Goal: Transaction & Acquisition: Purchase product/service

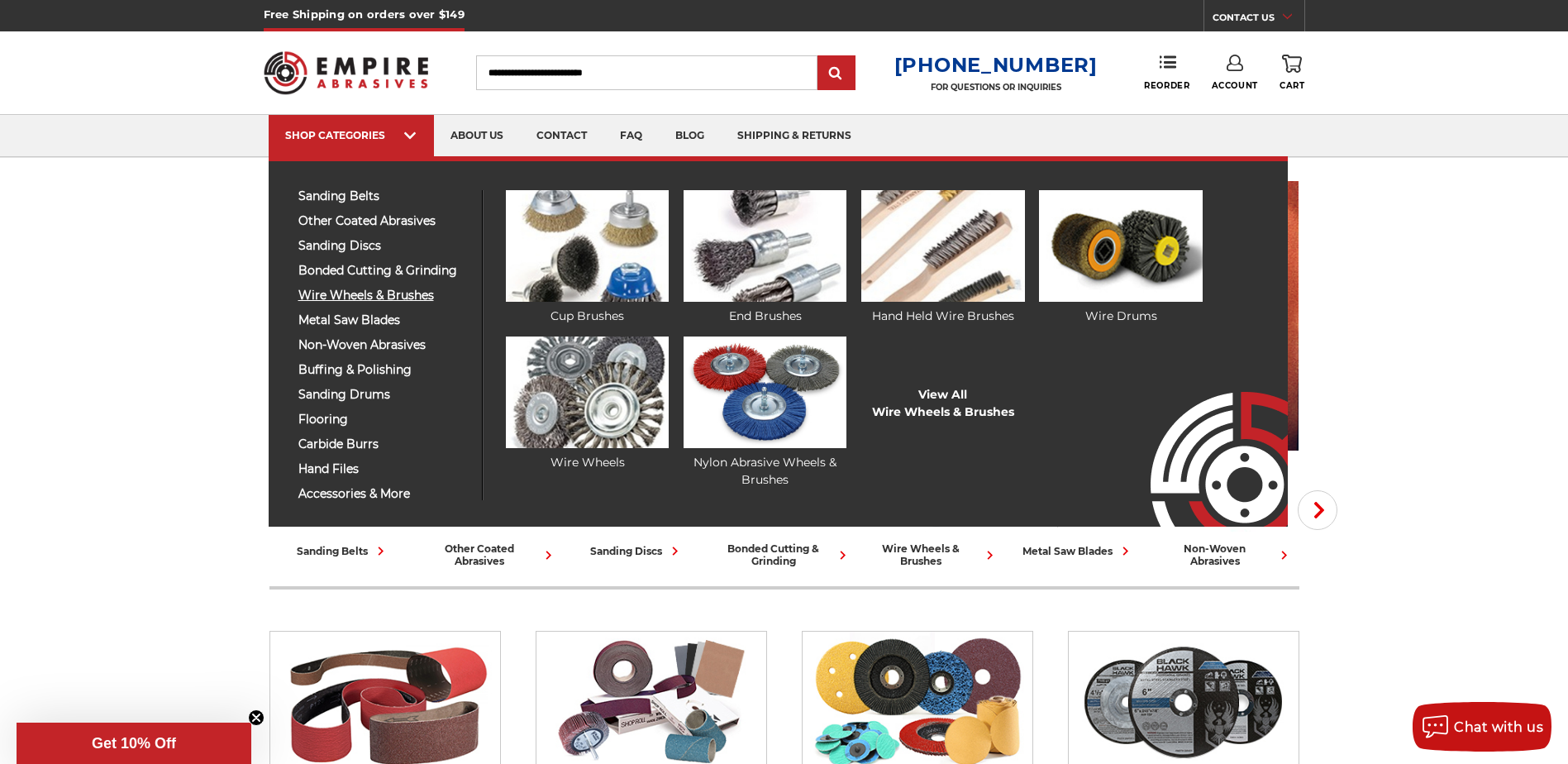
click at [405, 299] on span "wire wheels & brushes" at bounding box center [384, 296] width 171 height 13
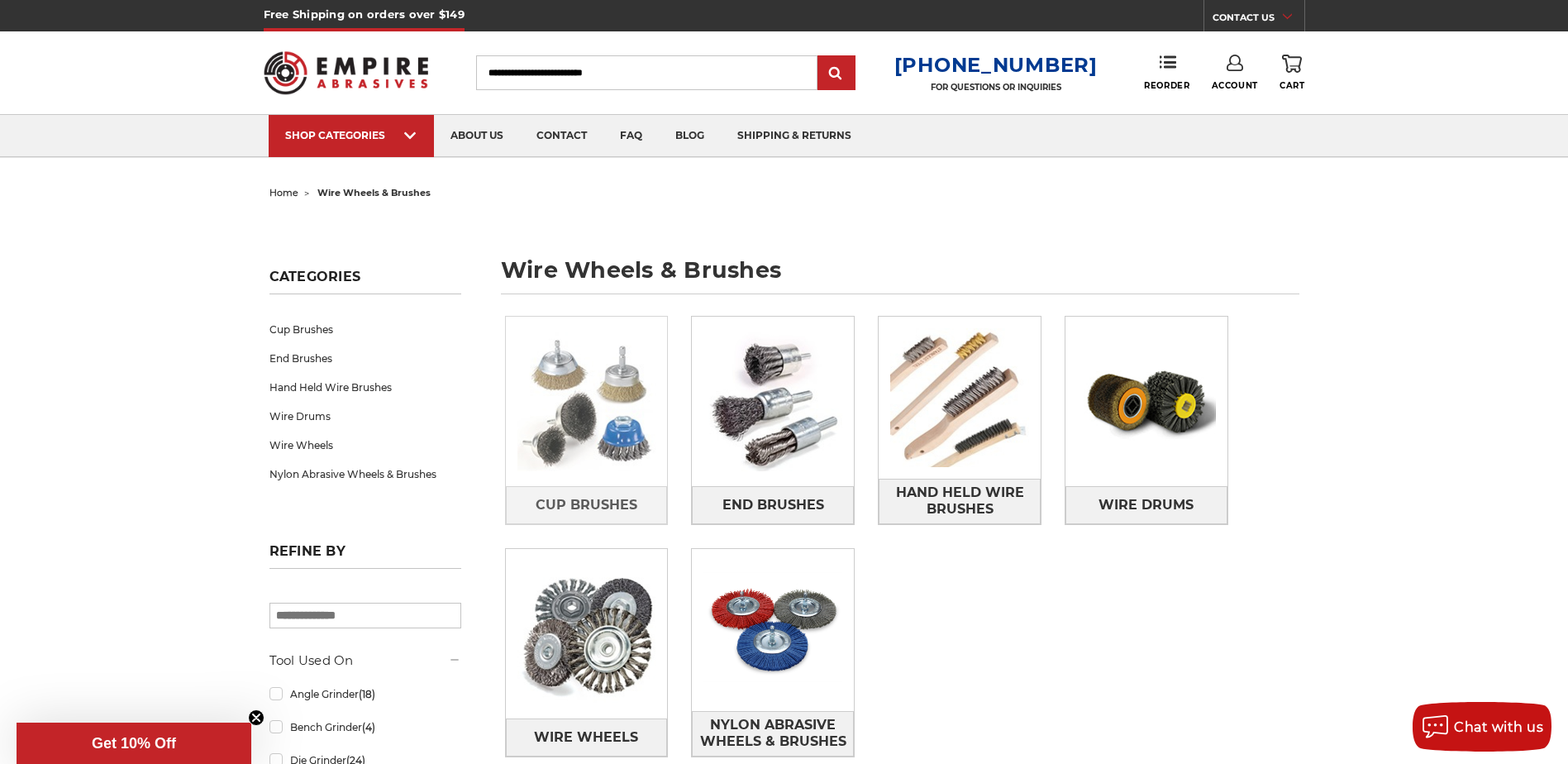
click at [583, 431] on img at bounding box center [587, 402] width 162 height 162
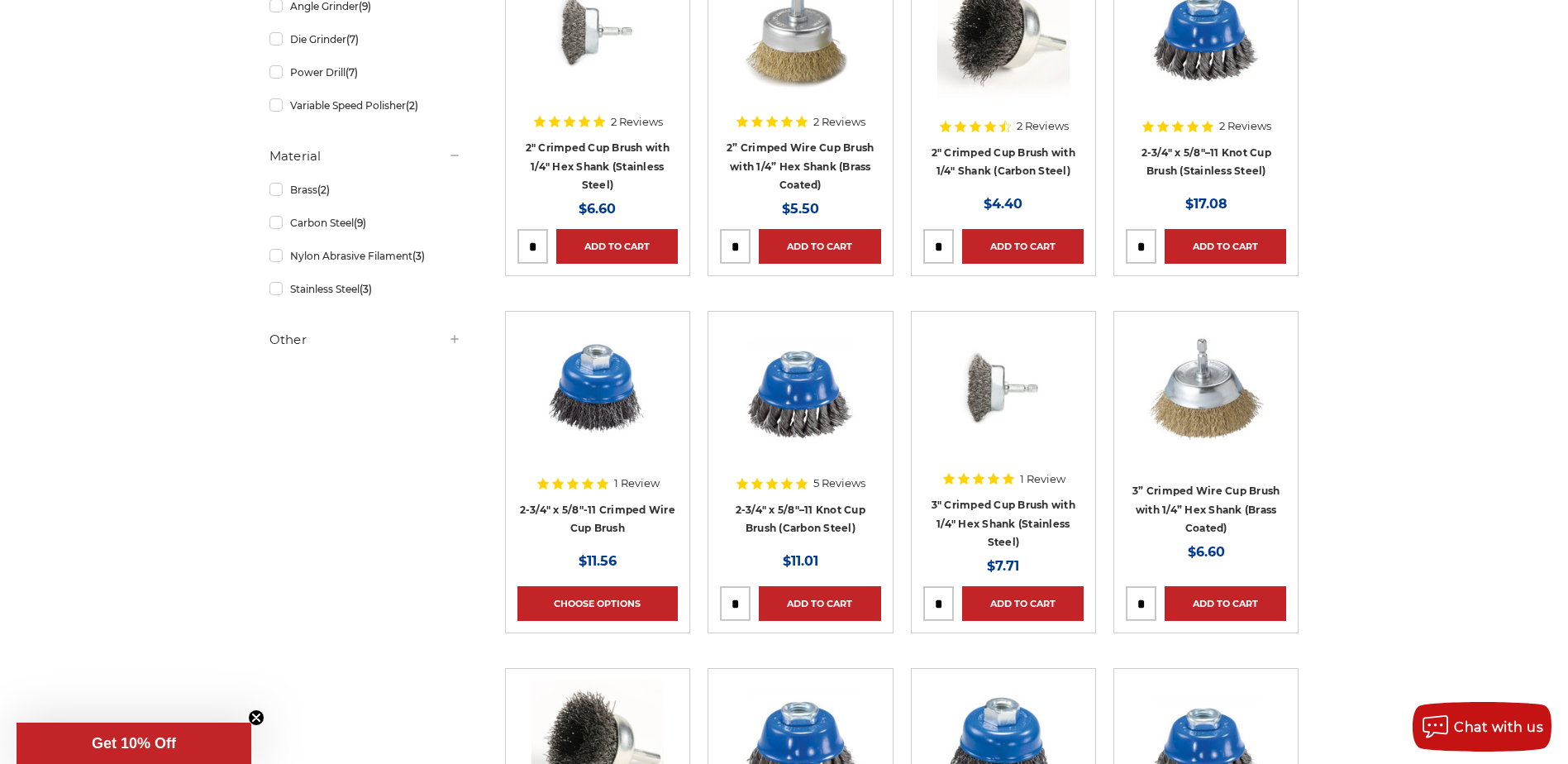
scroll to position [83, 0]
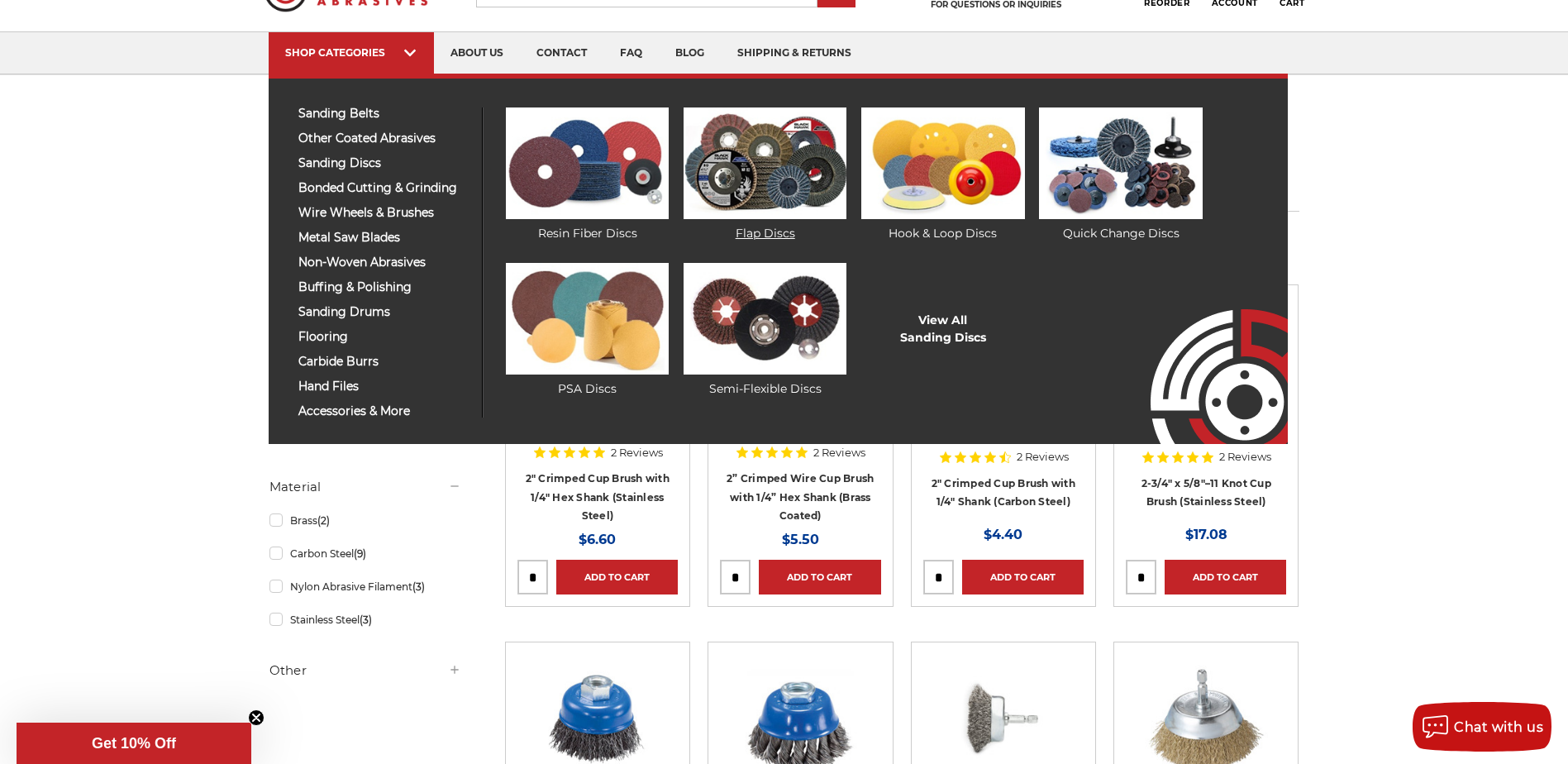
click at [741, 174] on img at bounding box center [764, 163] width 163 height 112
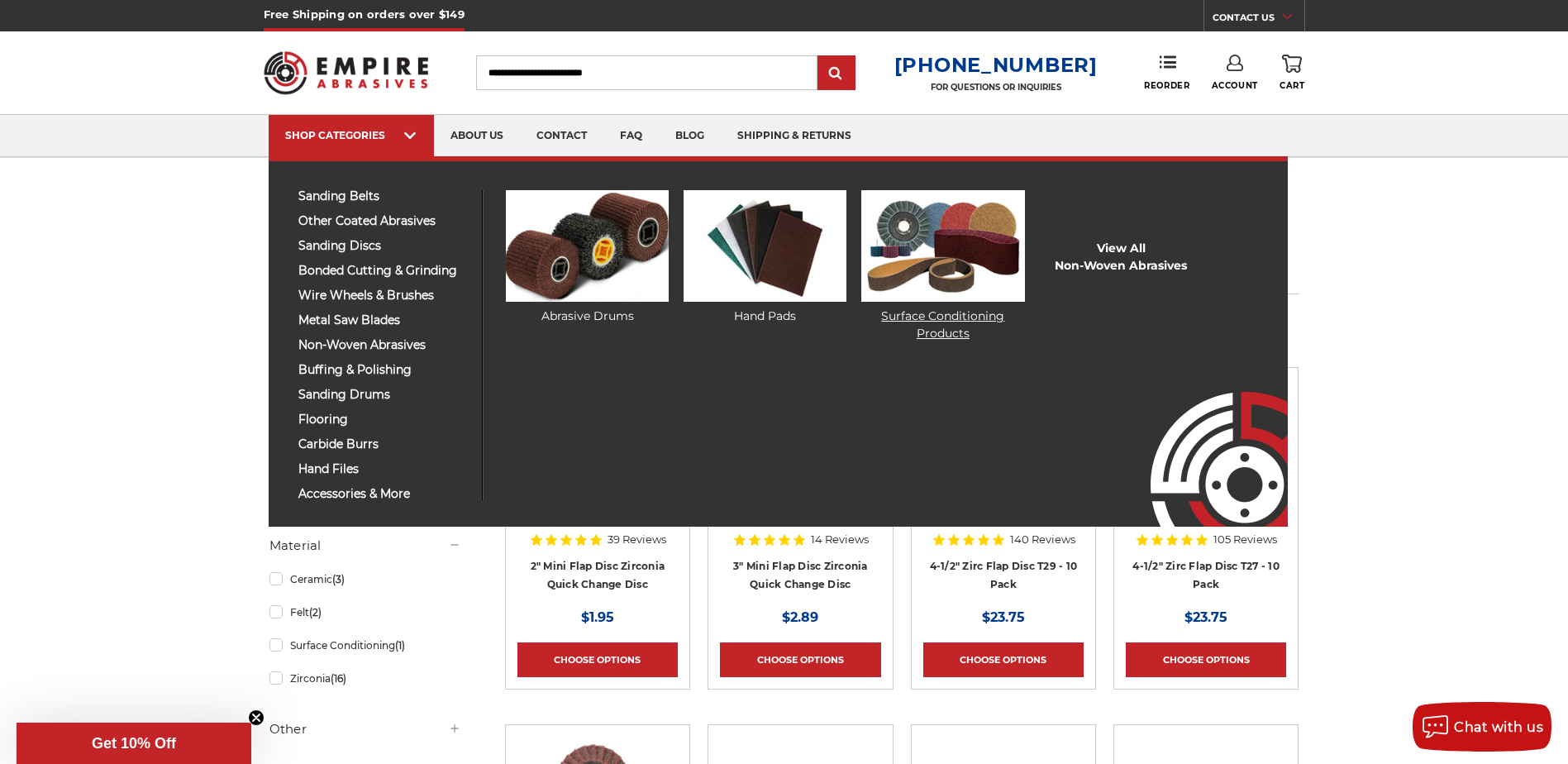
click at [928, 292] on img at bounding box center [942, 245] width 163 height 112
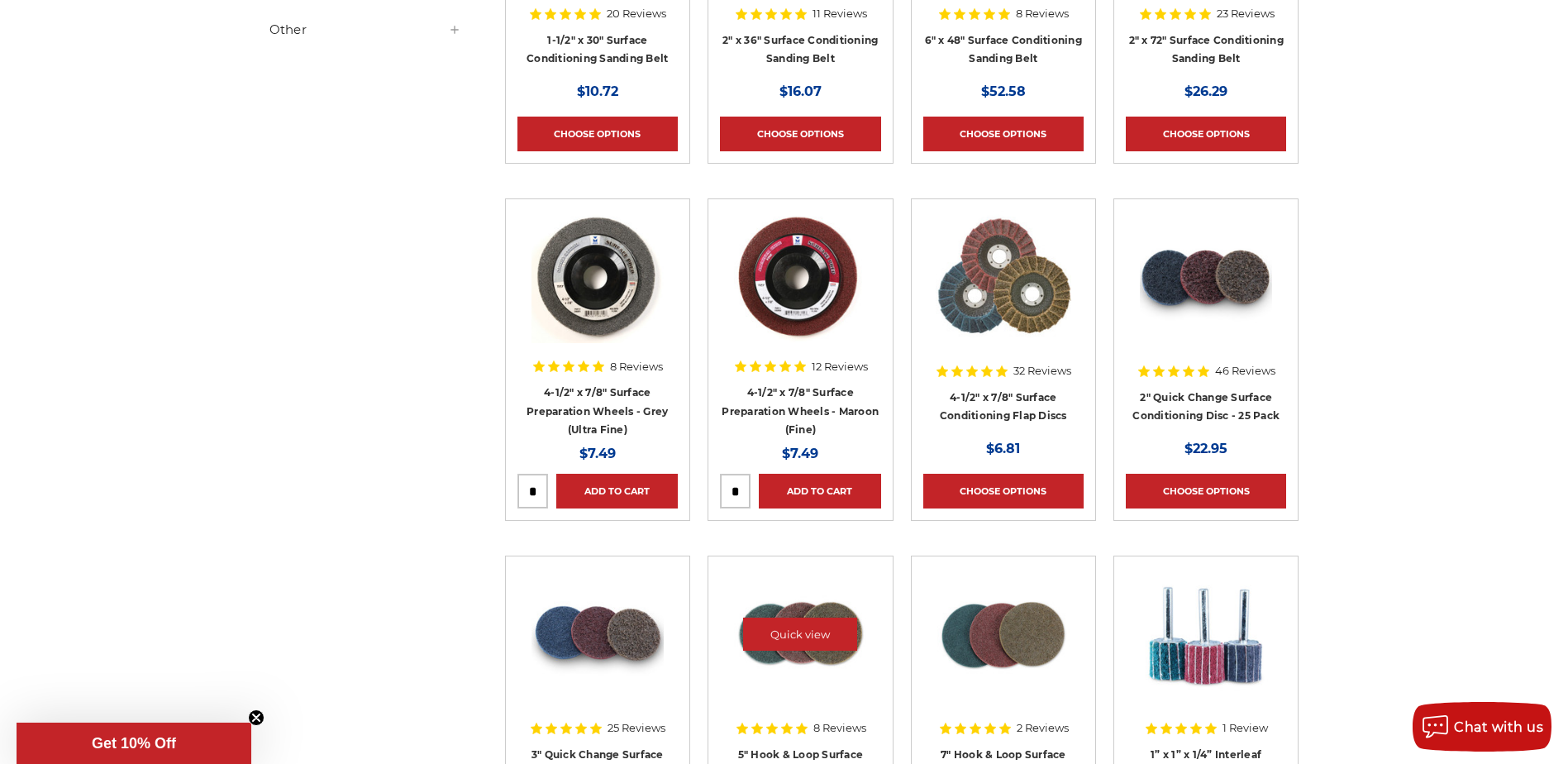
scroll to position [1157, 0]
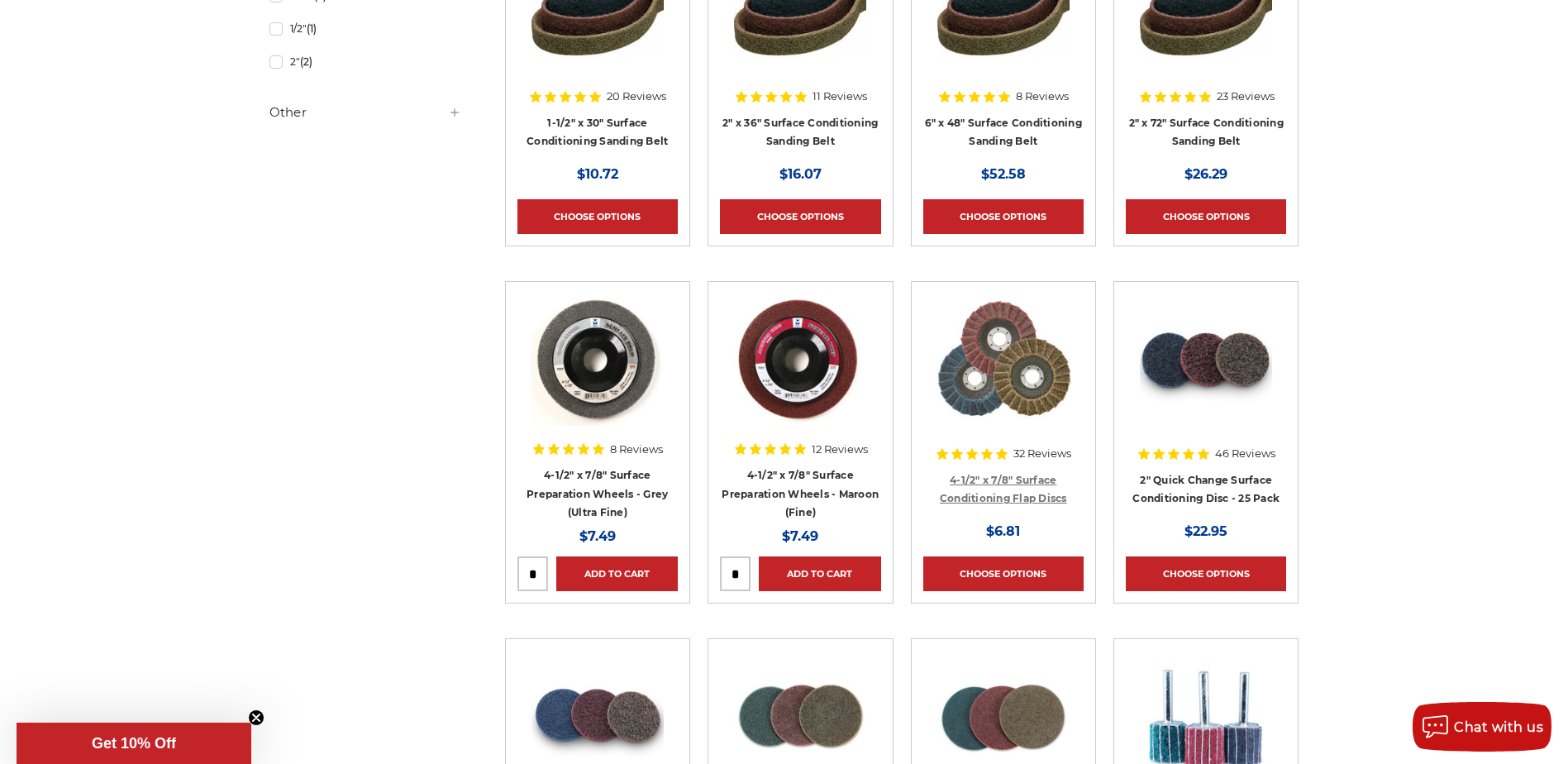
click at [983, 491] on link "4-1/2" x 7/8" Surface Conditioning Flap Discs" at bounding box center [1003, 490] width 127 height 32
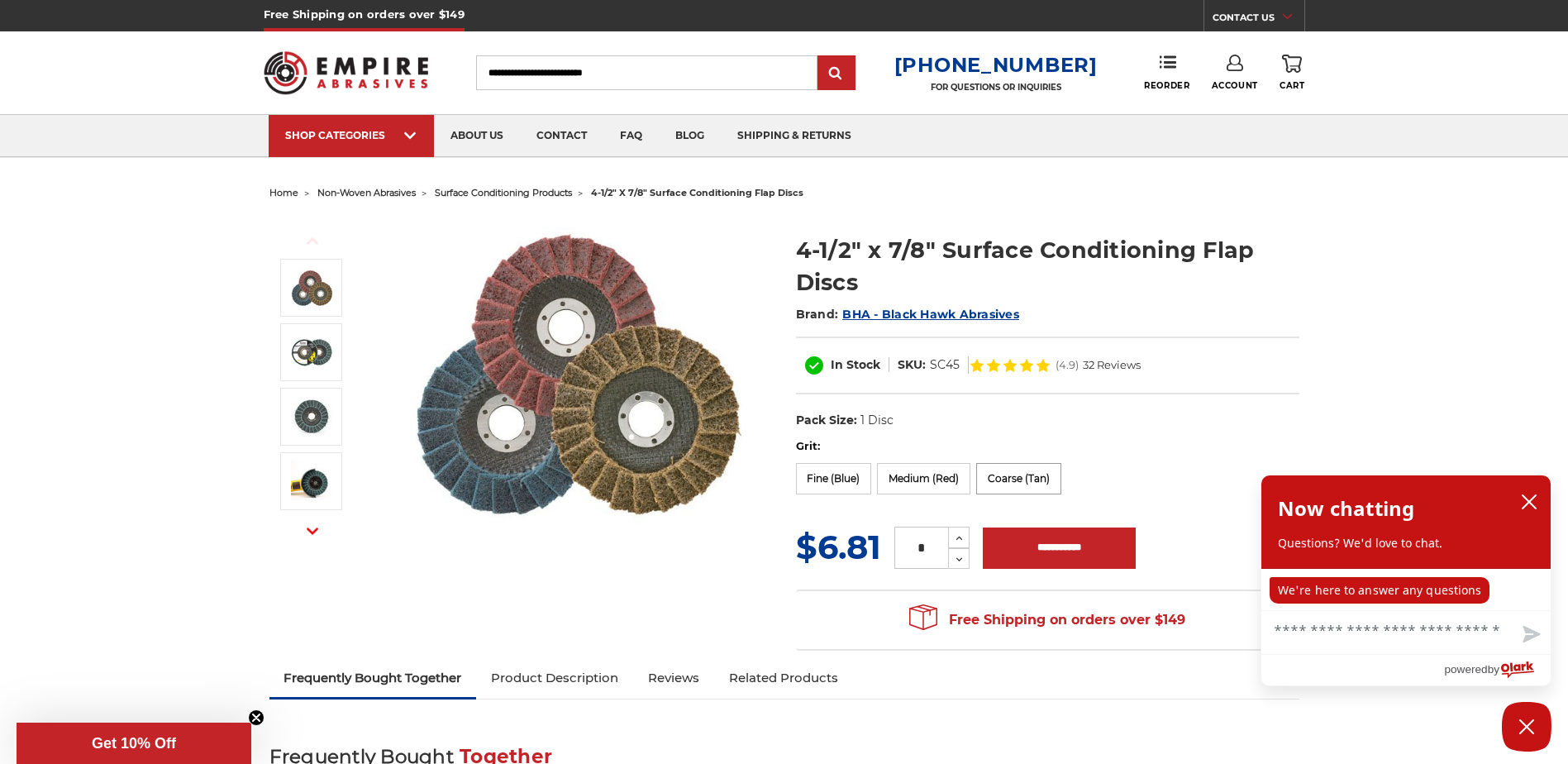
click at [1039, 479] on label "Coarse (Tan)" at bounding box center [1019, 479] width 85 height 32
click at [415, 137] on div "Close dialog WANT FREE SHIPPING ON YOUR FIRST ORDER? It's almost yours. Just si…" at bounding box center [784, 382] width 1568 height 764
click at [1015, 221] on icon "Close dialog" at bounding box center [1017, 218] width 6 height 6
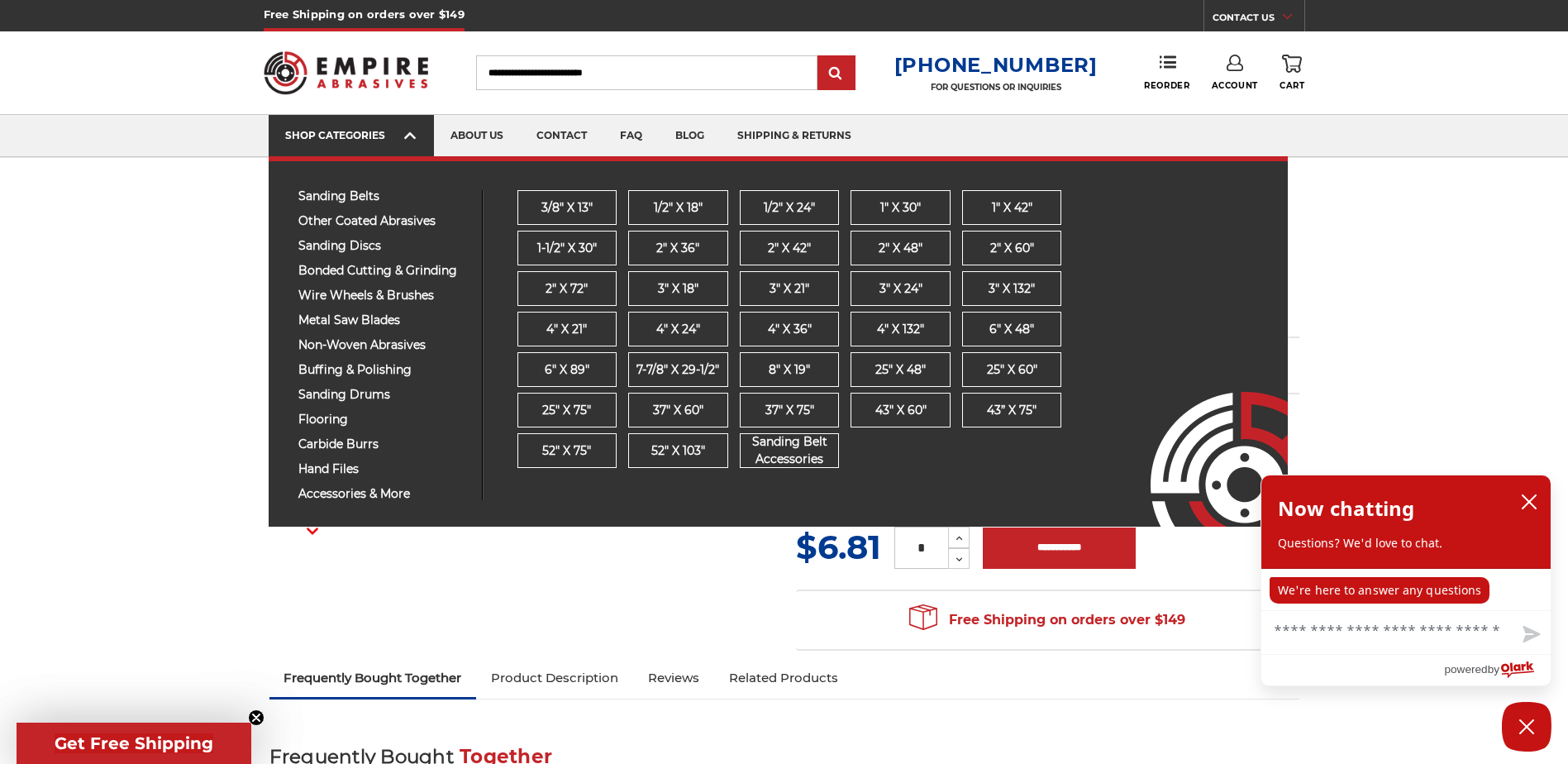
click at [391, 134] on div "SHOP CATEGORIES" at bounding box center [351, 135] width 133 height 13
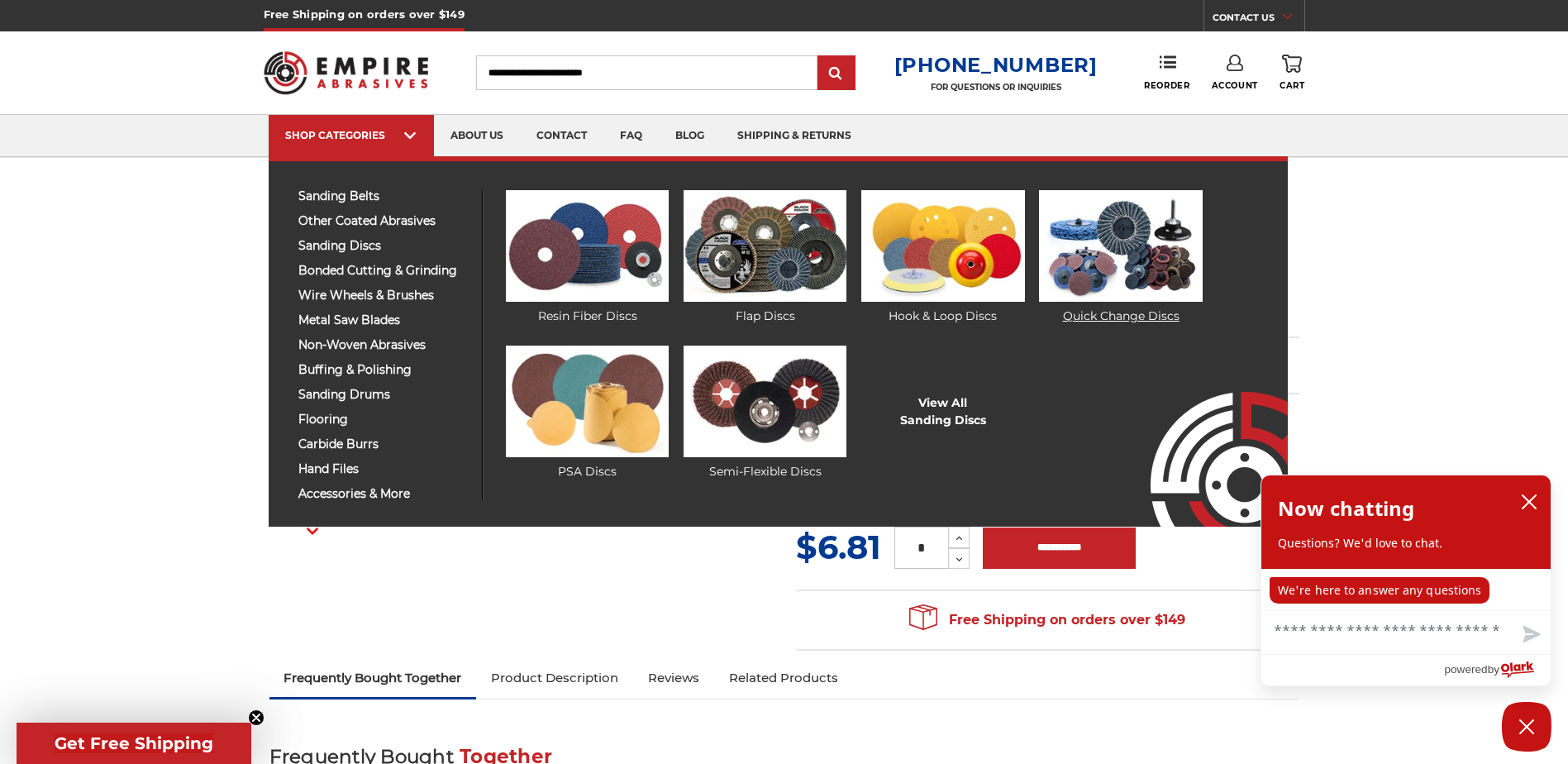
click at [1104, 313] on link "Quick Change Discs" at bounding box center [1119, 257] width 163 height 134
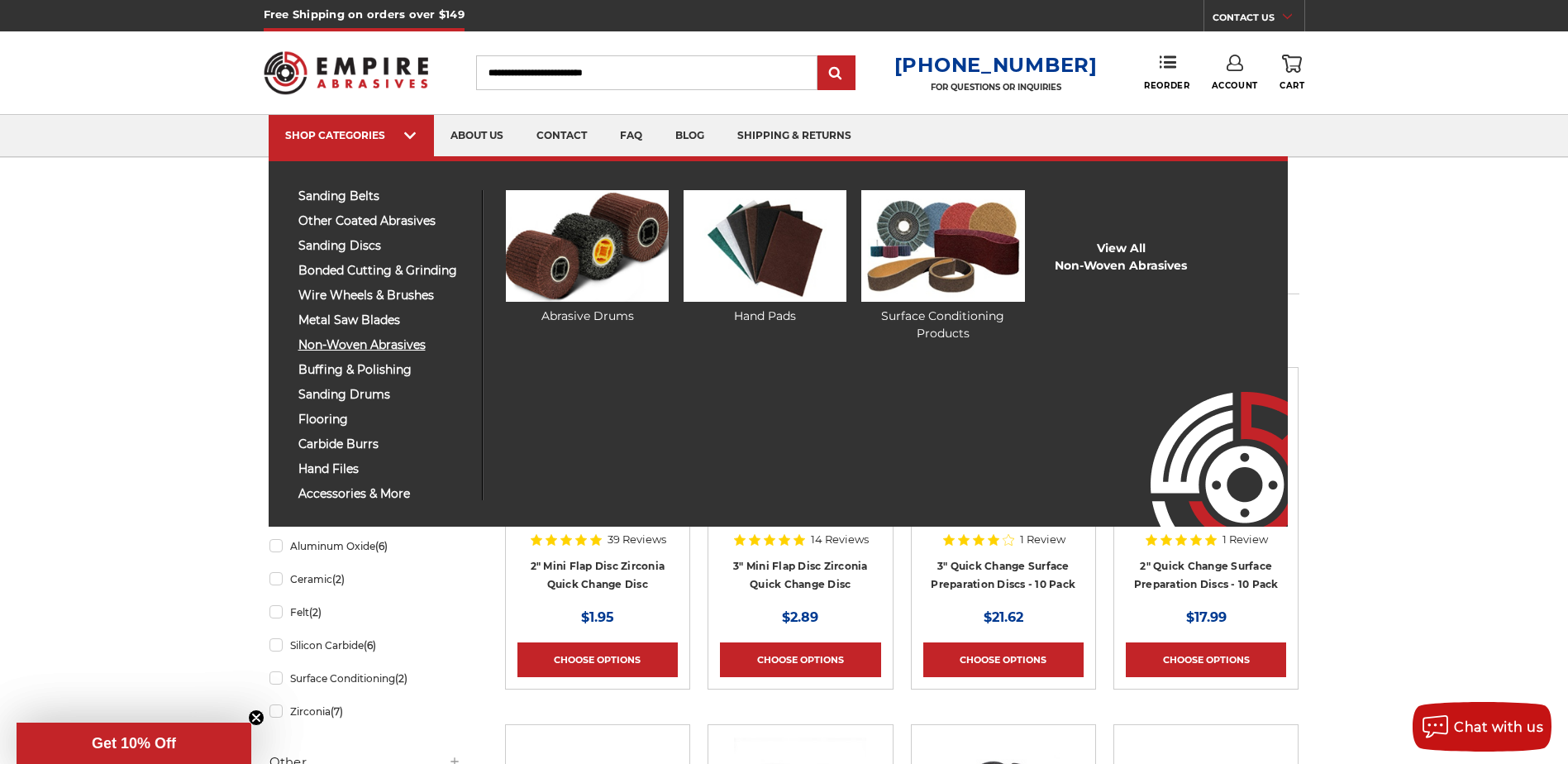
click at [399, 344] on span "non-woven abrasives" at bounding box center [384, 345] width 171 height 13
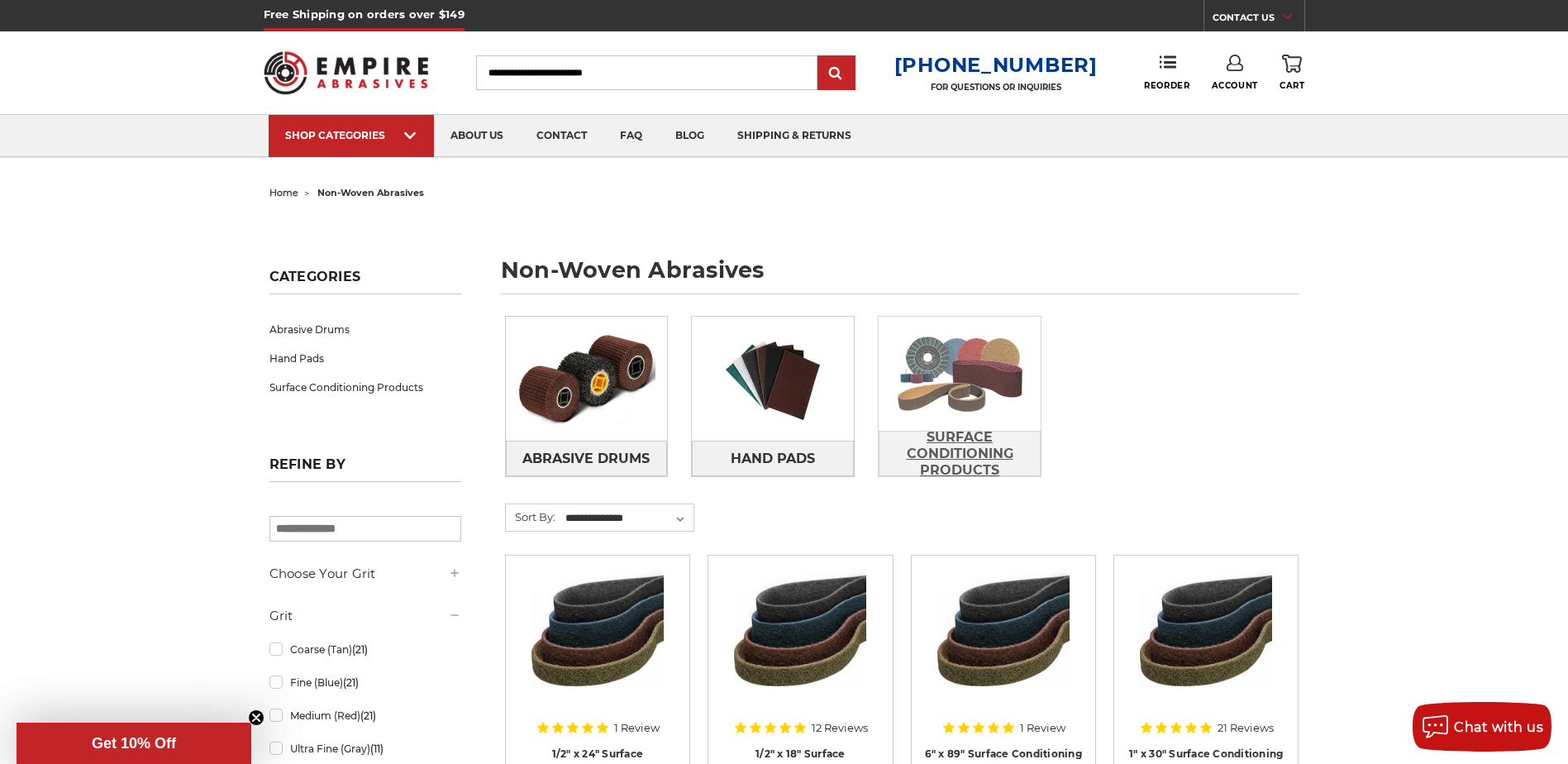
click at [969, 461] on span "Surface Conditioning Products" at bounding box center [959, 453] width 161 height 61
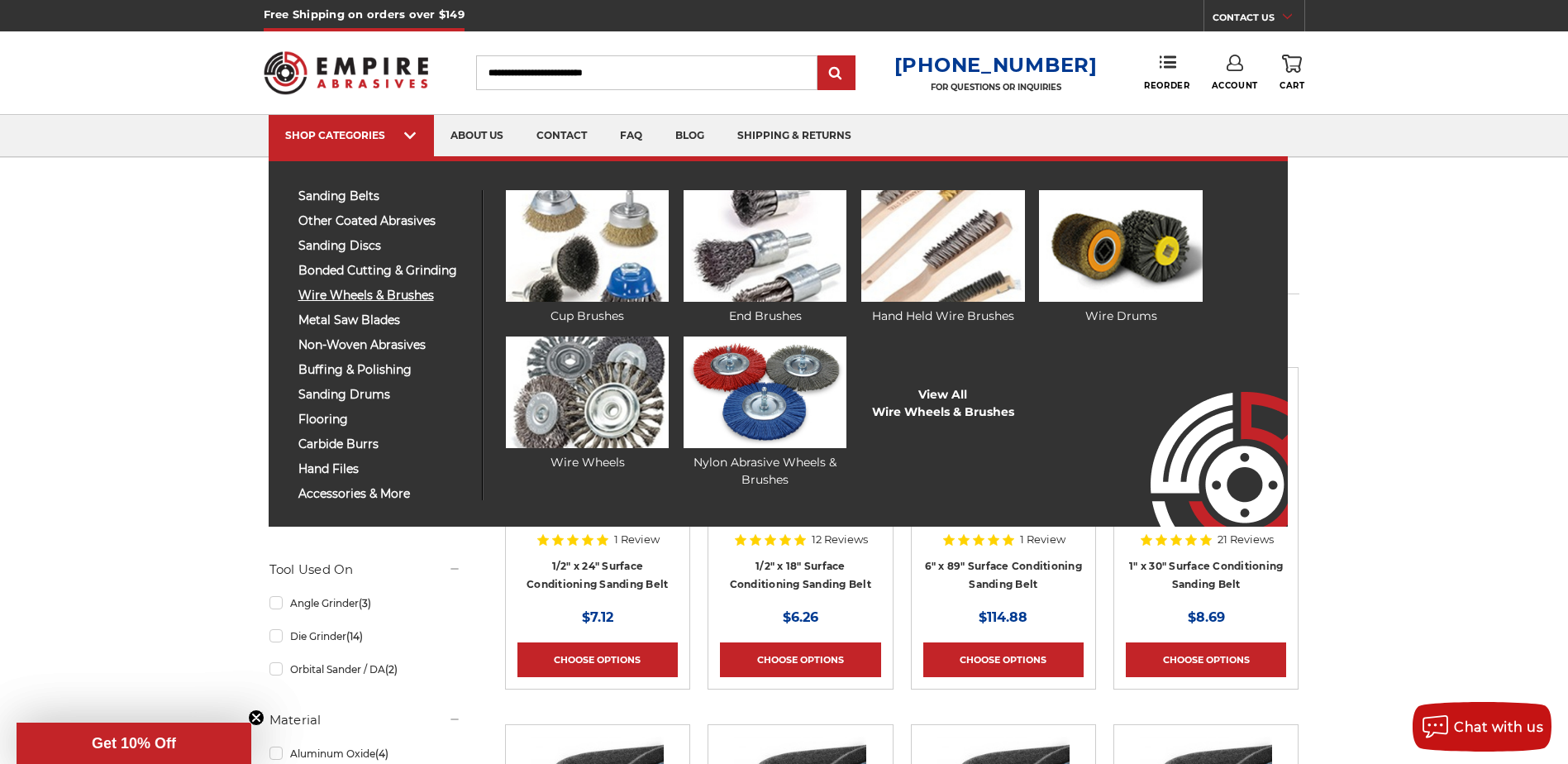
click at [360, 299] on span "wire wheels & brushes" at bounding box center [384, 296] width 171 height 13
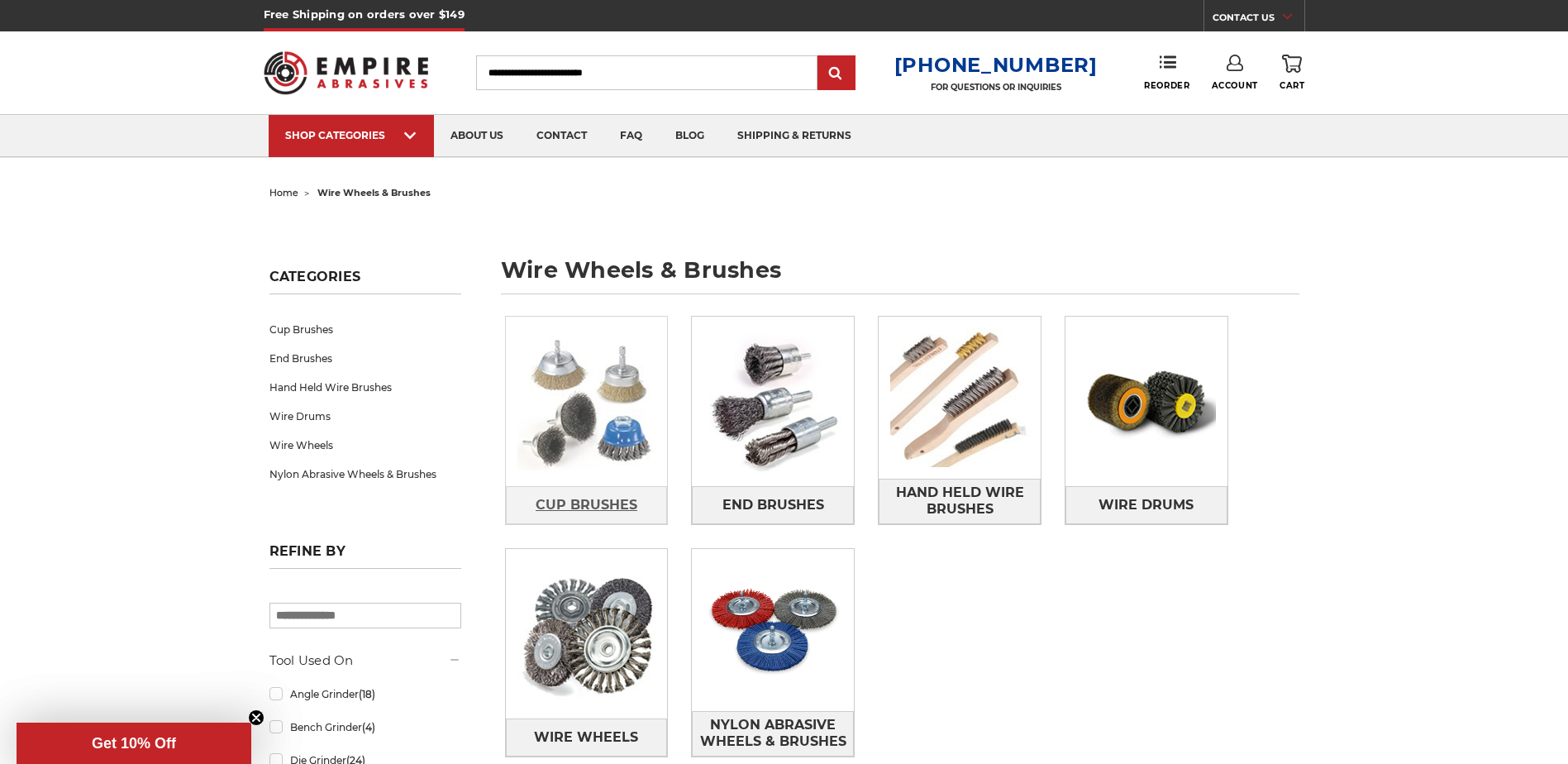
click at [598, 505] on span "Cup Brushes" at bounding box center [587, 505] width 102 height 28
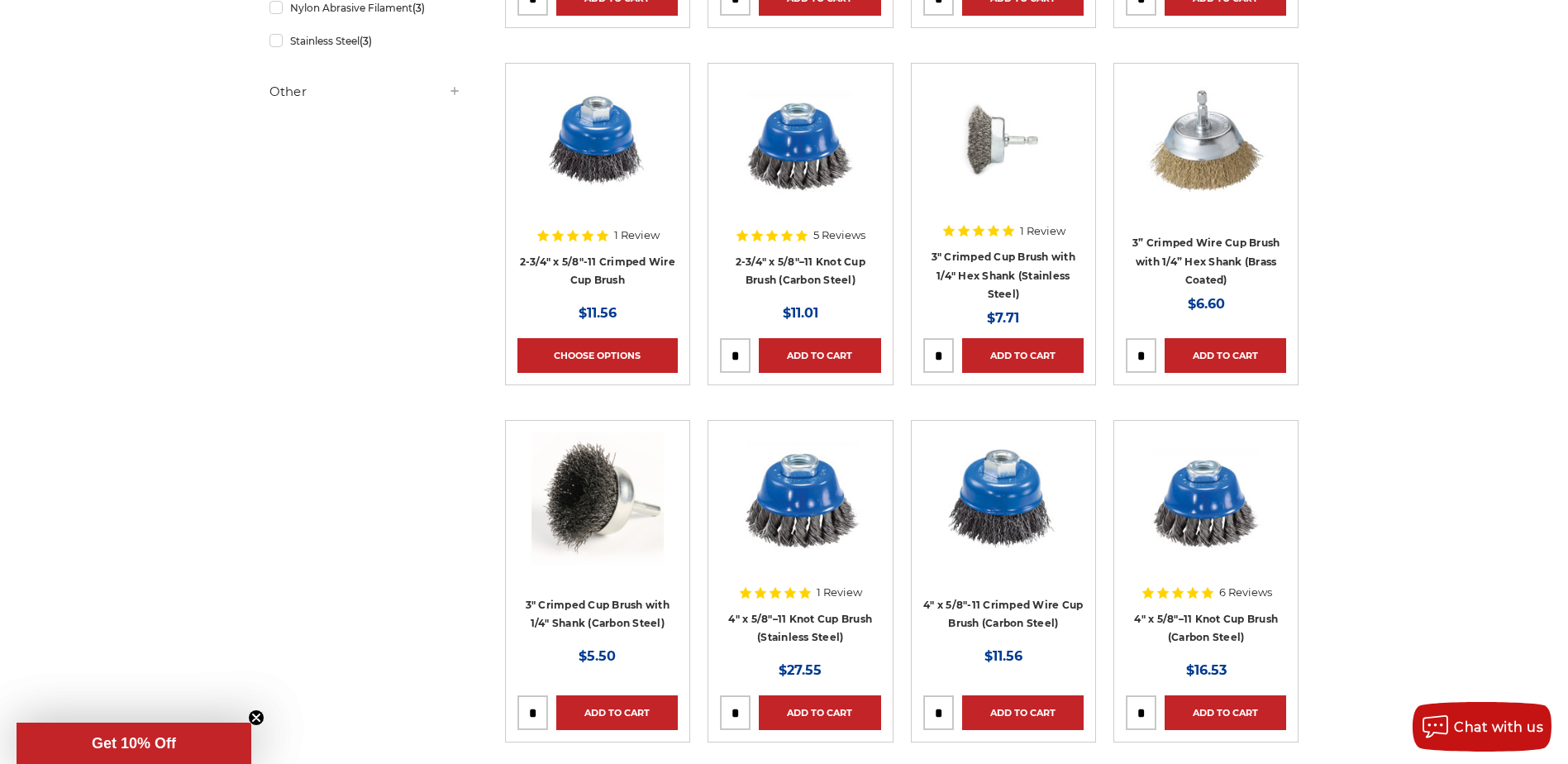
scroll to position [827, 0]
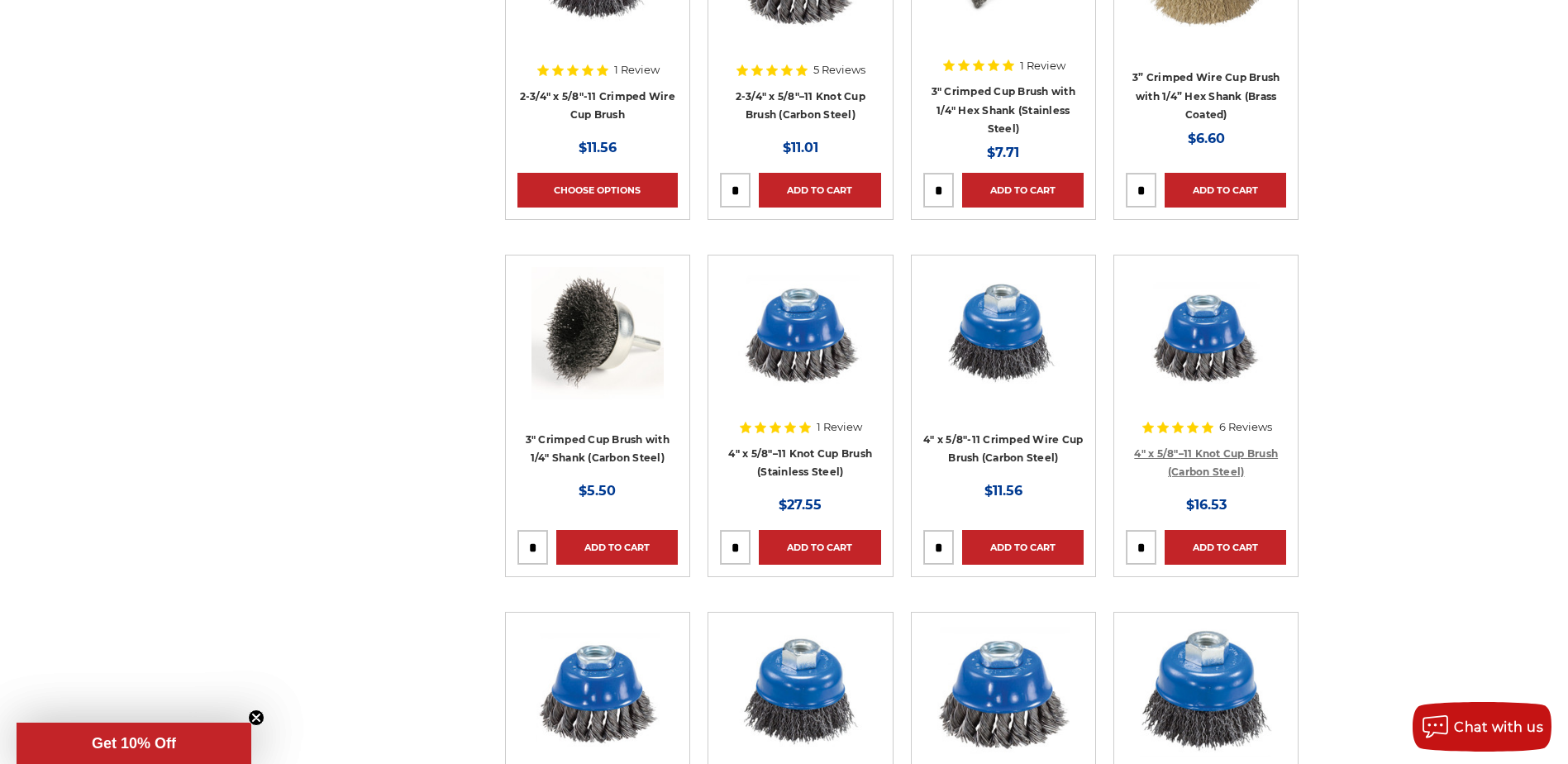
click at [1198, 471] on link "4″ x 5/8″–11 Knot Cup Brush (Carbon Steel)" at bounding box center [1206, 462] width 143 height 32
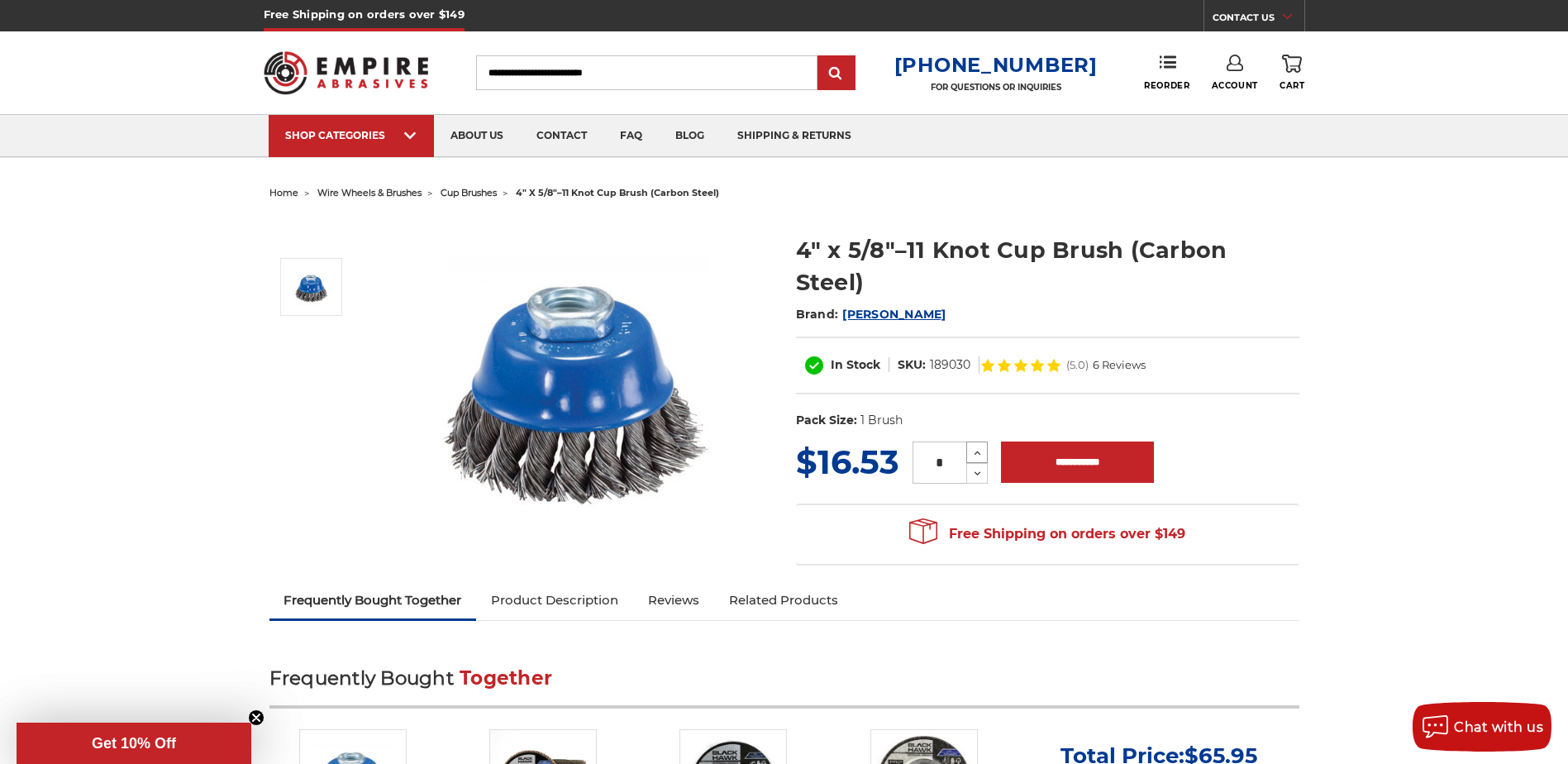
click at [979, 455] on icon at bounding box center [978, 453] width 13 height 15
type input "*"
click at [1090, 469] on input "**********" at bounding box center [1077, 462] width 153 height 42
type input "**********"
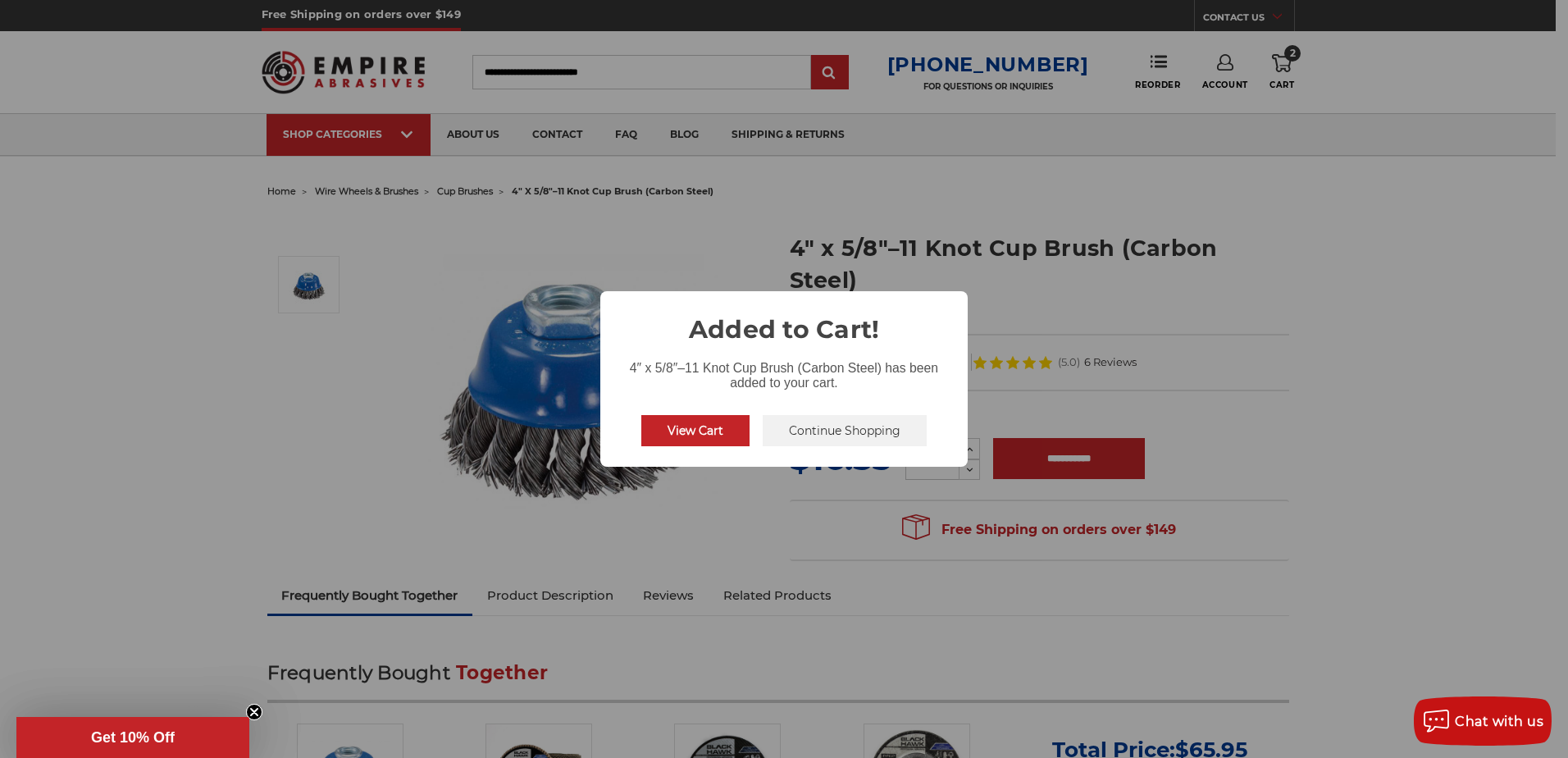
click at [706, 432] on button "View Cart" at bounding box center [696, 431] width 108 height 32
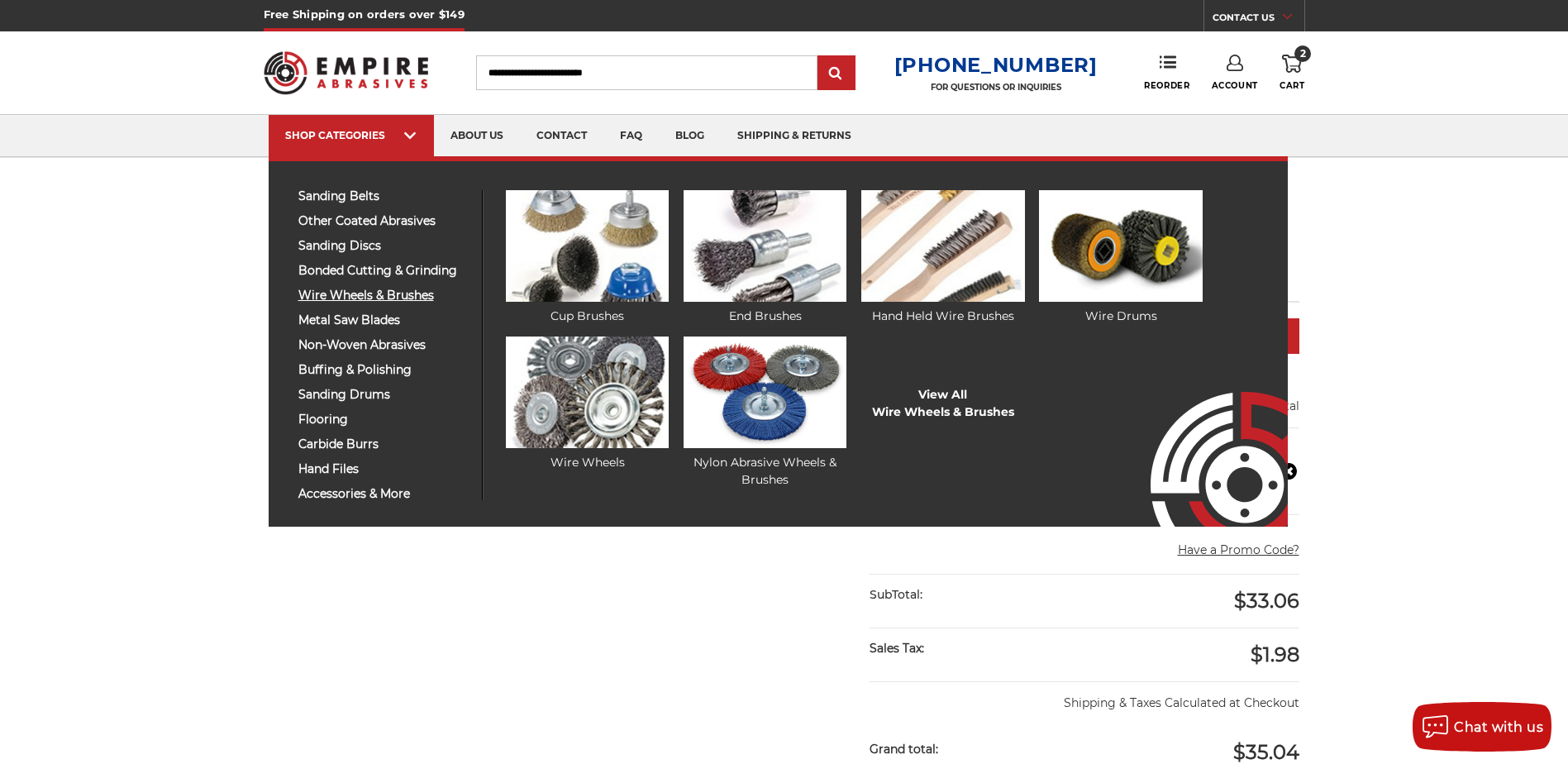
click at [384, 300] on span "wire wheels & brushes" at bounding box center [384, 296] width 171 height 13
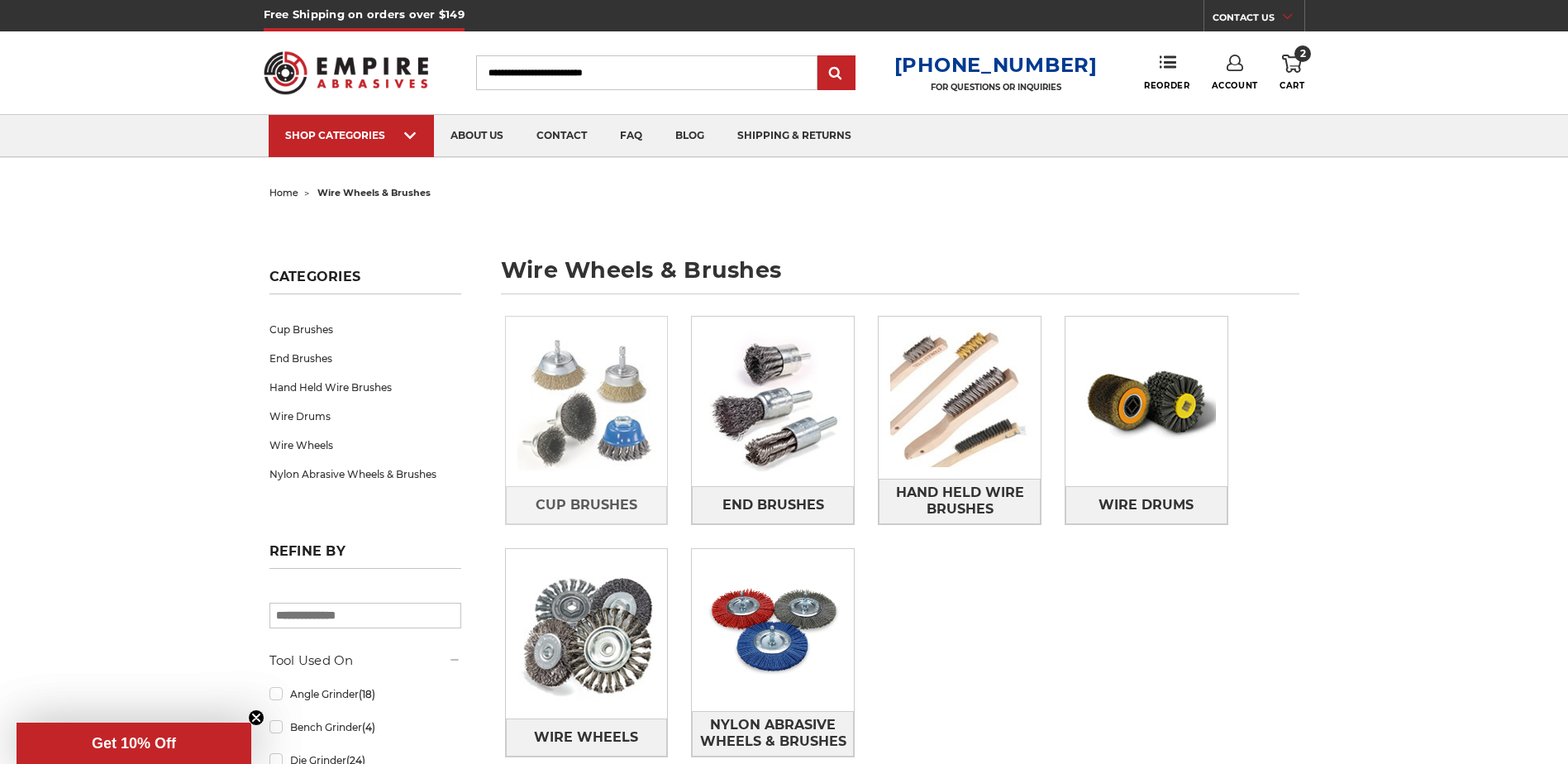
click at [601, 456] on img at bounding box center [587, 402] width 162 height 162
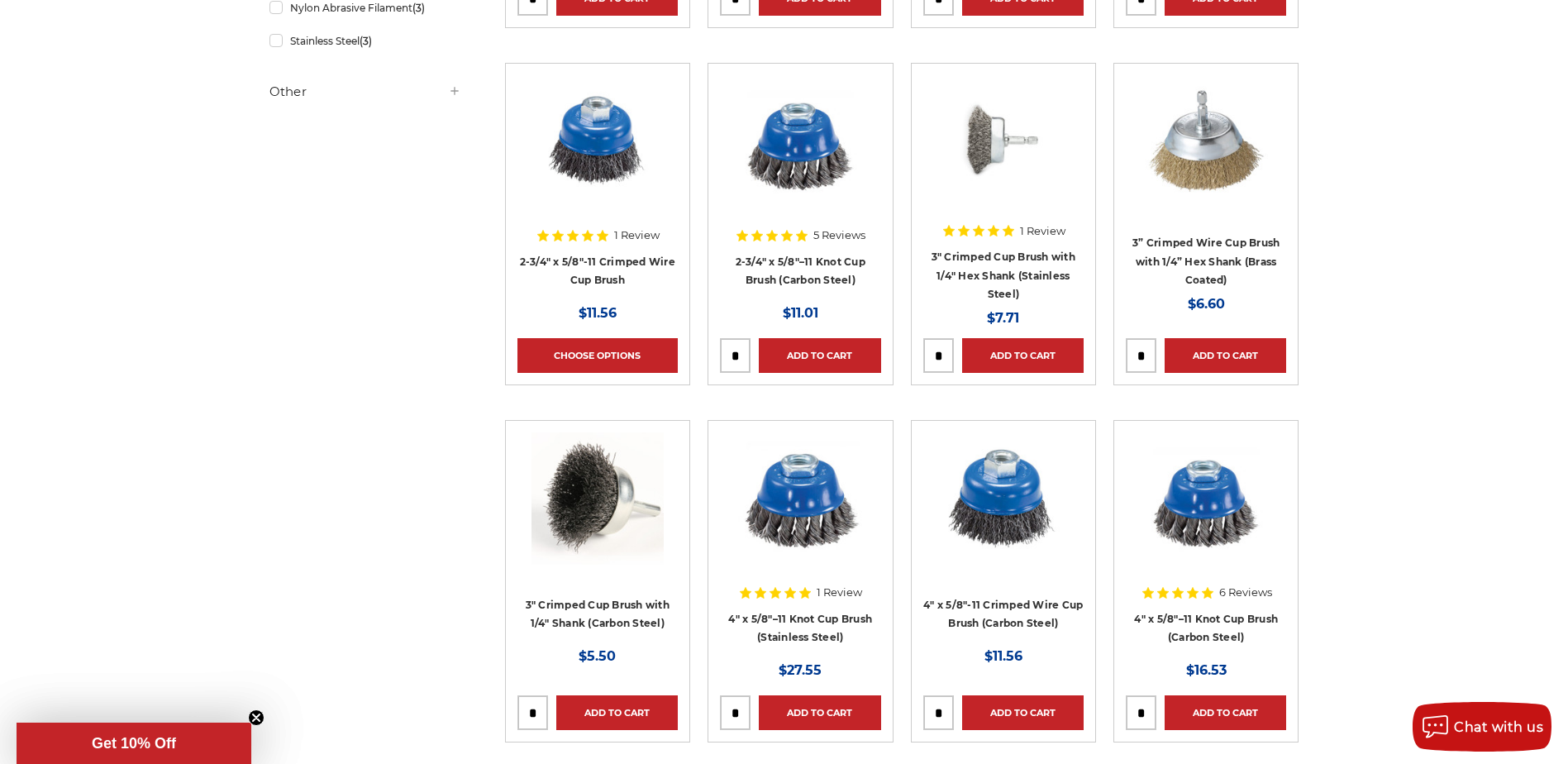
scroll to position [827, 0]
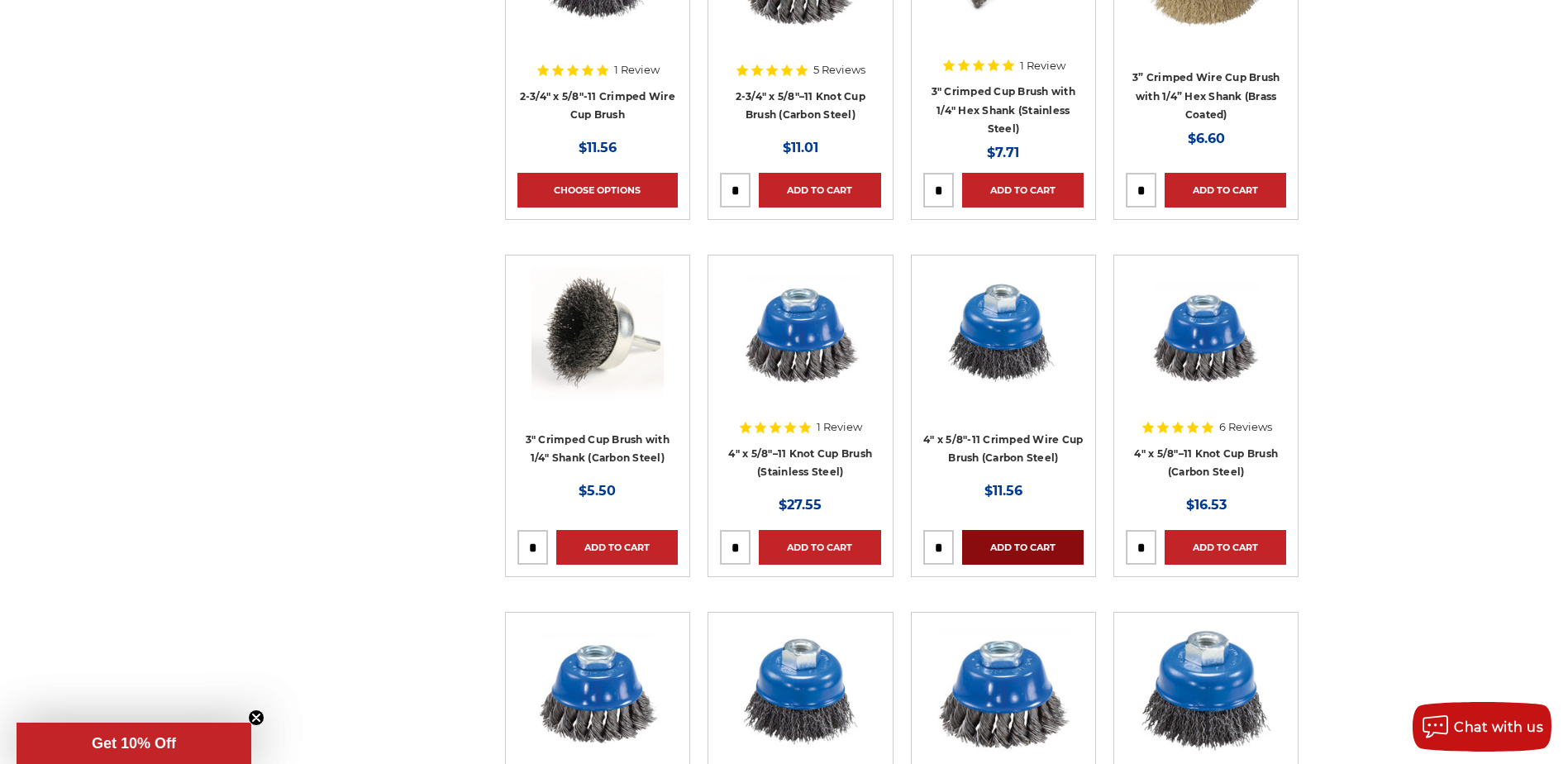
click at [1011, 546] on link "Add to Cart" at bounding box center [1023, 547] width 122 height 35
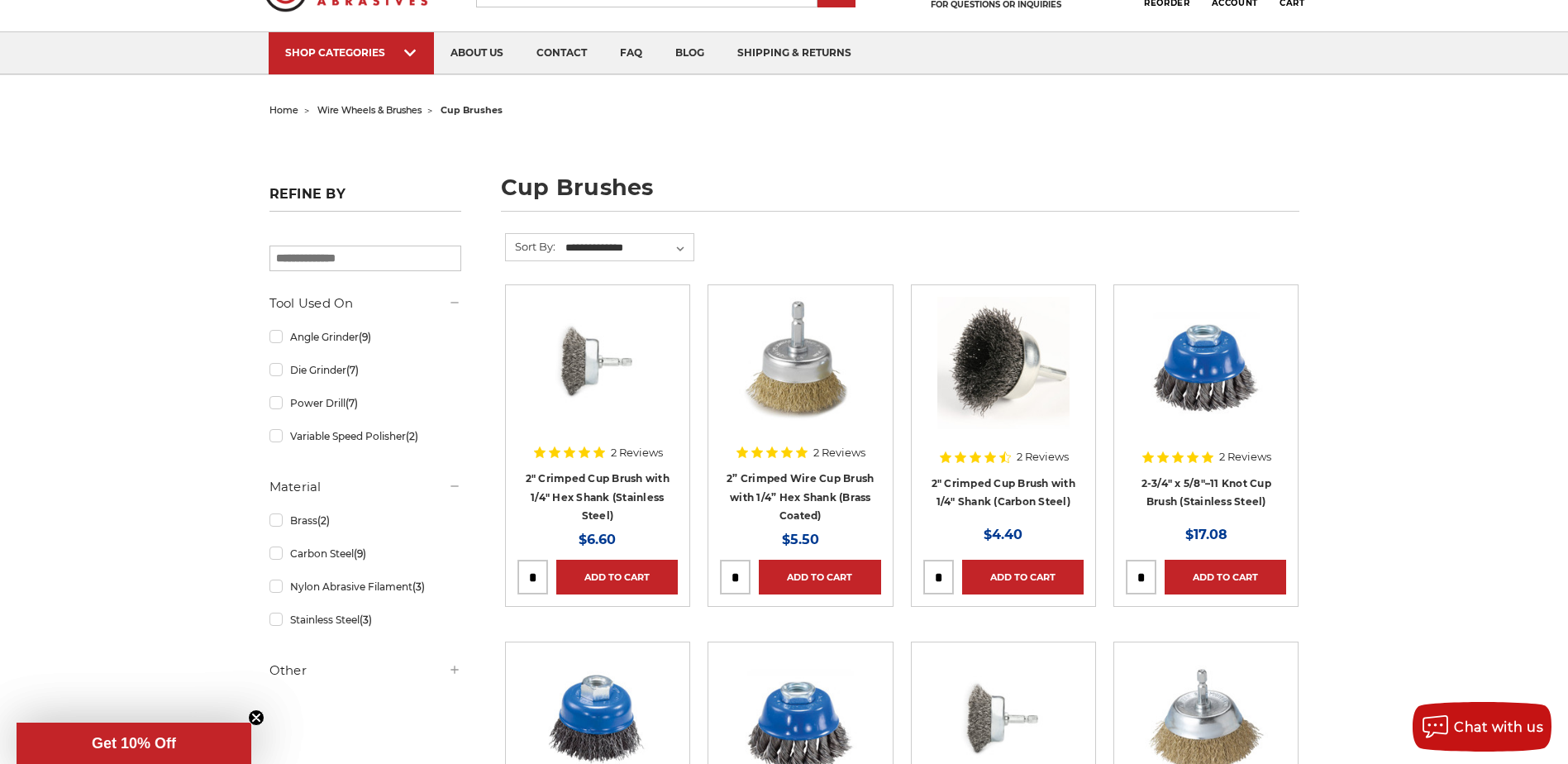
scroll to position [0, 0]
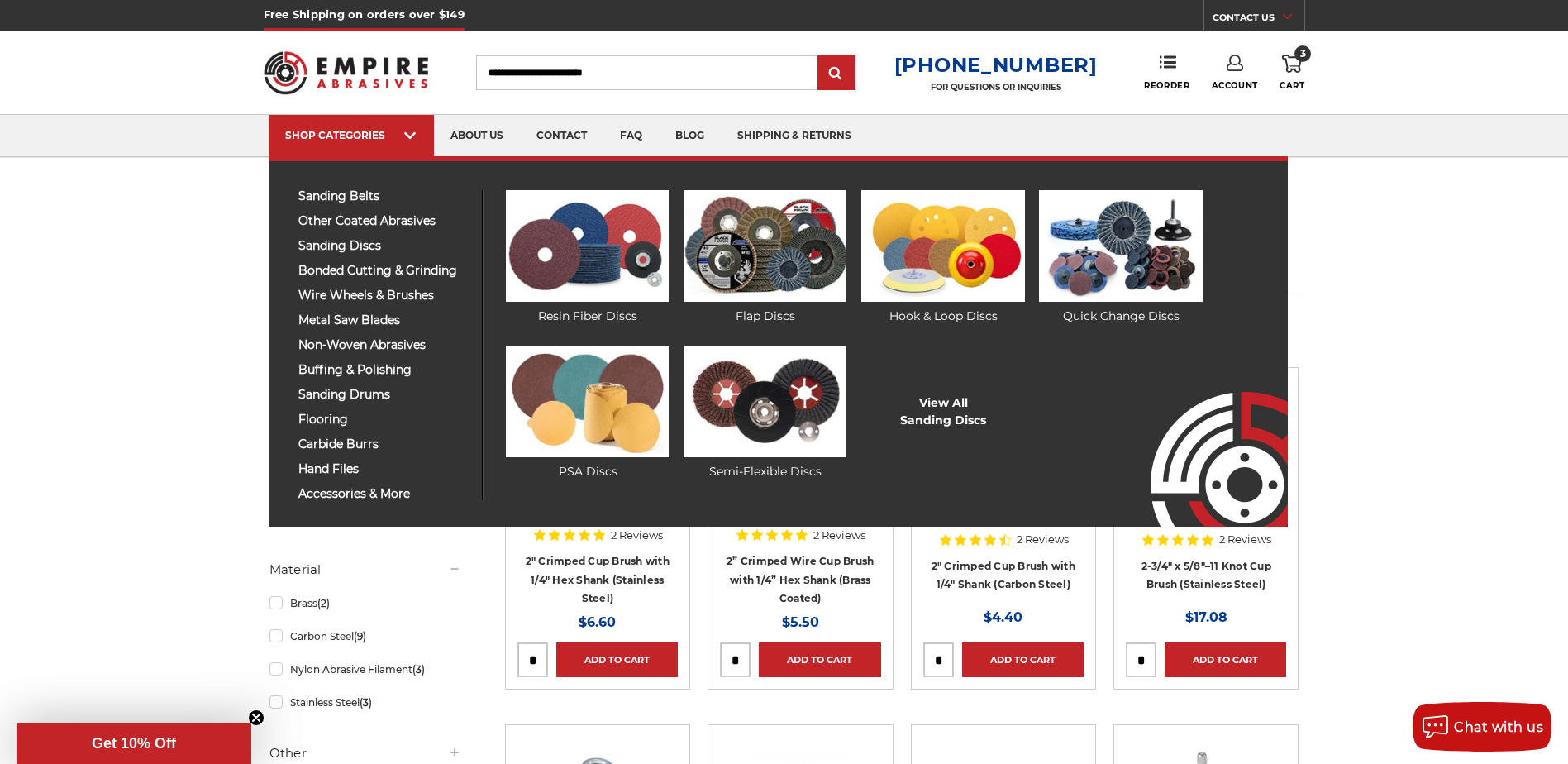
click at [368, 245] on span "sanding discs" at bounding box center [384, 246] width 171 height 13
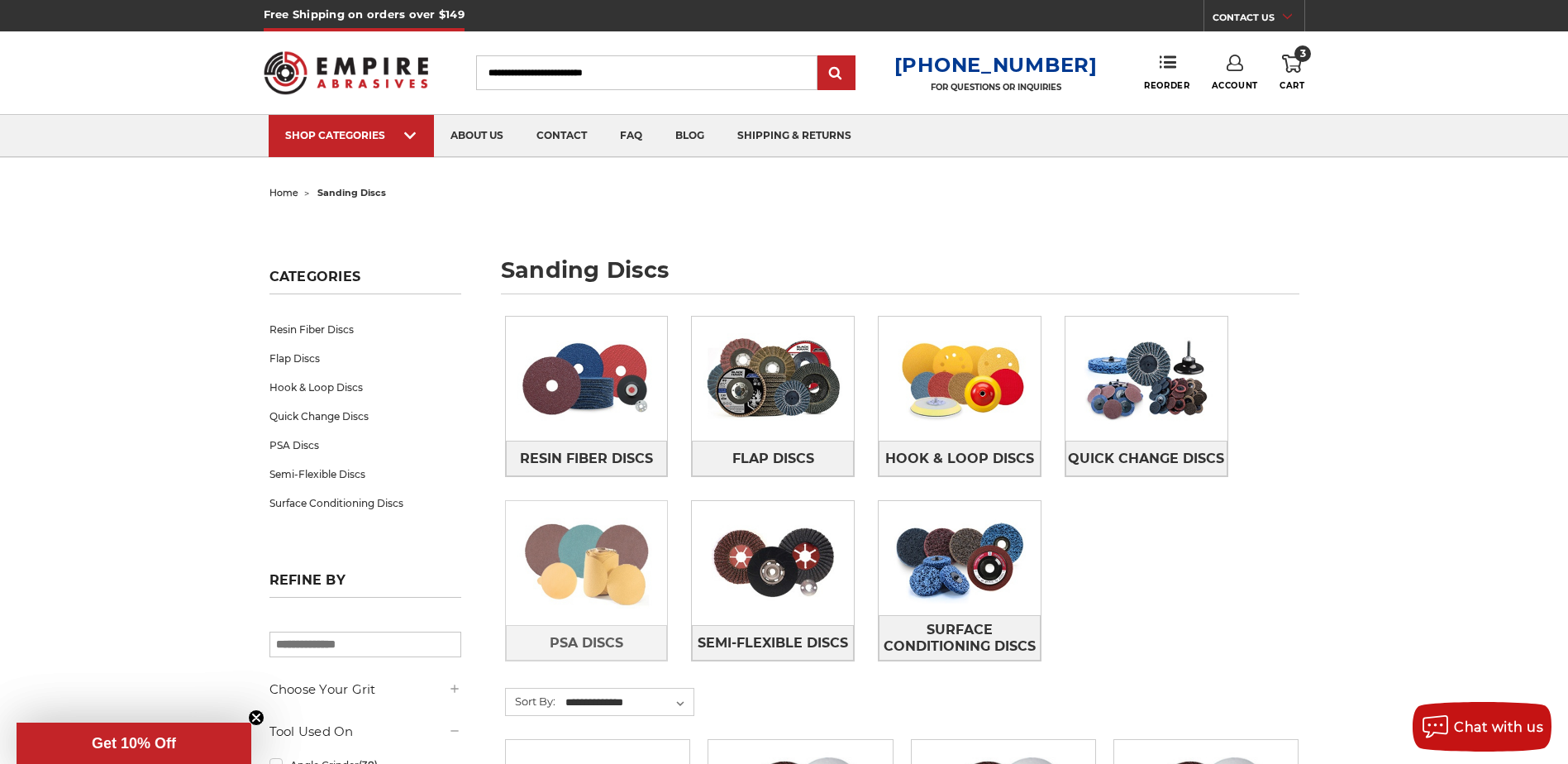
click at [594, 594] on img at bounding box center [587, 563] width 162 height 114
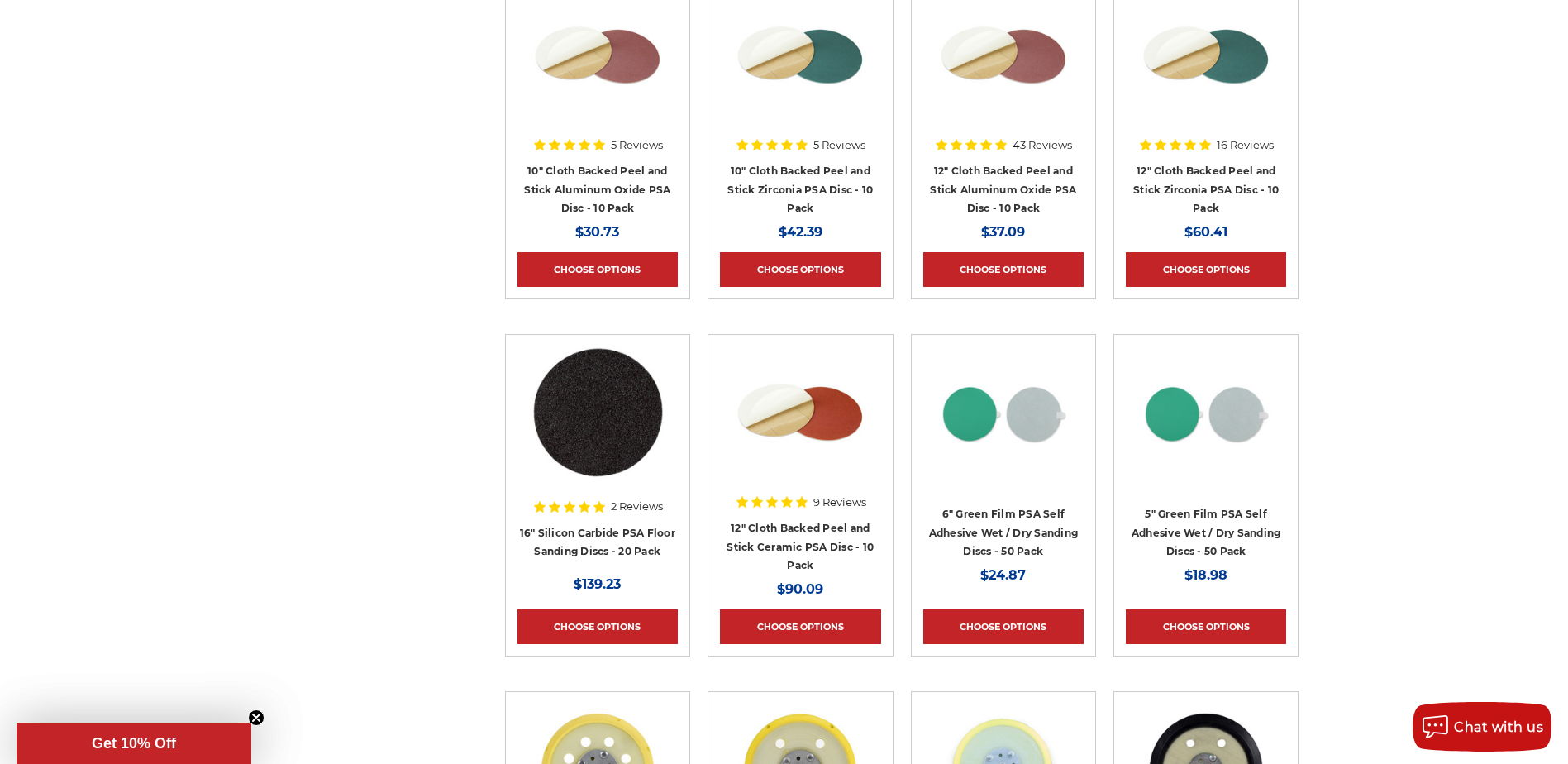
scroll to position [1736, 0]
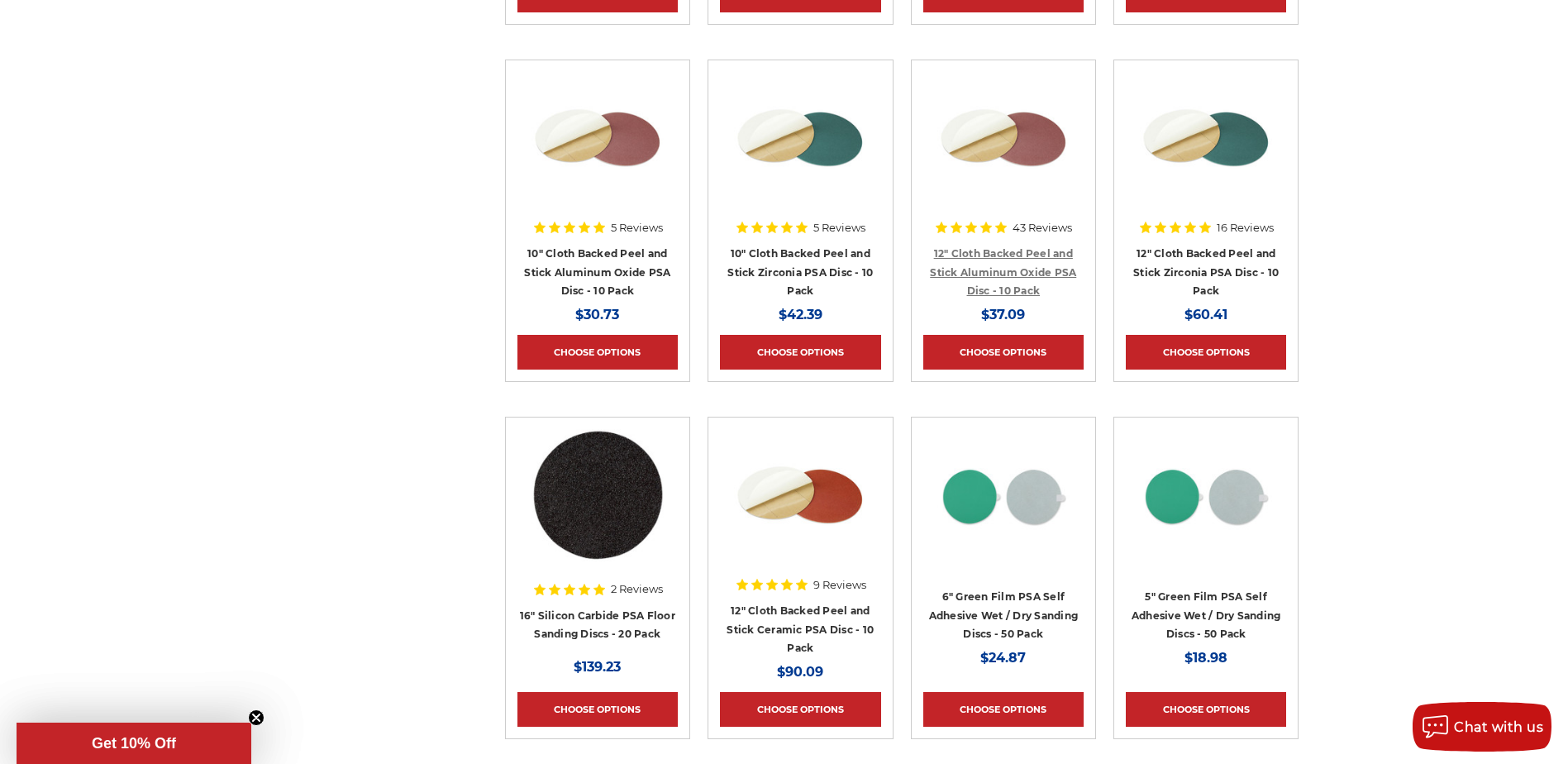
click at [1026, 284] on link "12" Cloth Backed Peel and Stick Aluminum Oxide PSA Disc - 10 Pack" at bounding box center [1002, 272] width 146 height 50
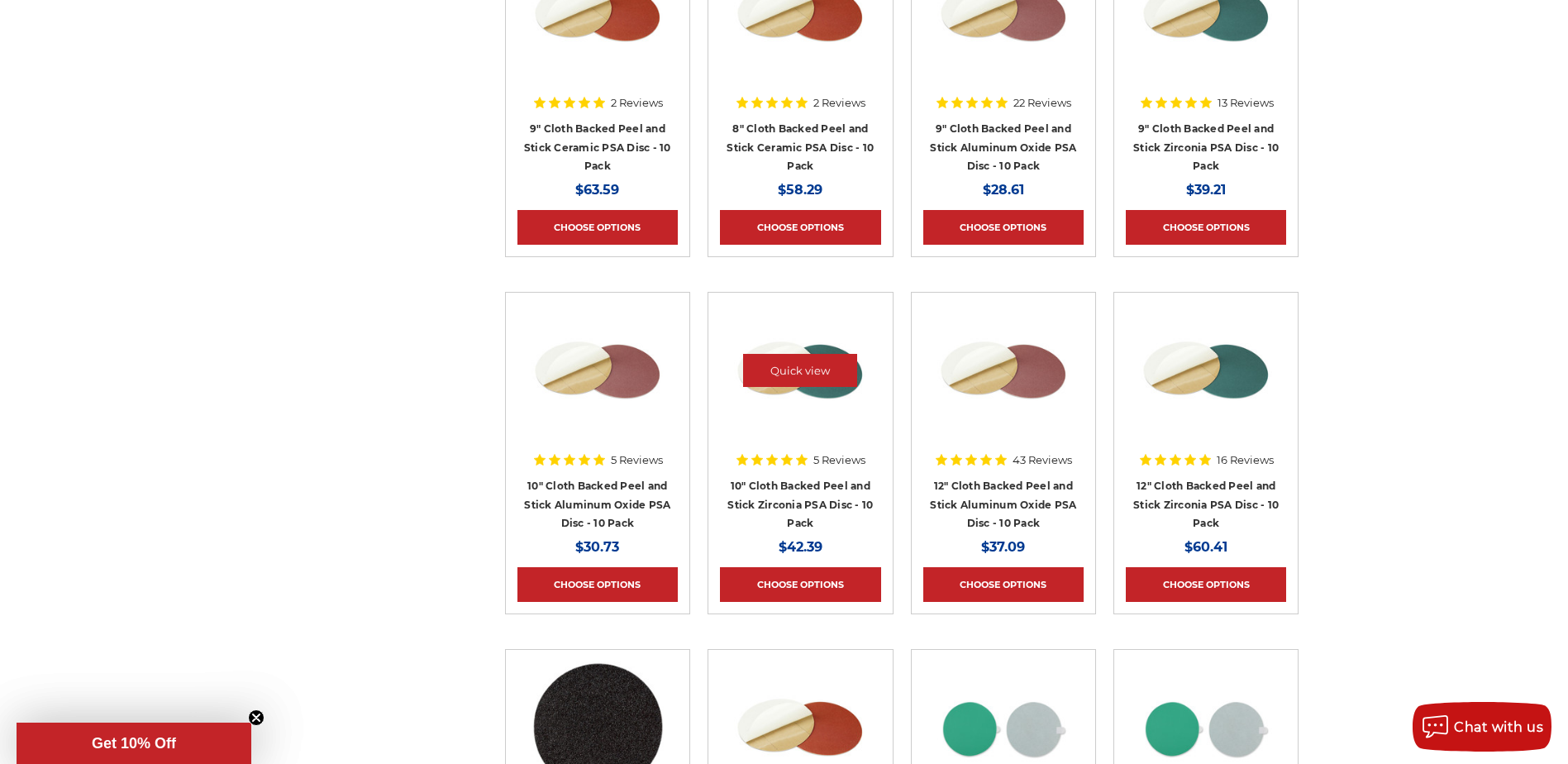
scroll to position [1670, 0]
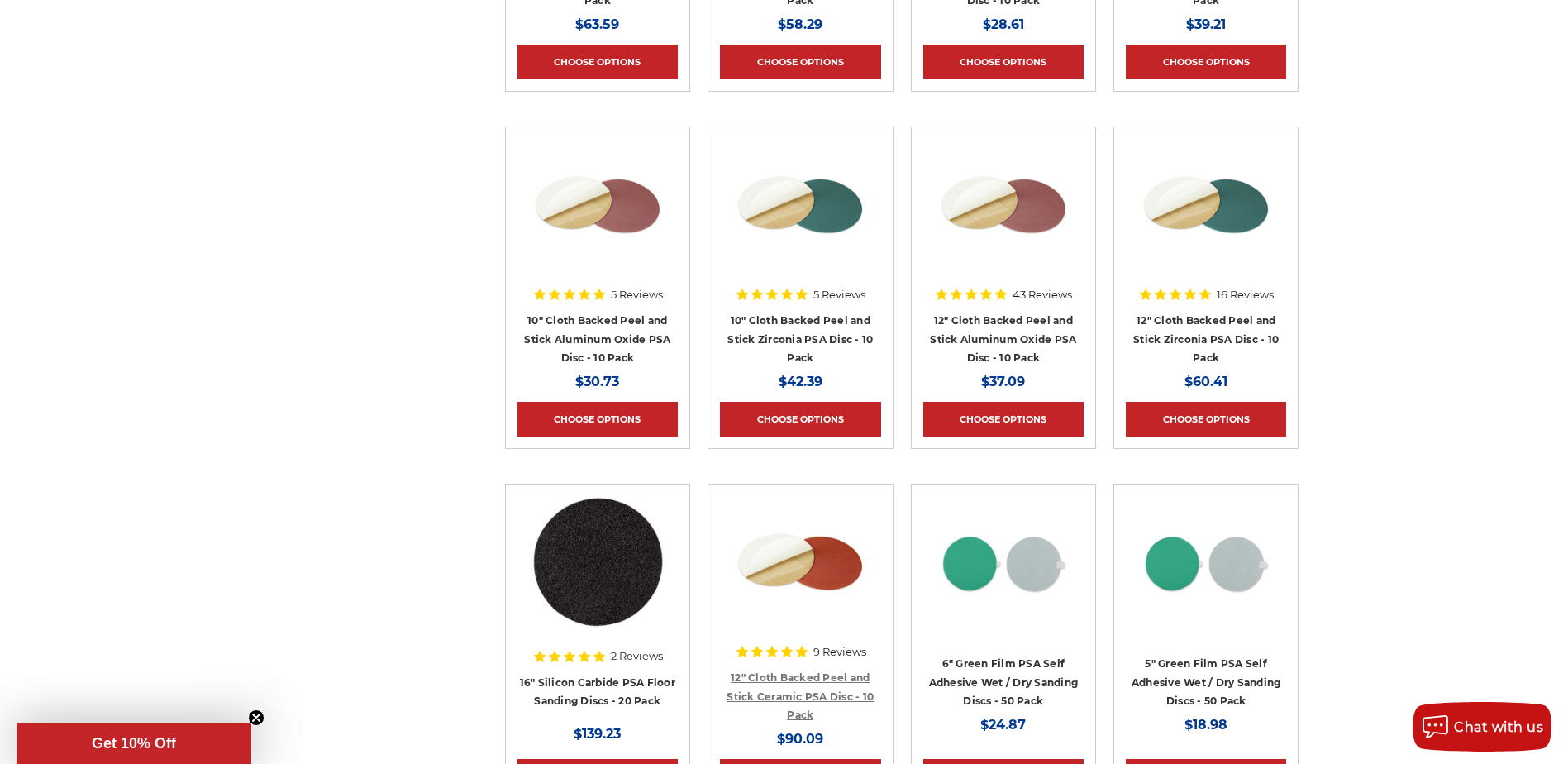
click at [774, 690] on link "12" Cloth Backed Peel and Stick Ceramic PSA Disc - 10 Pack" at bounding box center [800, 696] width 147 height 50
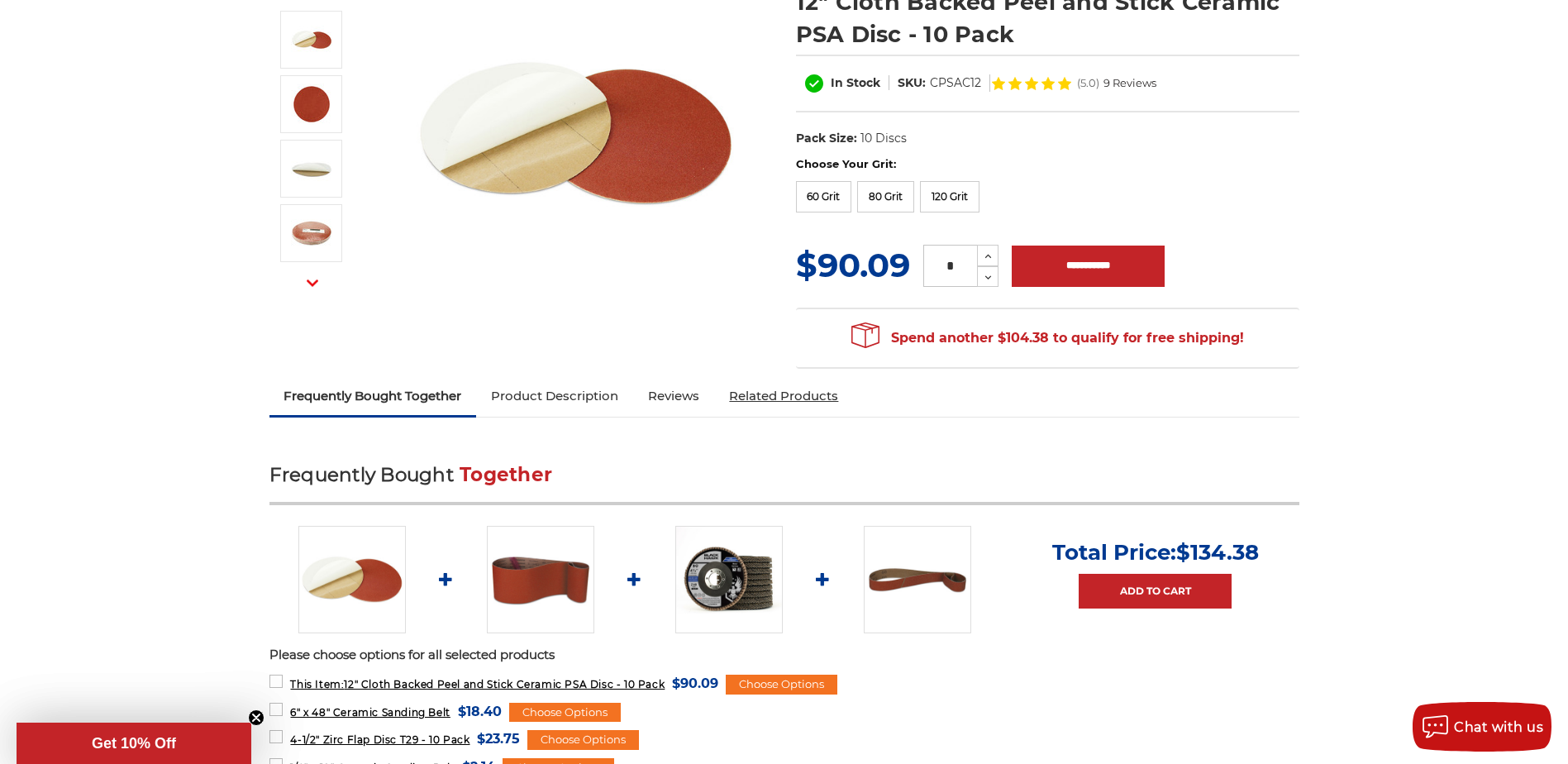
scroll to position [83, 0]
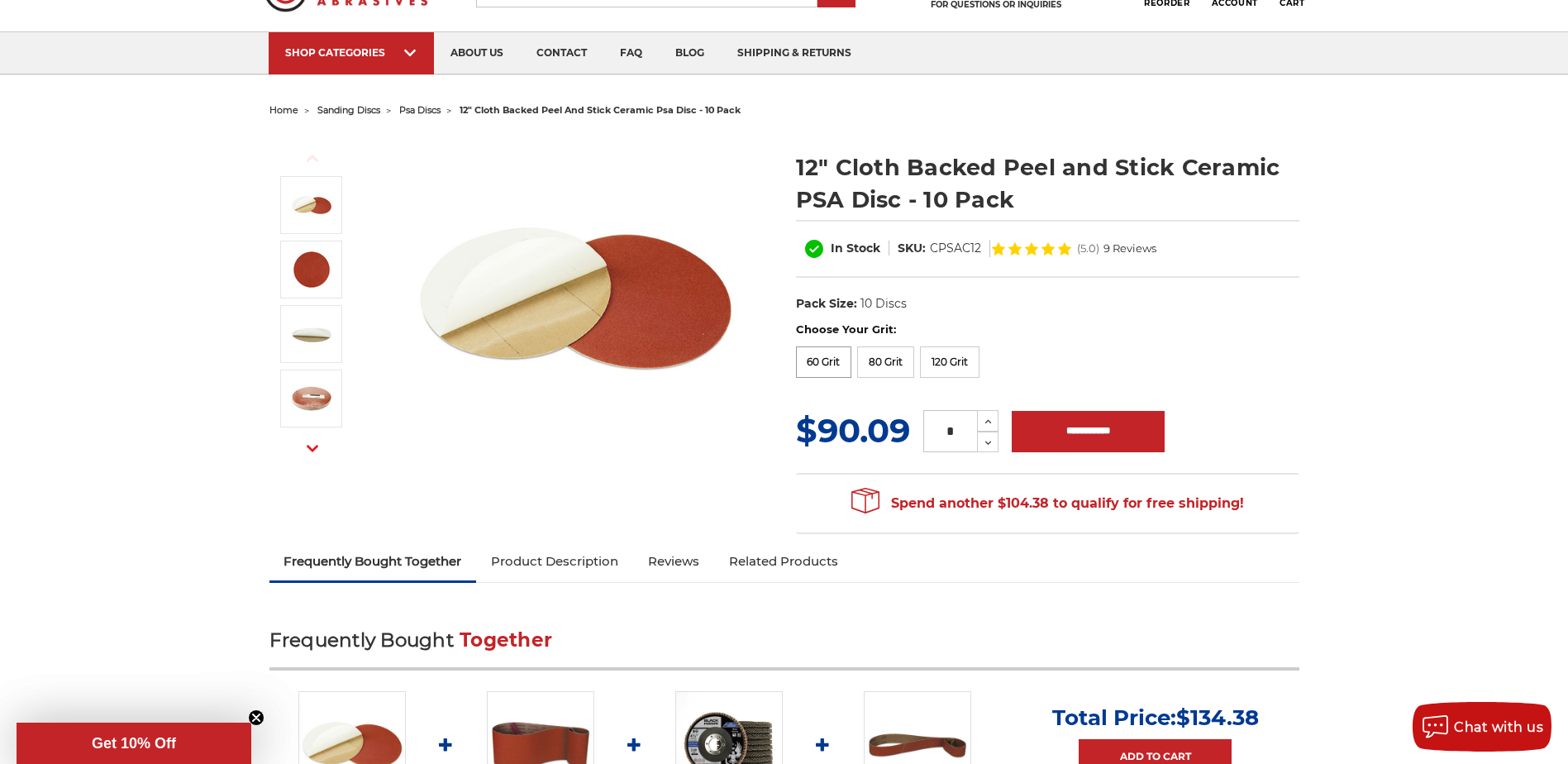
click at [831, 365] on label "60 Grit" at bounding box center [824, 362] width 56 height 32
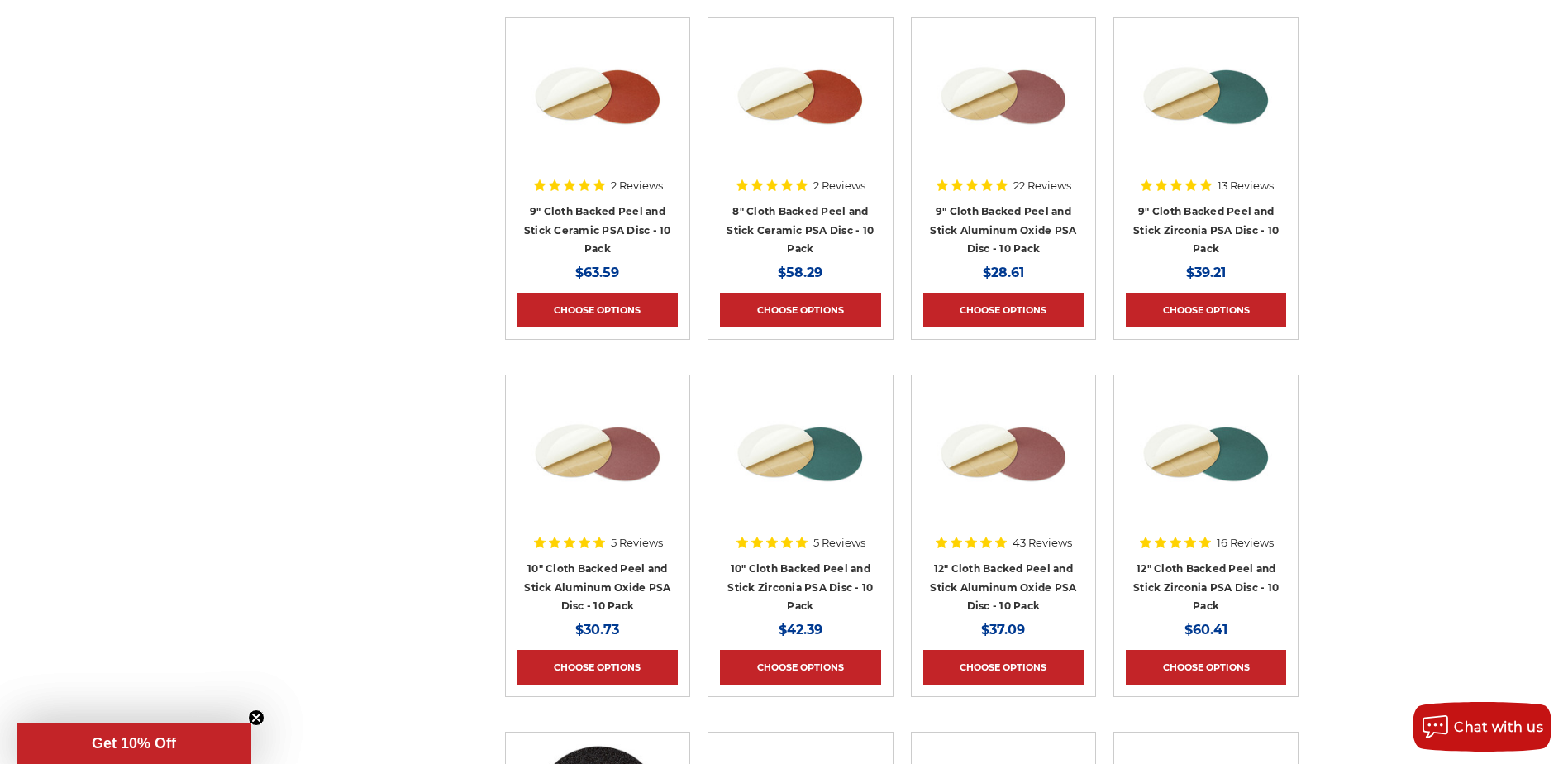
scroll to position [1504, 0]
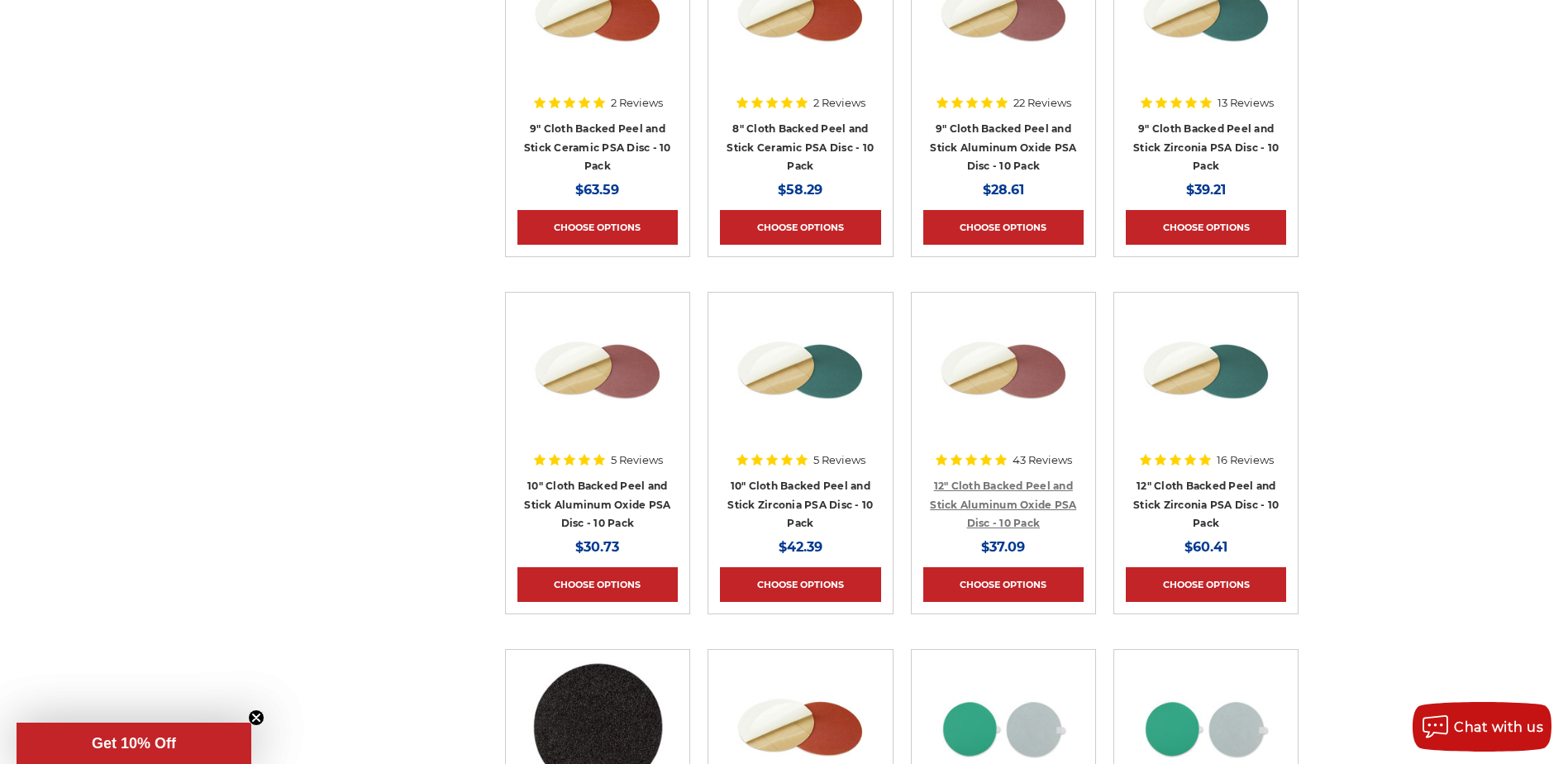
click at [981, 518] on link "12" Cloth Backed Peel and Stick Aluminum Oxide PSA Disc - 10 Pack" at bounding box center [1002, 504] width 146 height 50
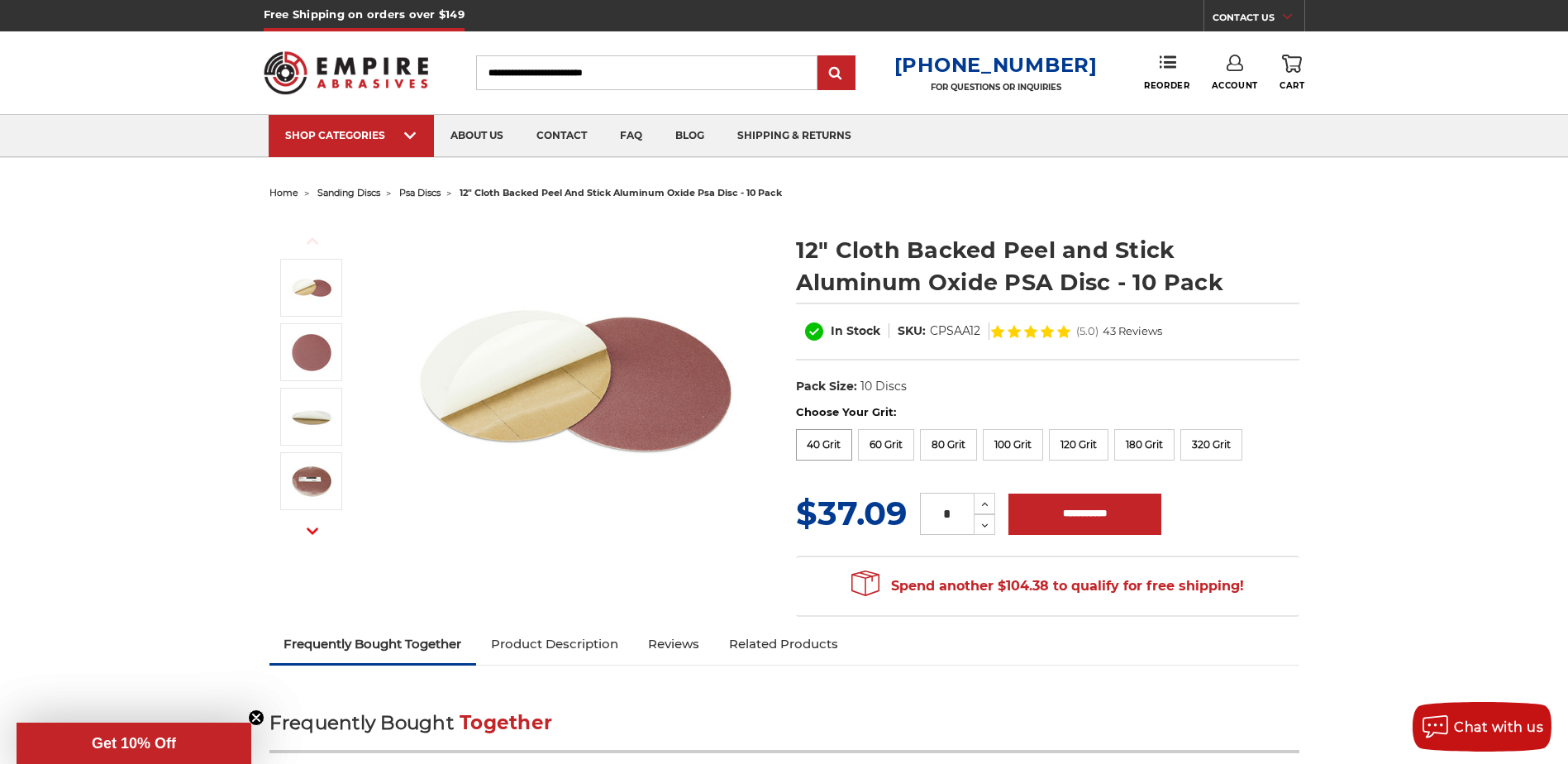
click at [828, 452] on label "40 Grit" at bounding box center [824, 444] width 57 height 32
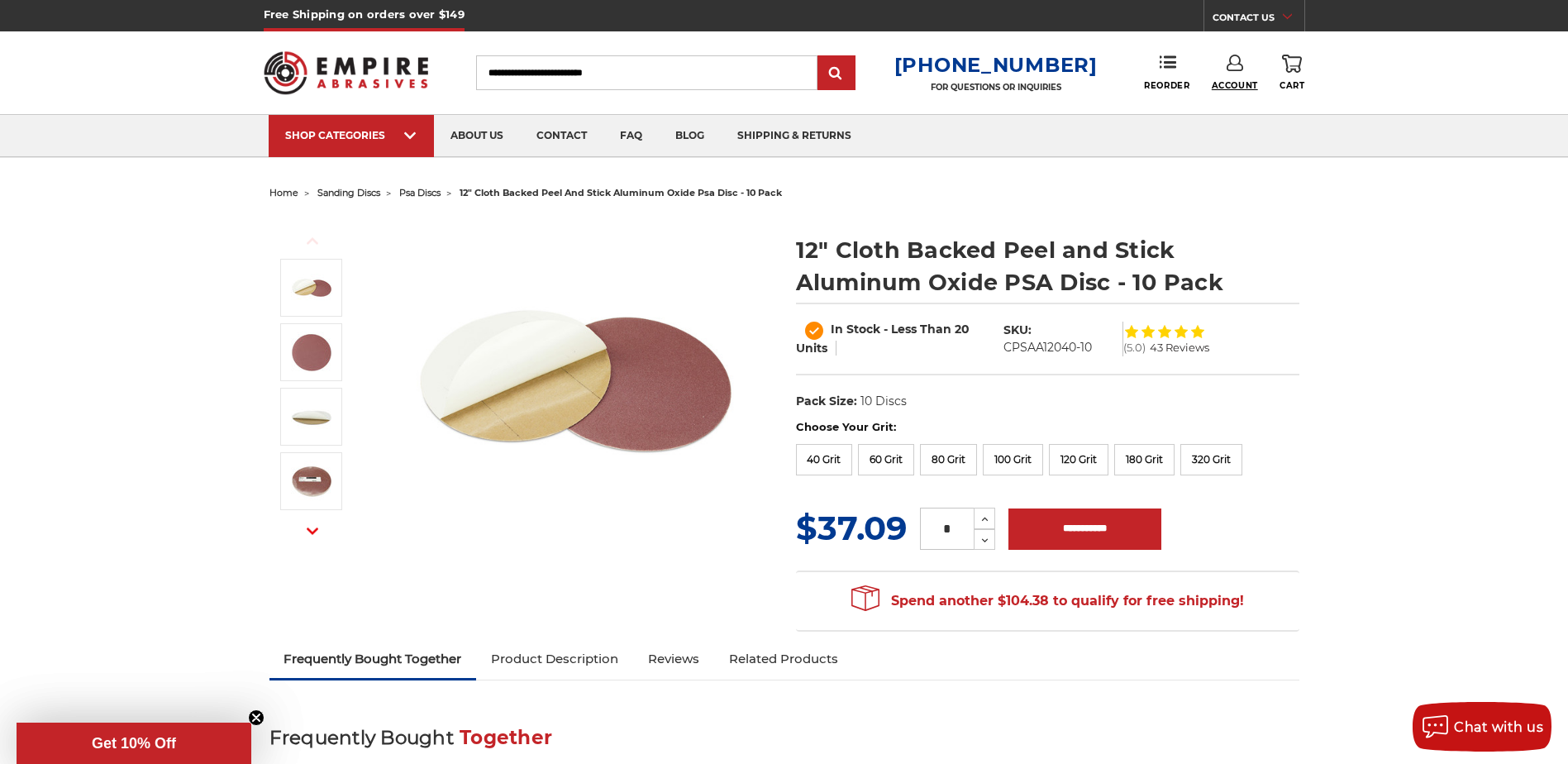
click at [1229, 83] on span "Account" at bounding box center [1234, 85] width 46 height 11
click at [1208, 112] on link "Account" at bounding box center [1225, 107] width 118 height 32
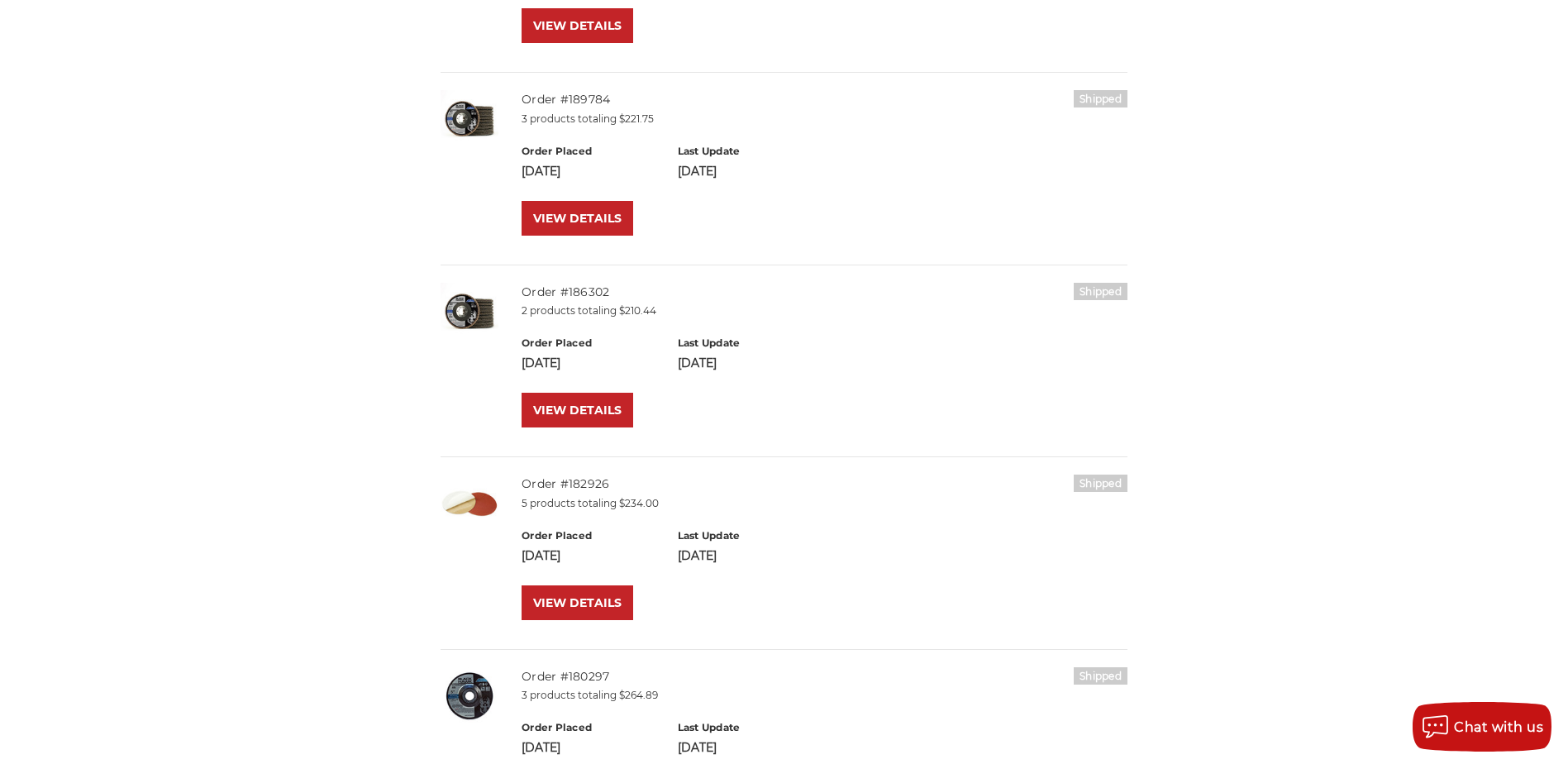
scroll to position [992, 0]
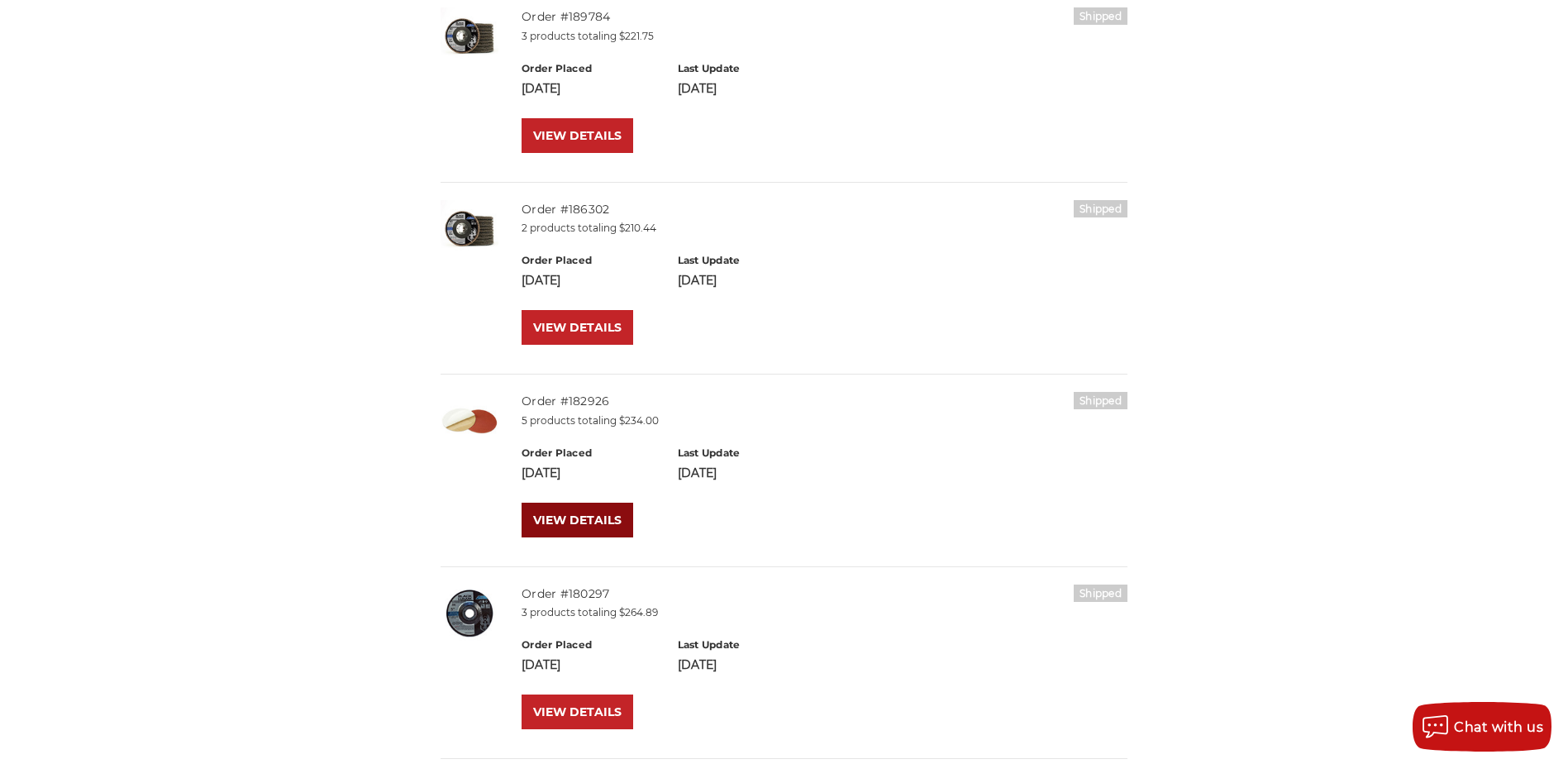
click at [567, 538] on link "VIEW DETAILS" at bounding box center [577, 520] width 112 height 35
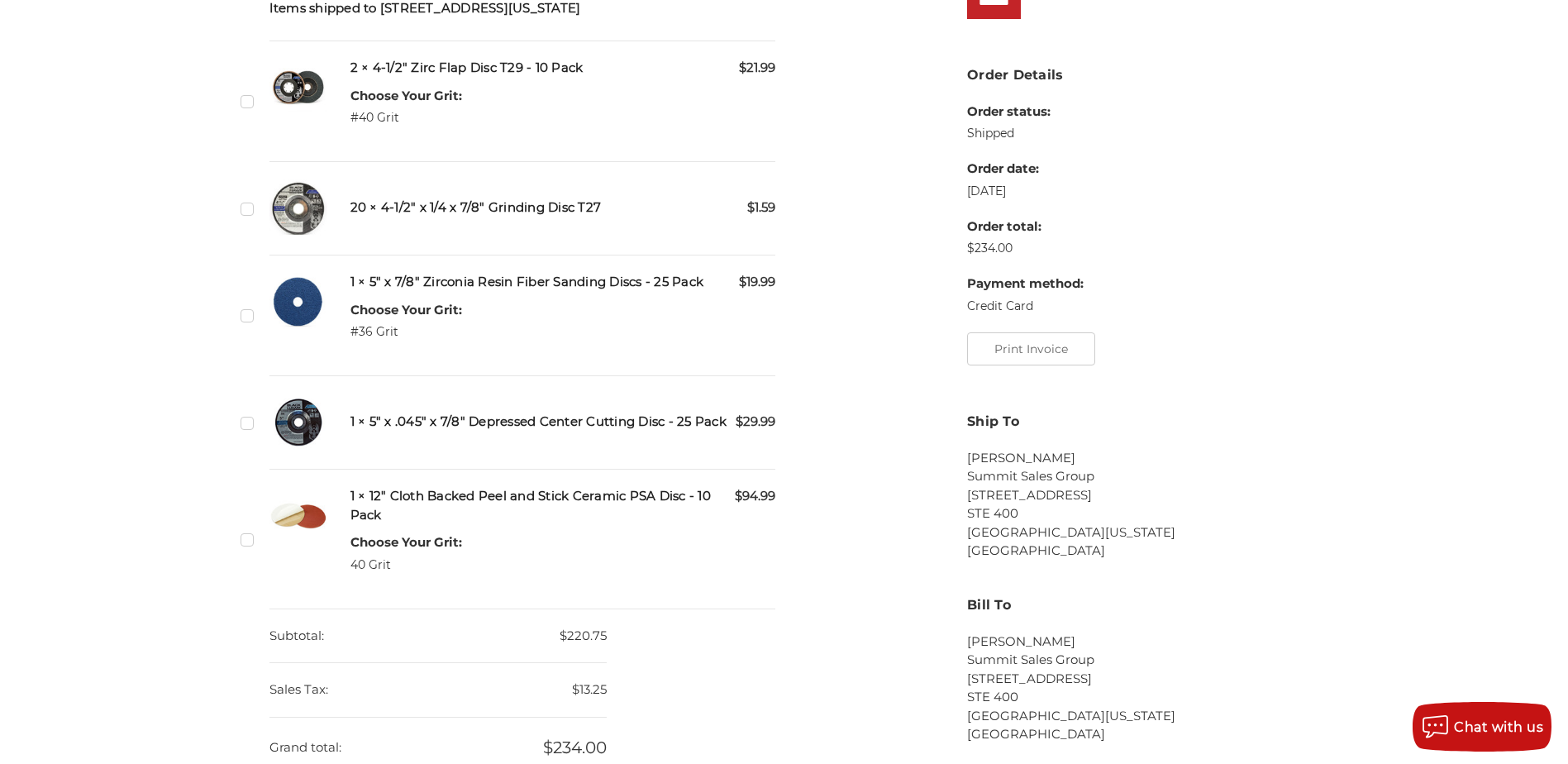
scroll to position [496, 0]
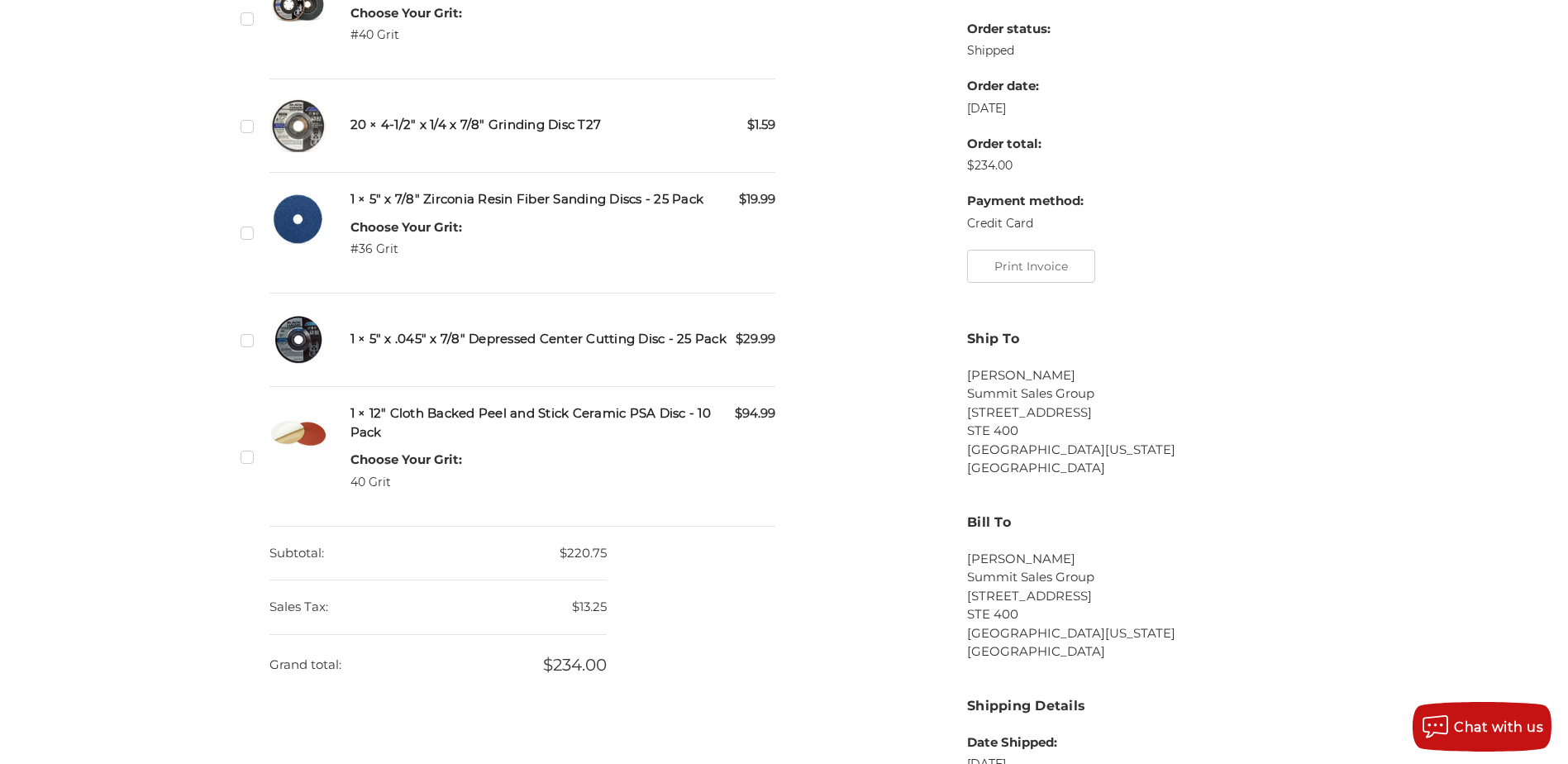
click at [447, 441] on h5 "1 × 12" Cloth Backed Peel and Stick Ceramic PSA Disc - 10 Pack" at bounding box center [563, 422] width 426 height 37
click at [383, 435] on h5 "1 × 12" Cloth Backed Peel and Stick Ceramic PSA Disc - 10 Pack" at bounding box center [563, 422] width 426 height 37
click at [244, 465] on label "Checkbox 495927 label" at bounding box center [249, 456] width 17 height 17
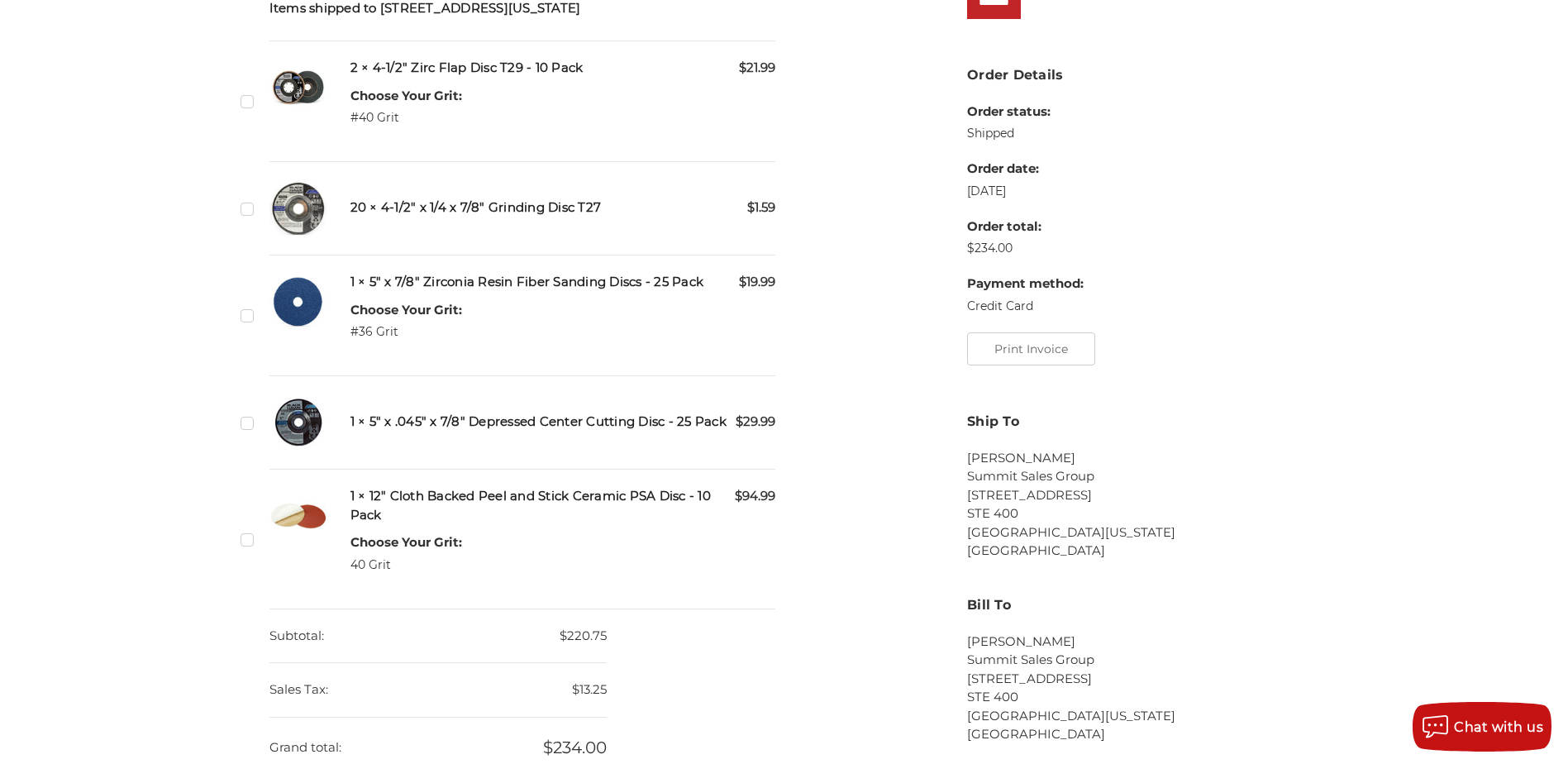
scroll to position [248, 0]
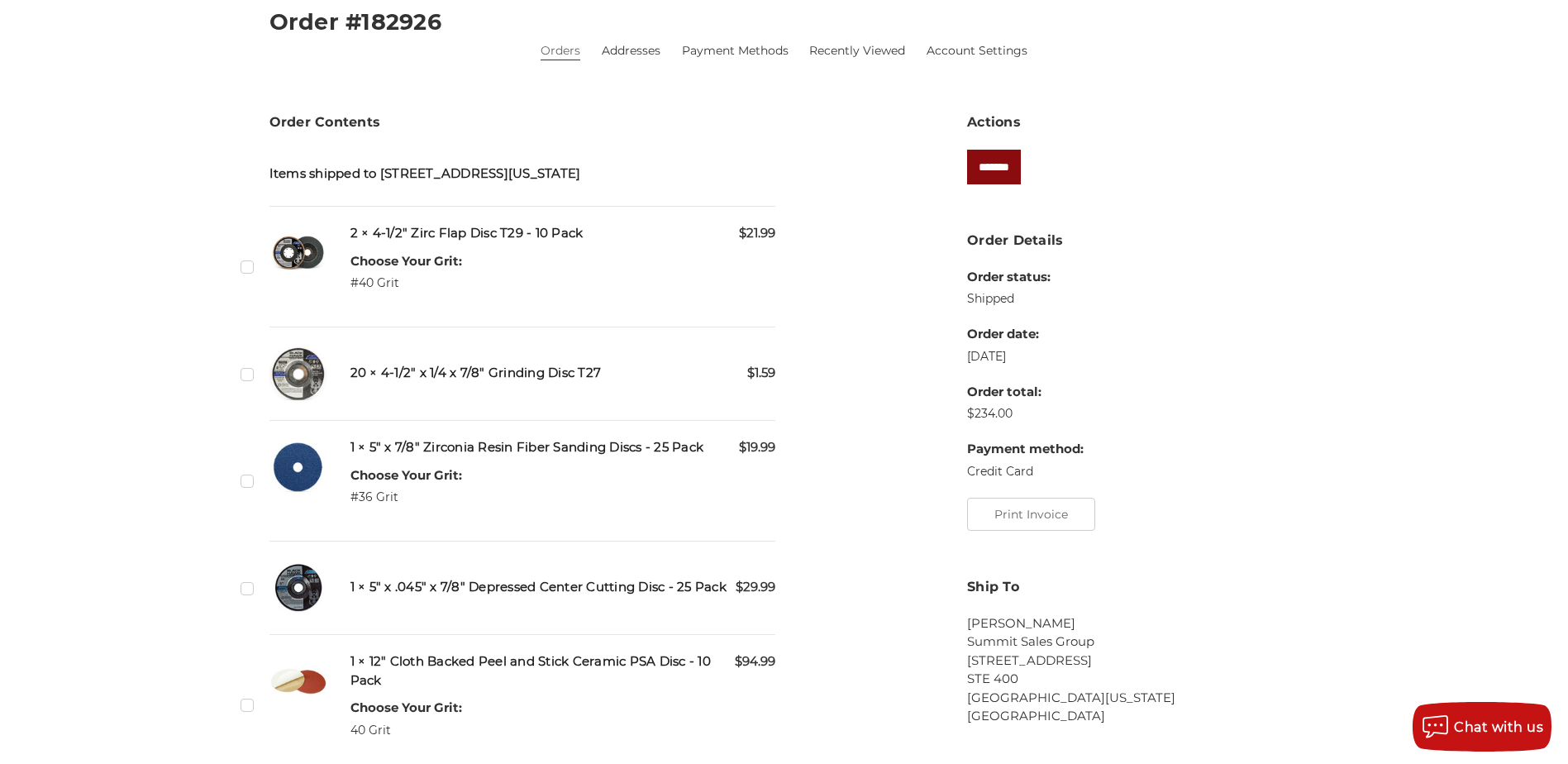
click at [1013, 174] on input "*******" at bounding box center [993, 167] width 54 height 35
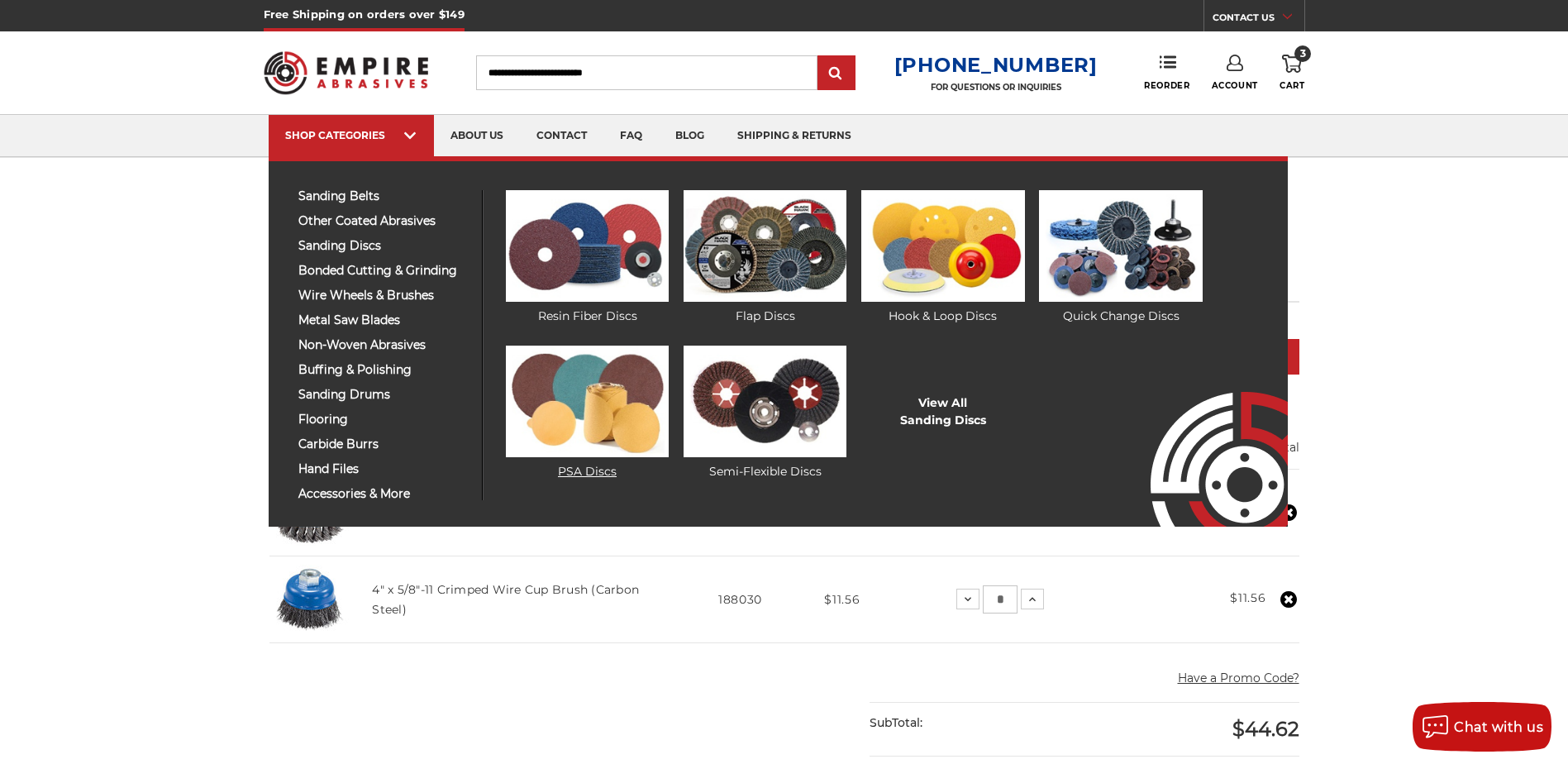
click at [587, 425] on img at bounding box center [587, 401] width 163 height 112
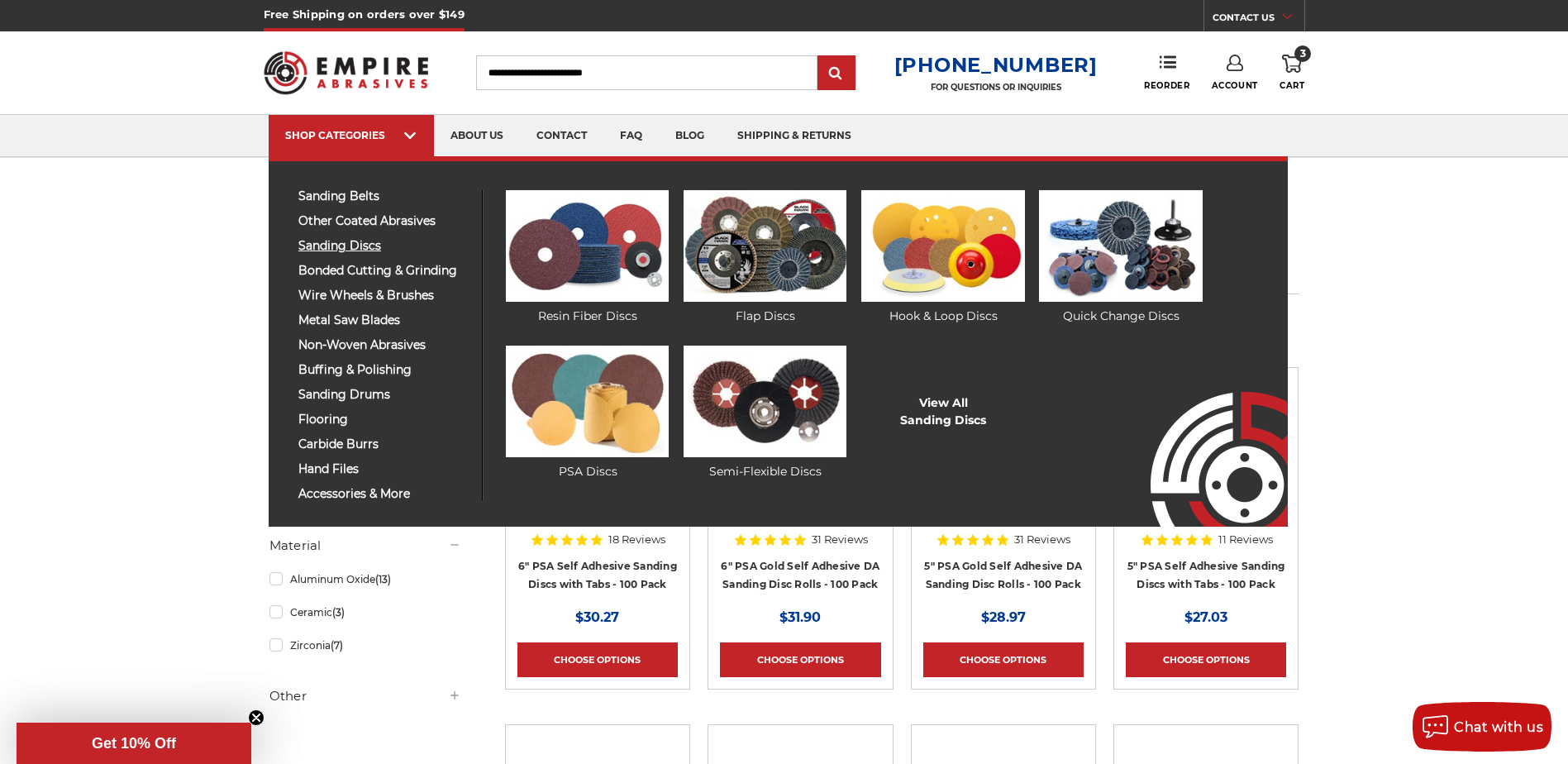
click at [355, 249] on span "sanding discs" at bounding box center [384, 246] width 171 height 13
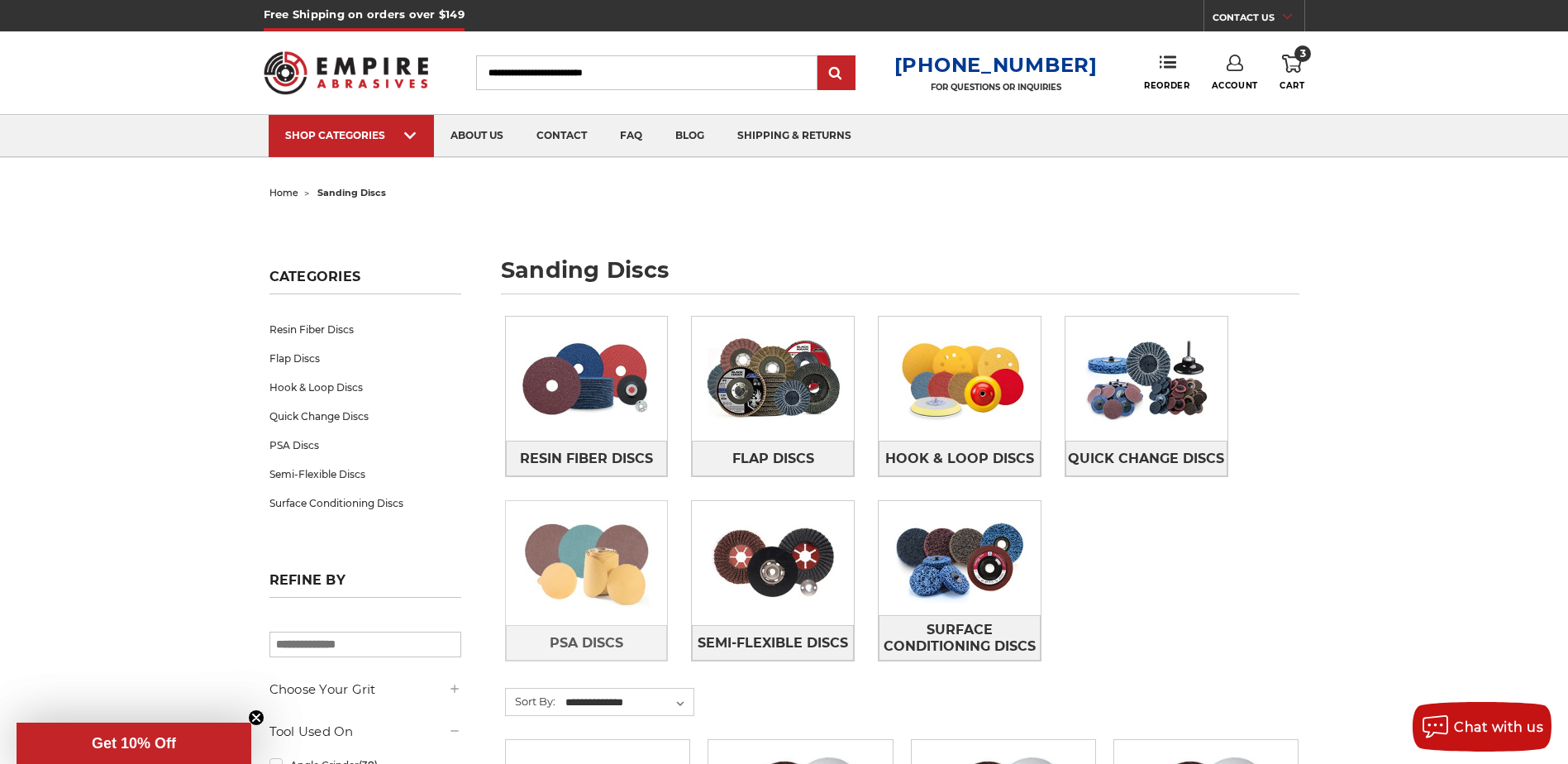
click at [595, 614] on img at bounding box center [587, 563] width 162 height 114
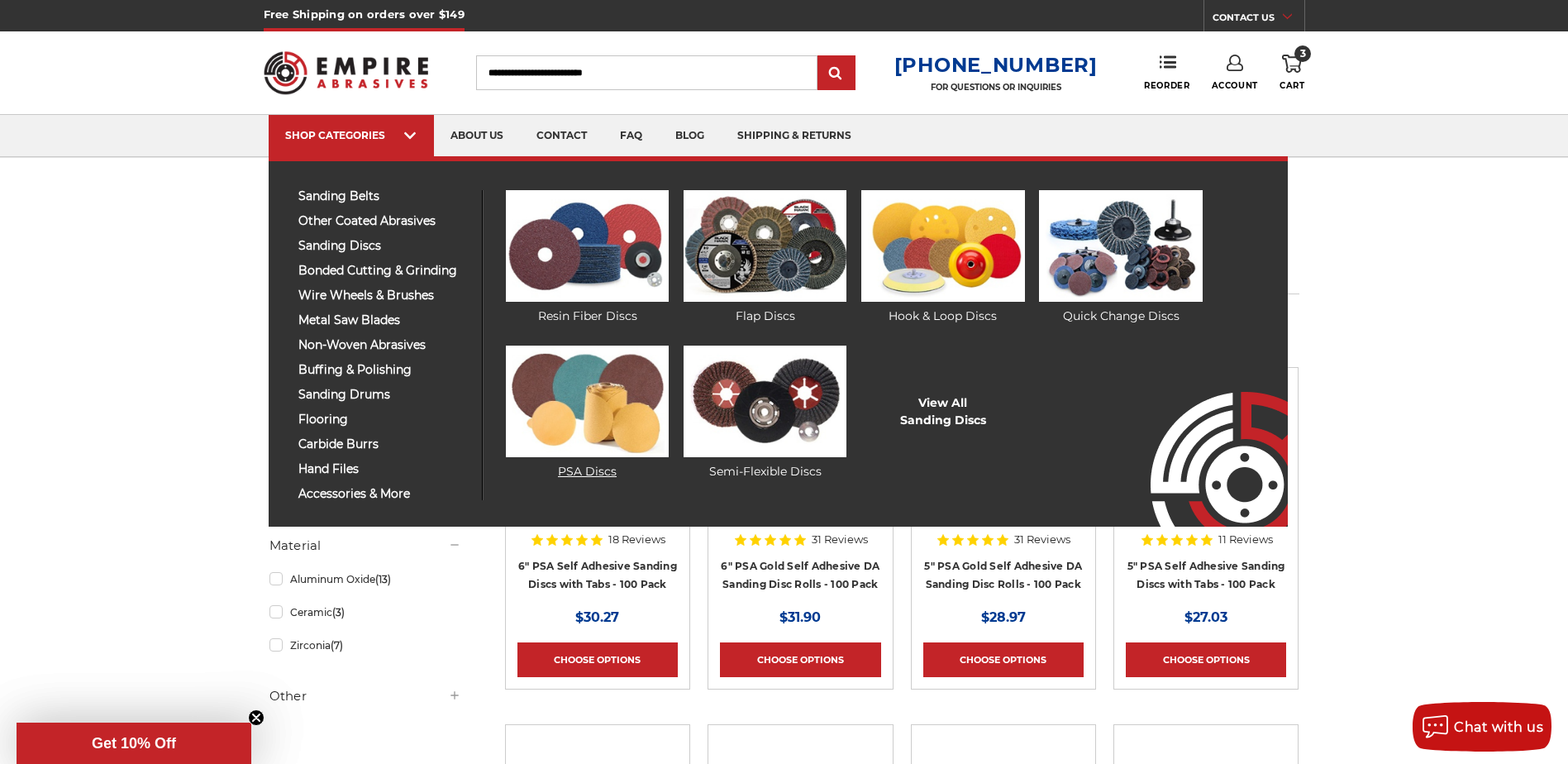
click at [592, 398] on img at bounding box center [587, 401] width 163 height 112
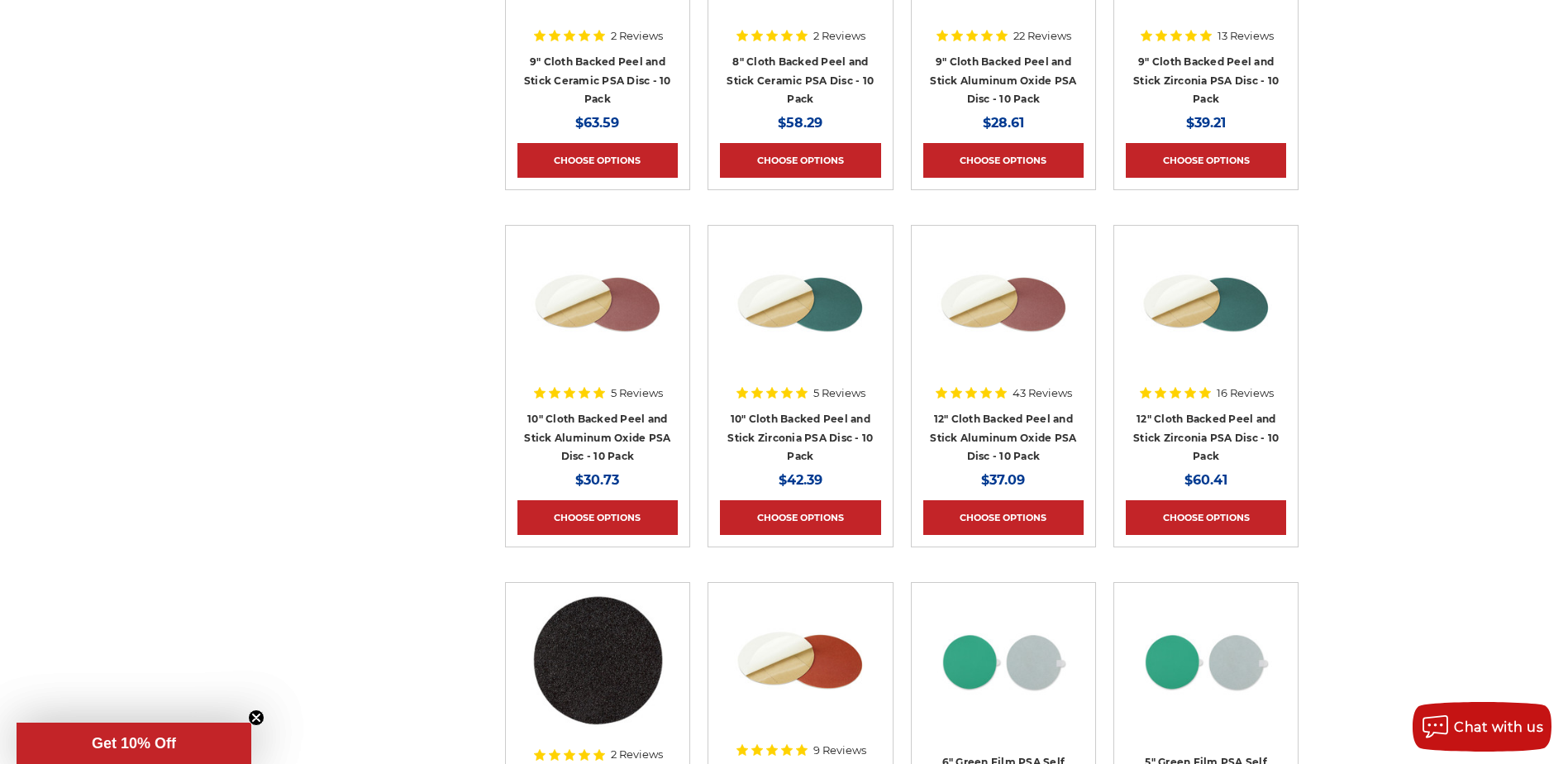
scroll to position [1488, 0]
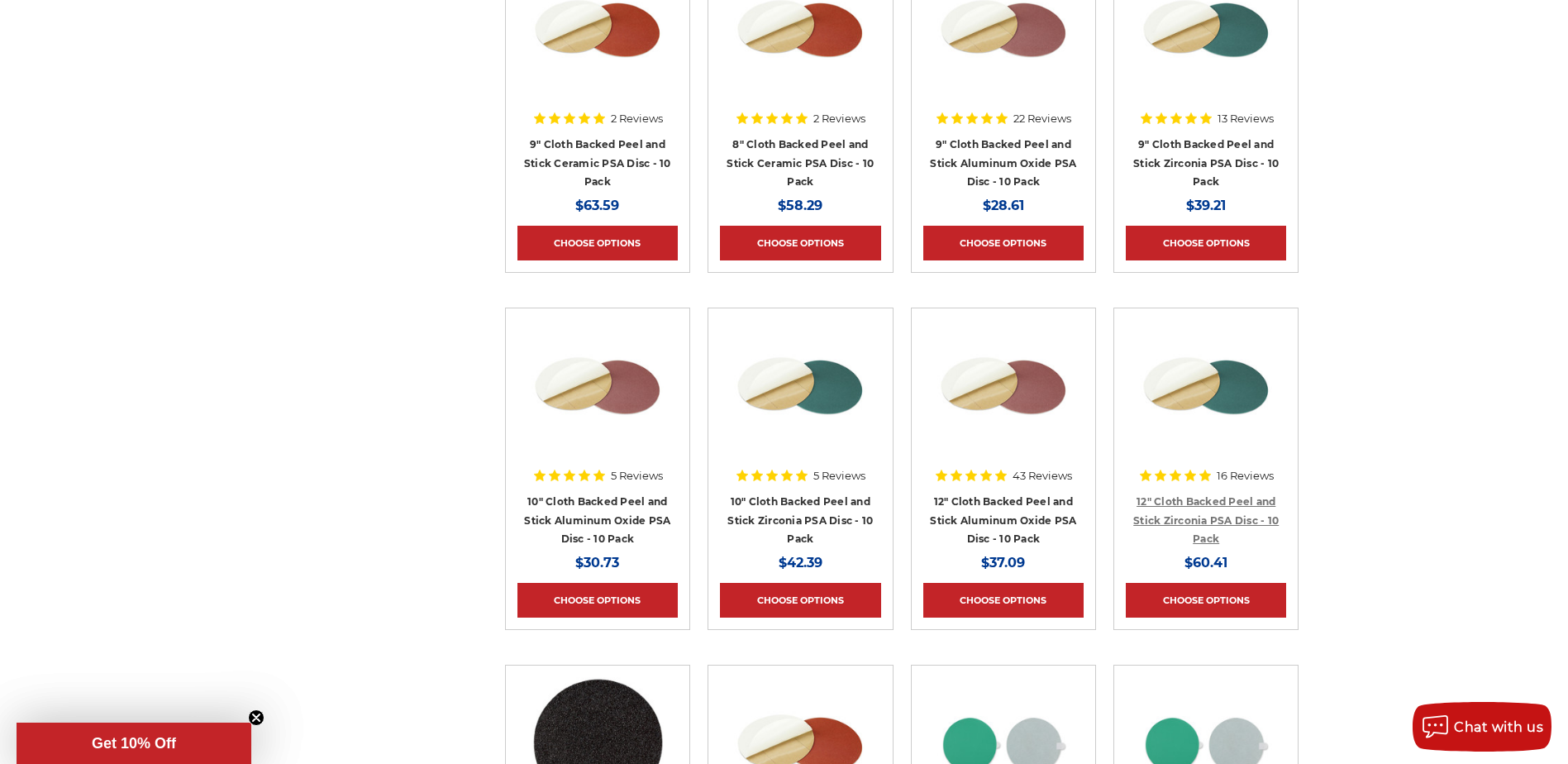
click at [1209, 521] on link "12" Cloth Backed Peel and Stick Zirconia PSA Disc - 10 Pack" at bounding box center [1206, 520] width 145 height 50
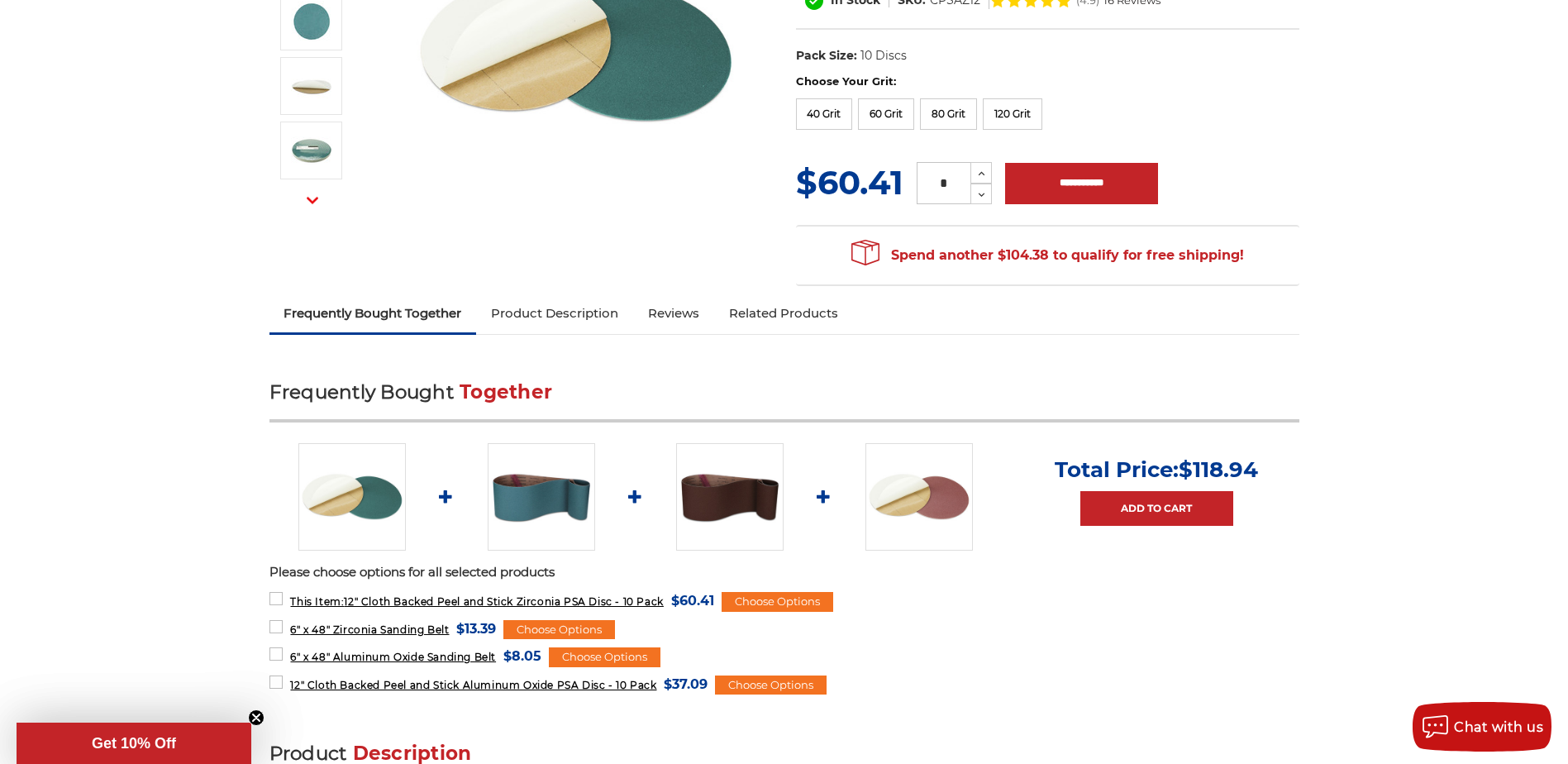
scroll to position [165, 0]
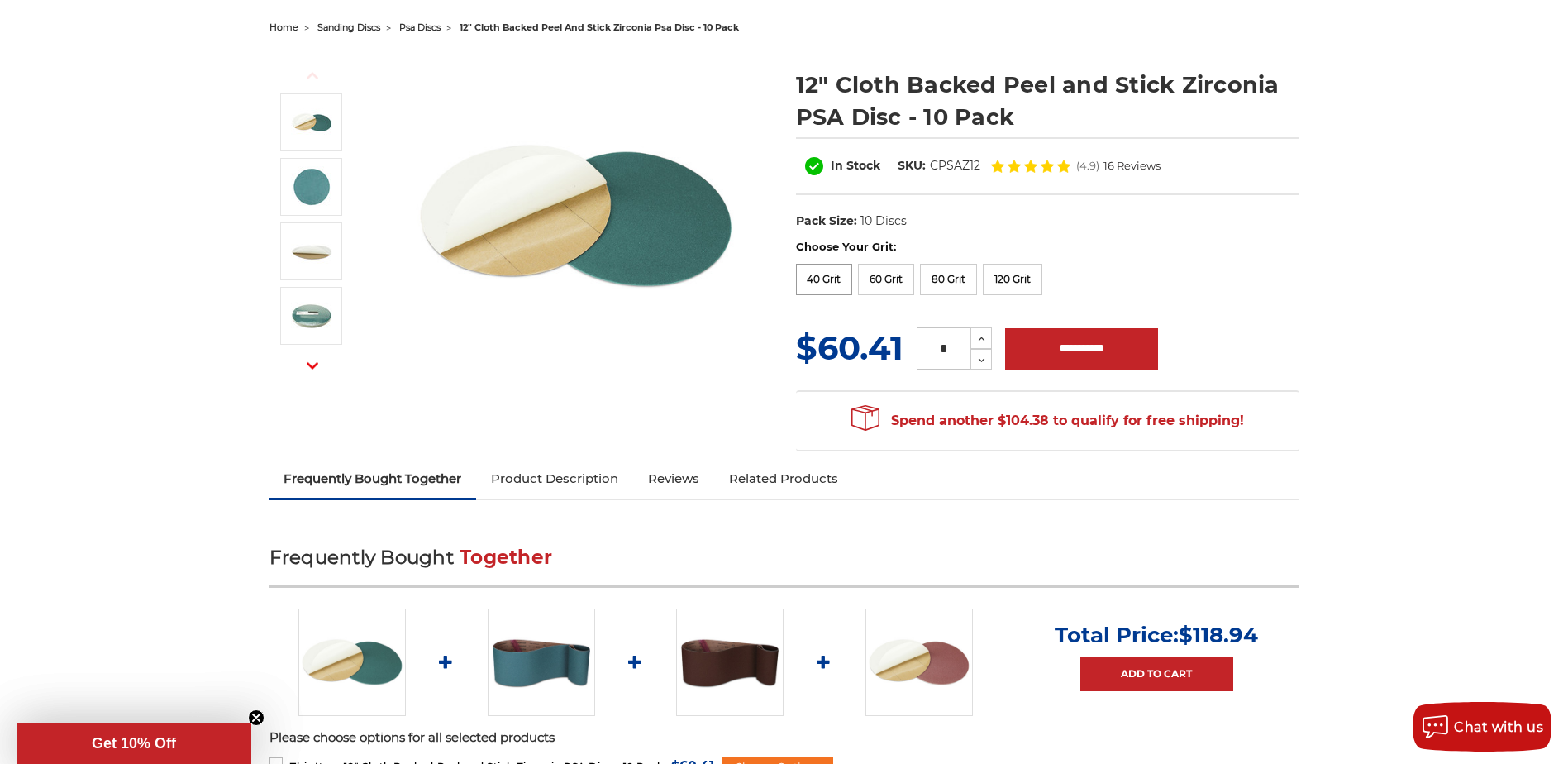
click at [831, 290] on label "40 Grit" at bounding box center [824, 279] width 57 height 32
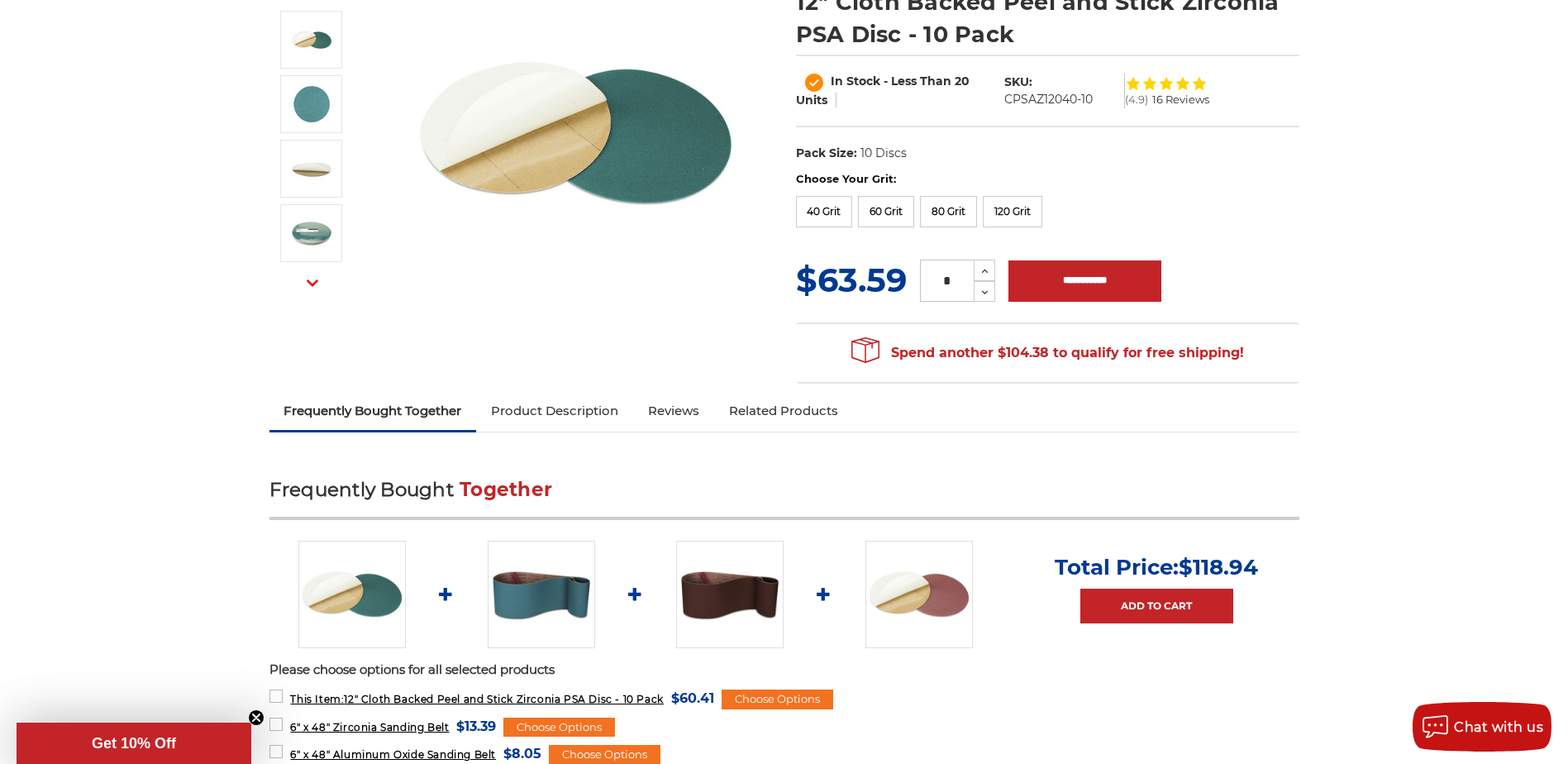
scroll to position [83, 0]
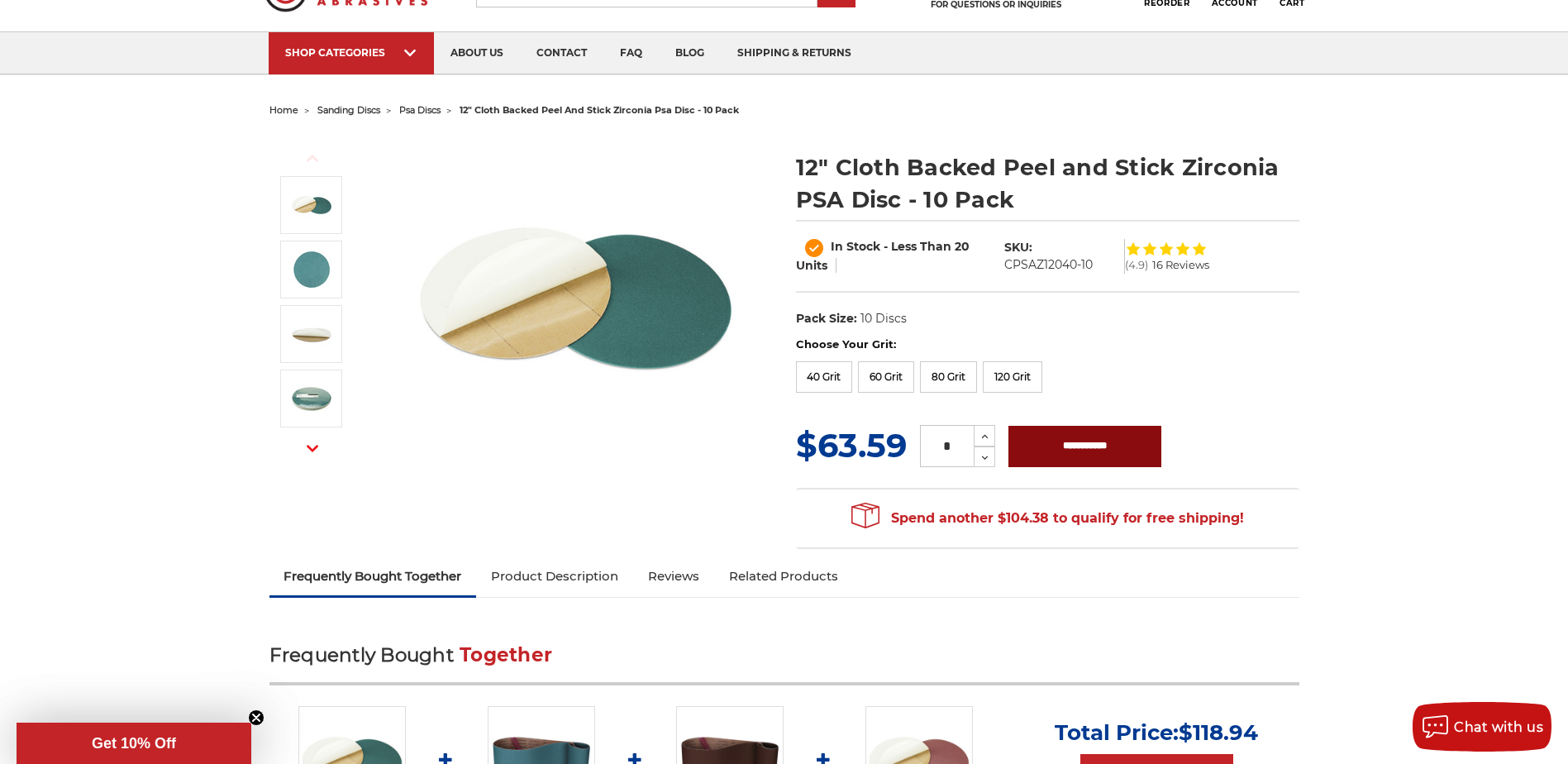
click at [1091, 447] on input "**********" at bounding box center [1084, 447] width 153 height 42
type input "**********"
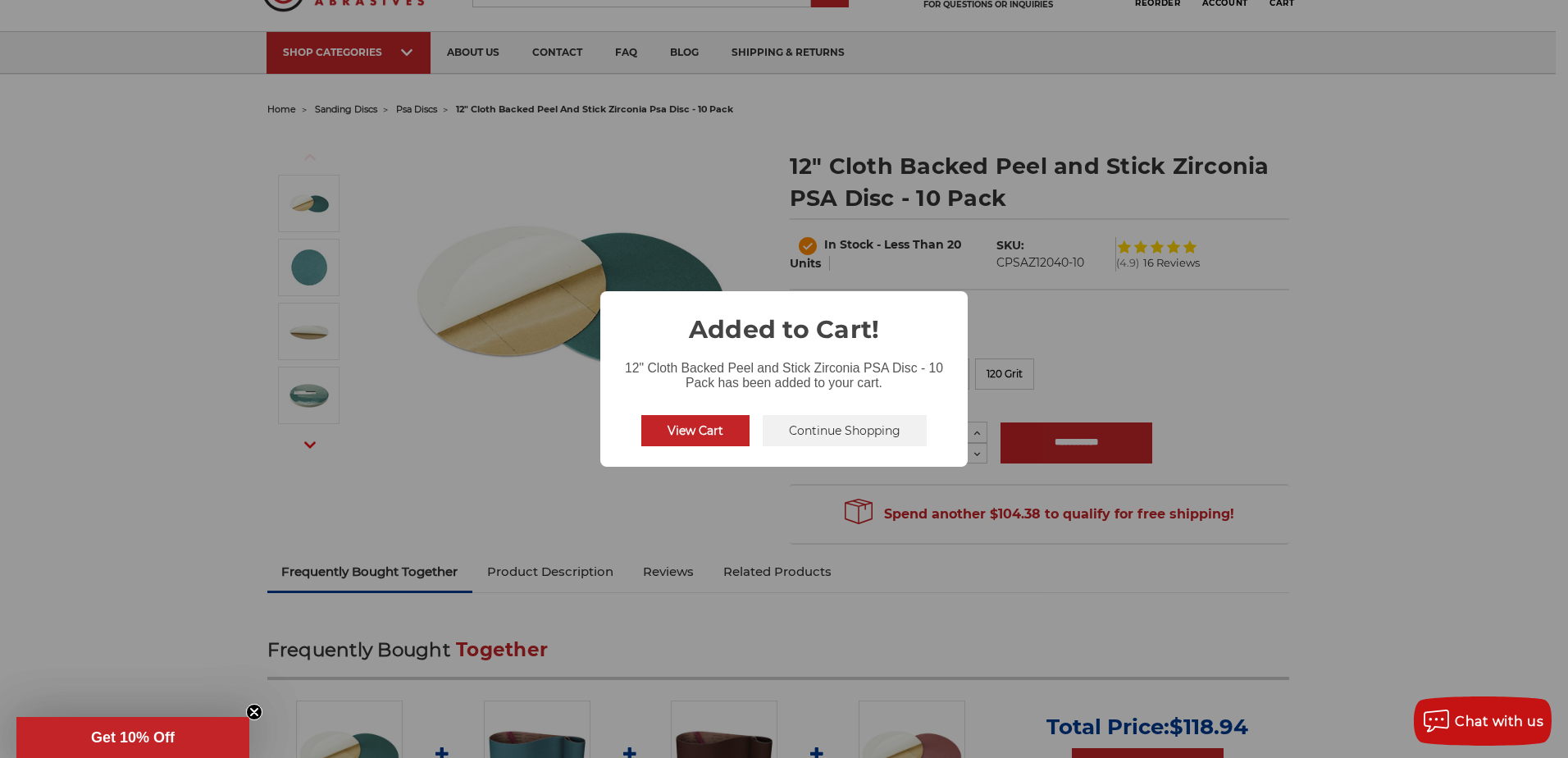
click at [859, 443] on button "Continue Shopping" at bounding box center [845, 431] width 164 height 32
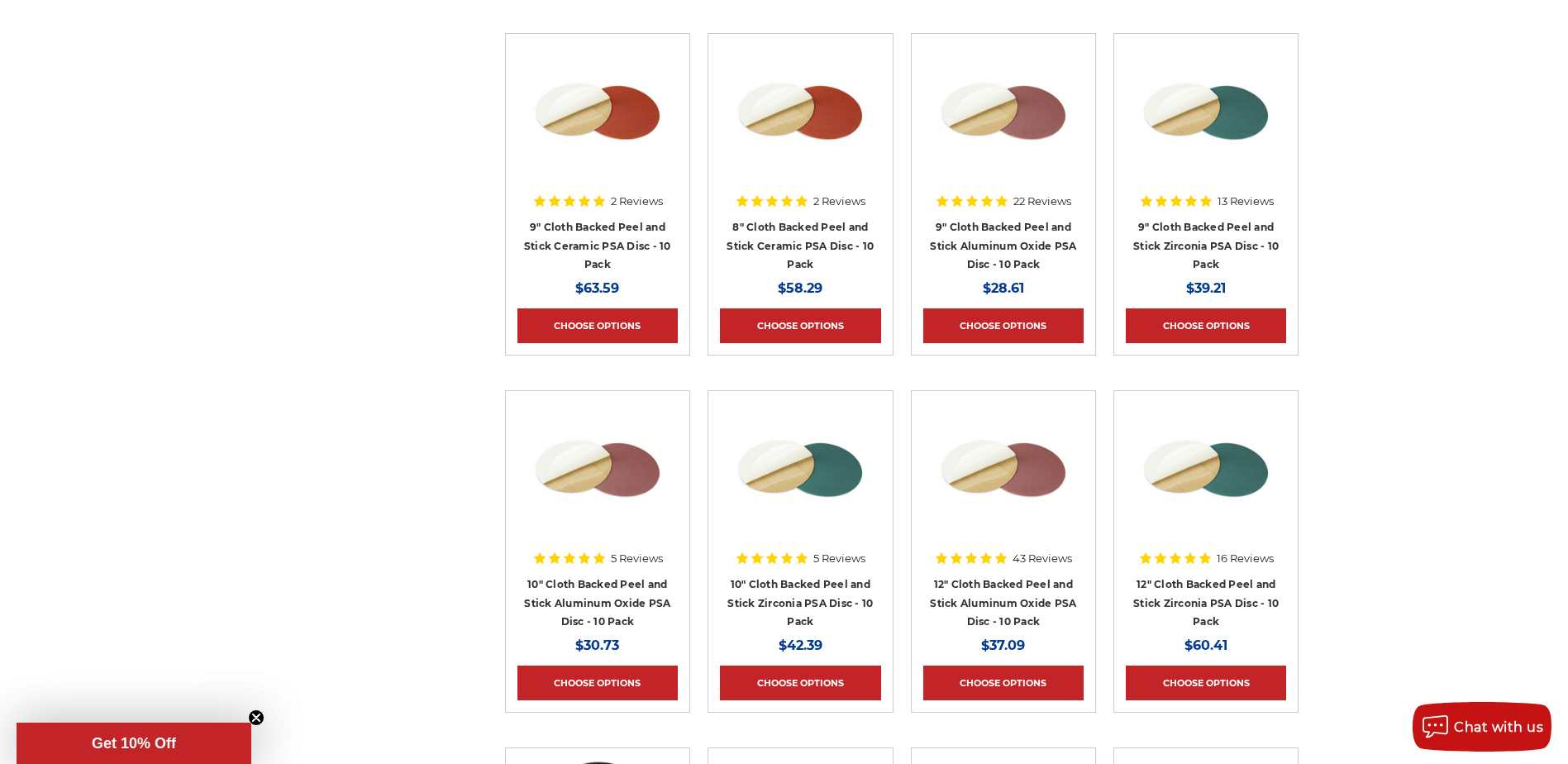
scroll to position [1488, 0]
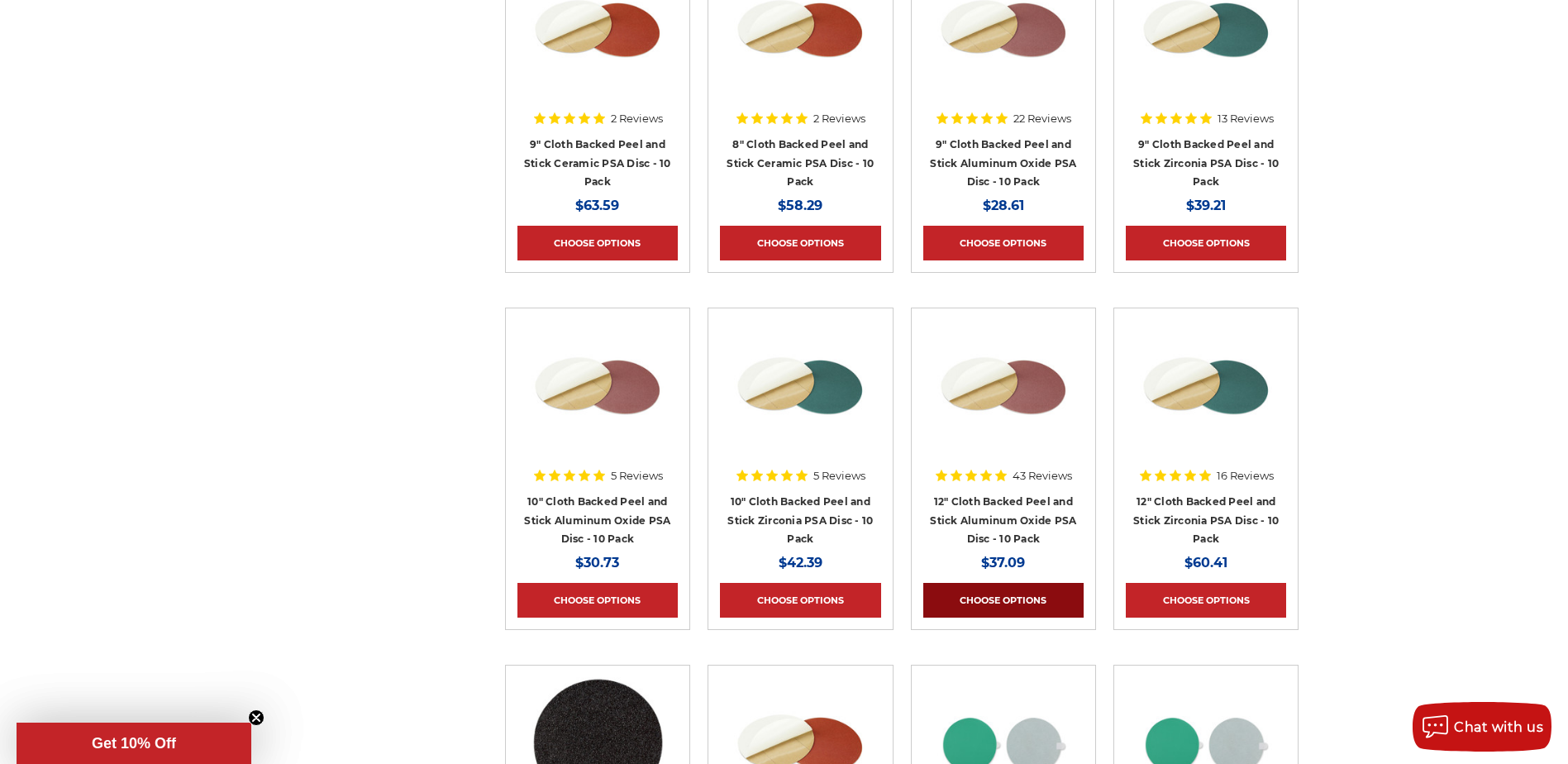
click at [999, 602] on link "Choose Options" at bounding box center [1003, 600] width 161 height 35
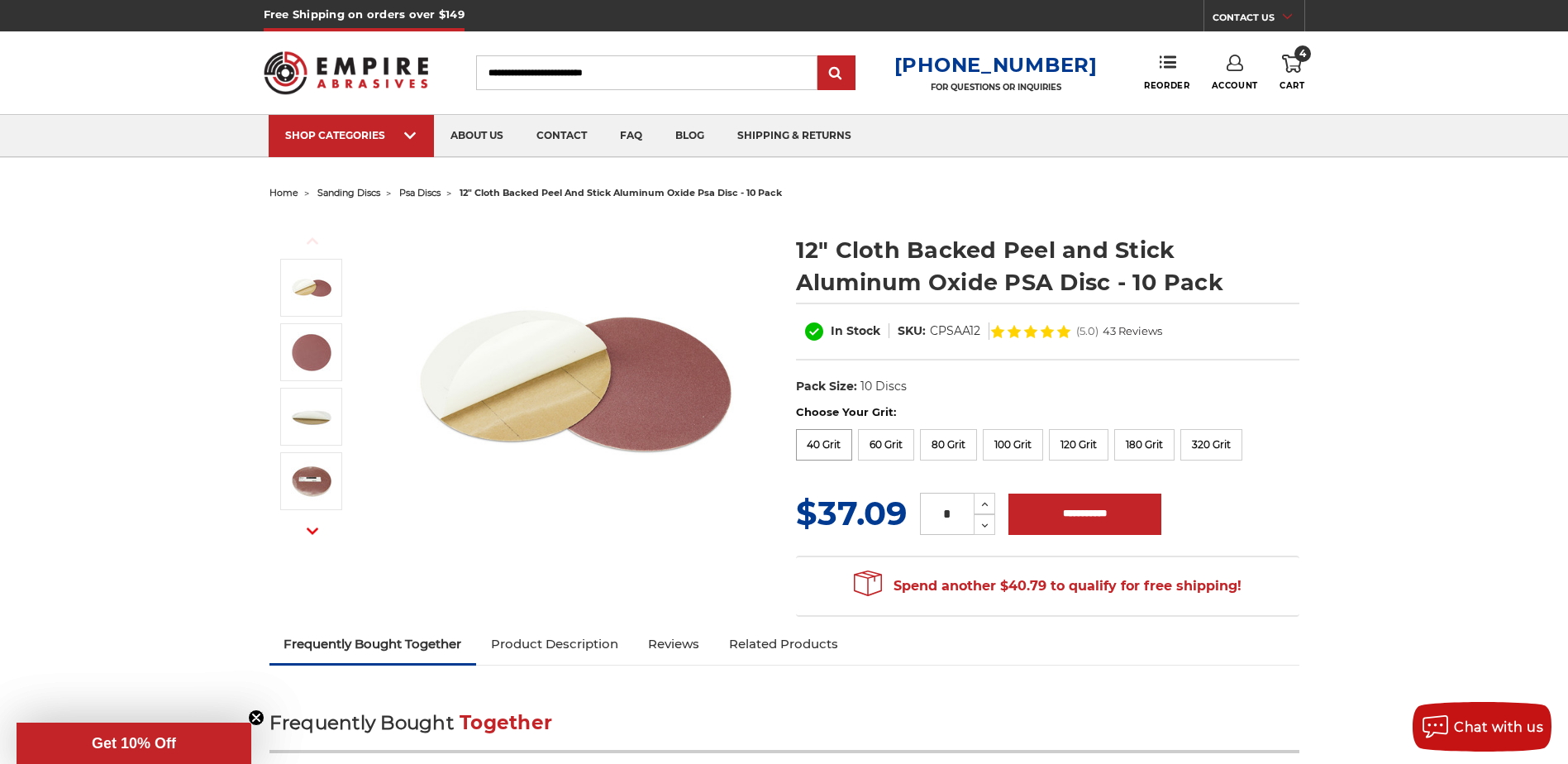
click at [807, 447] on label "40 Grit" at bounding box center [824, 444] width 57 height 32
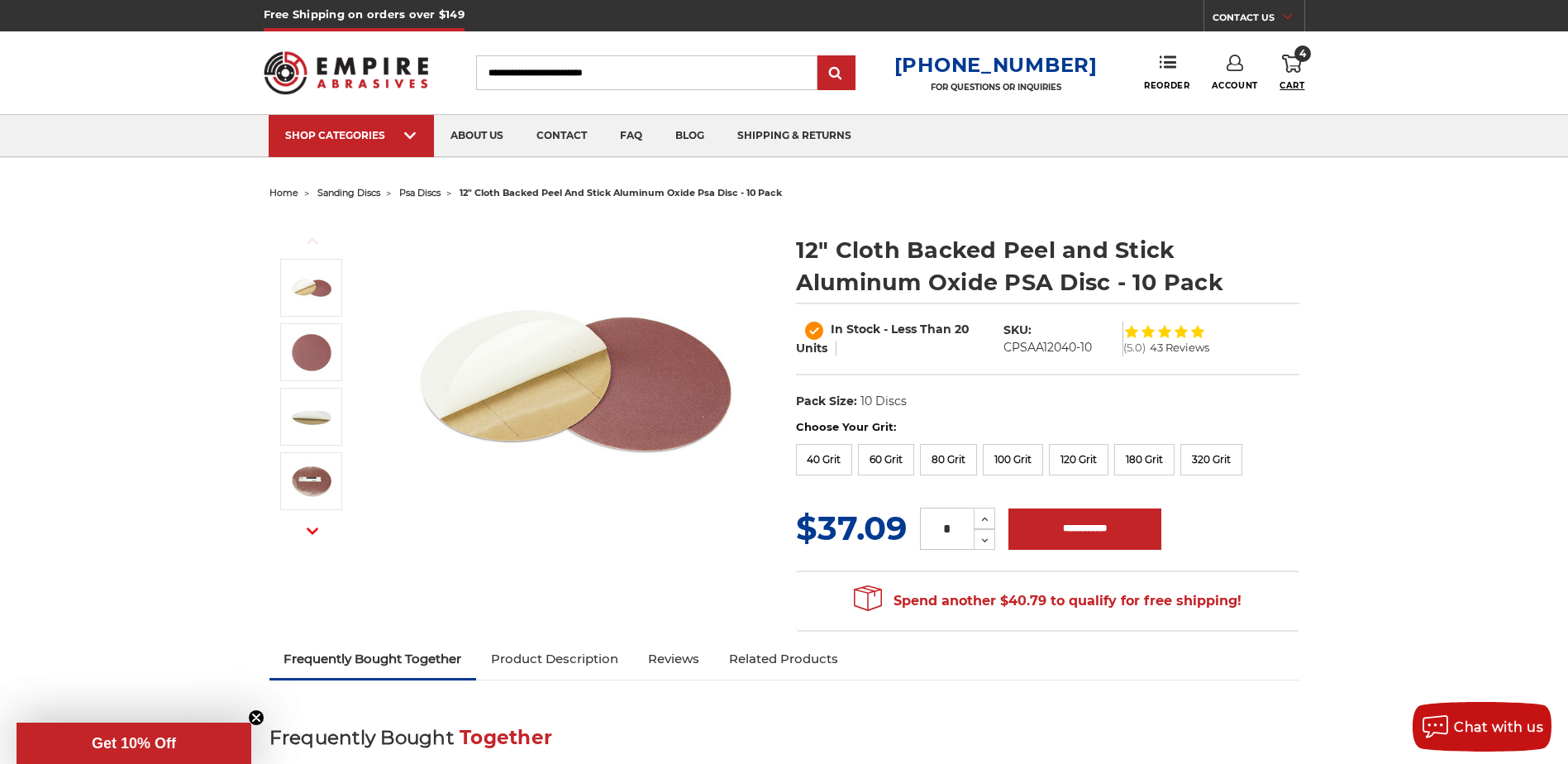
click at [1285, 84] on span "Cart" at bounding box center [1291, 85] width 25 height 11
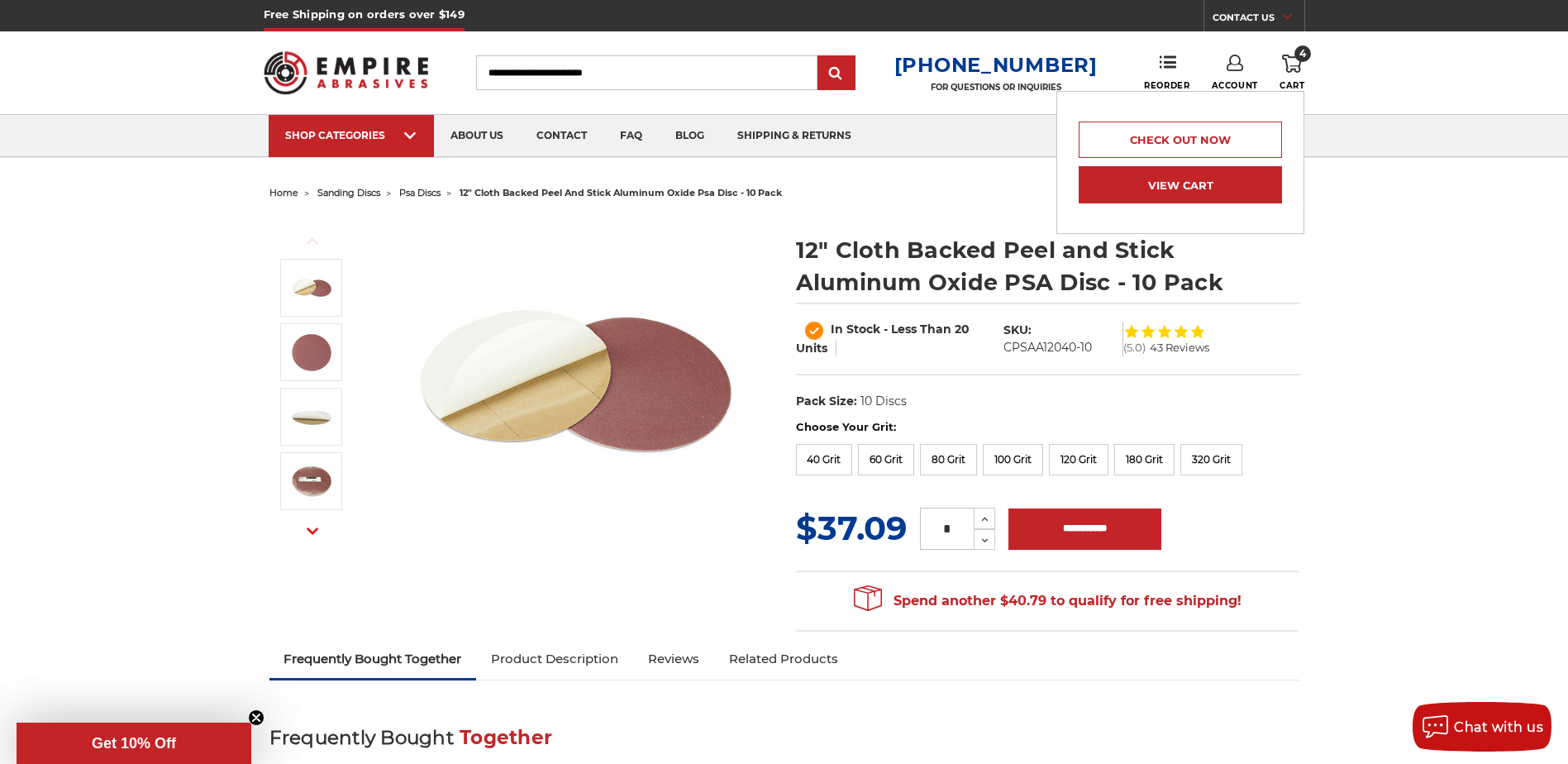
click at [1192, 184] on link "View Cart" at bounding box center [1180, 184] width 203 height 37
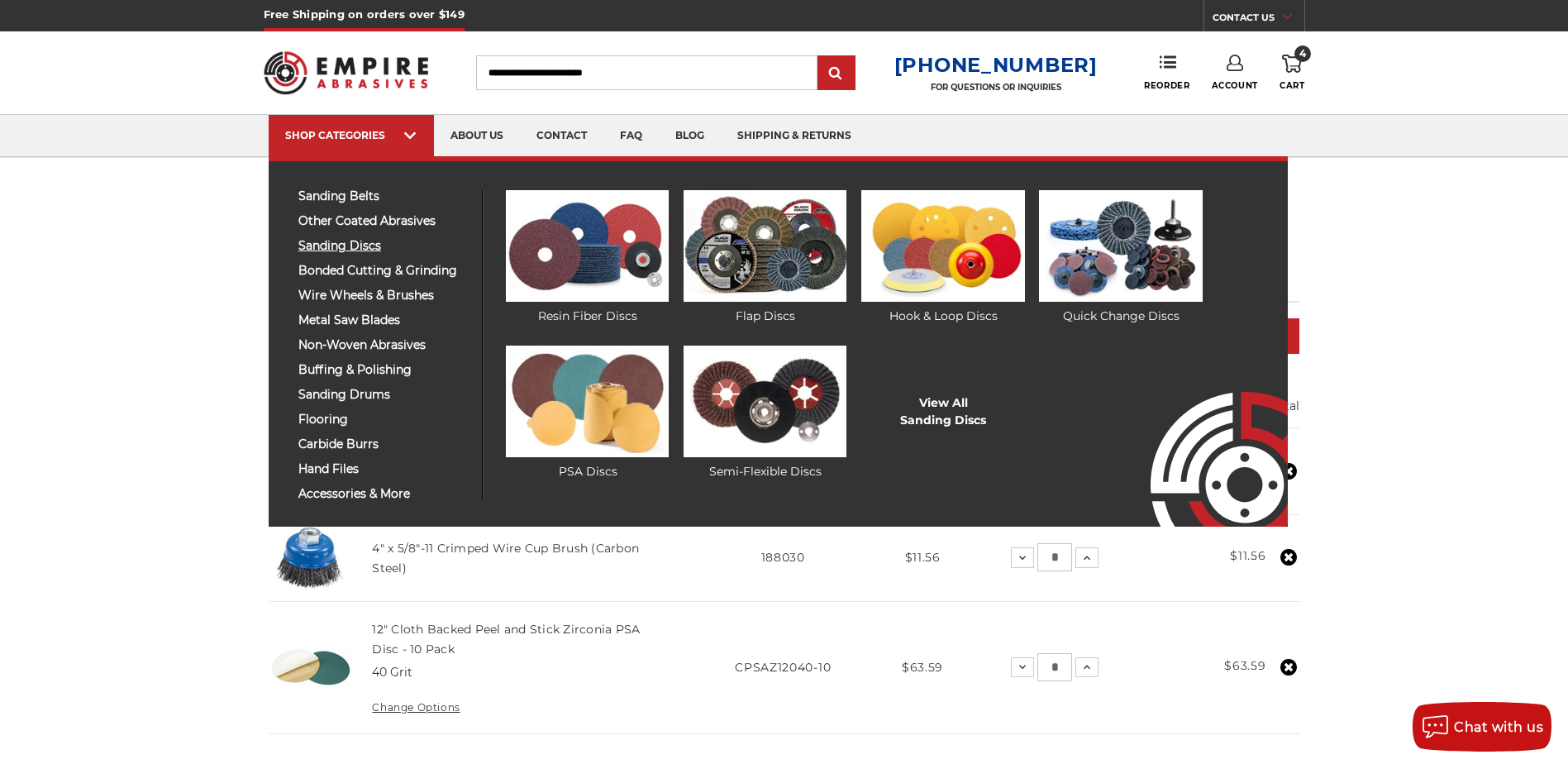
click at [360, 244] on span "sanding discs" at bounding box center [384, 246] width 171 height 13
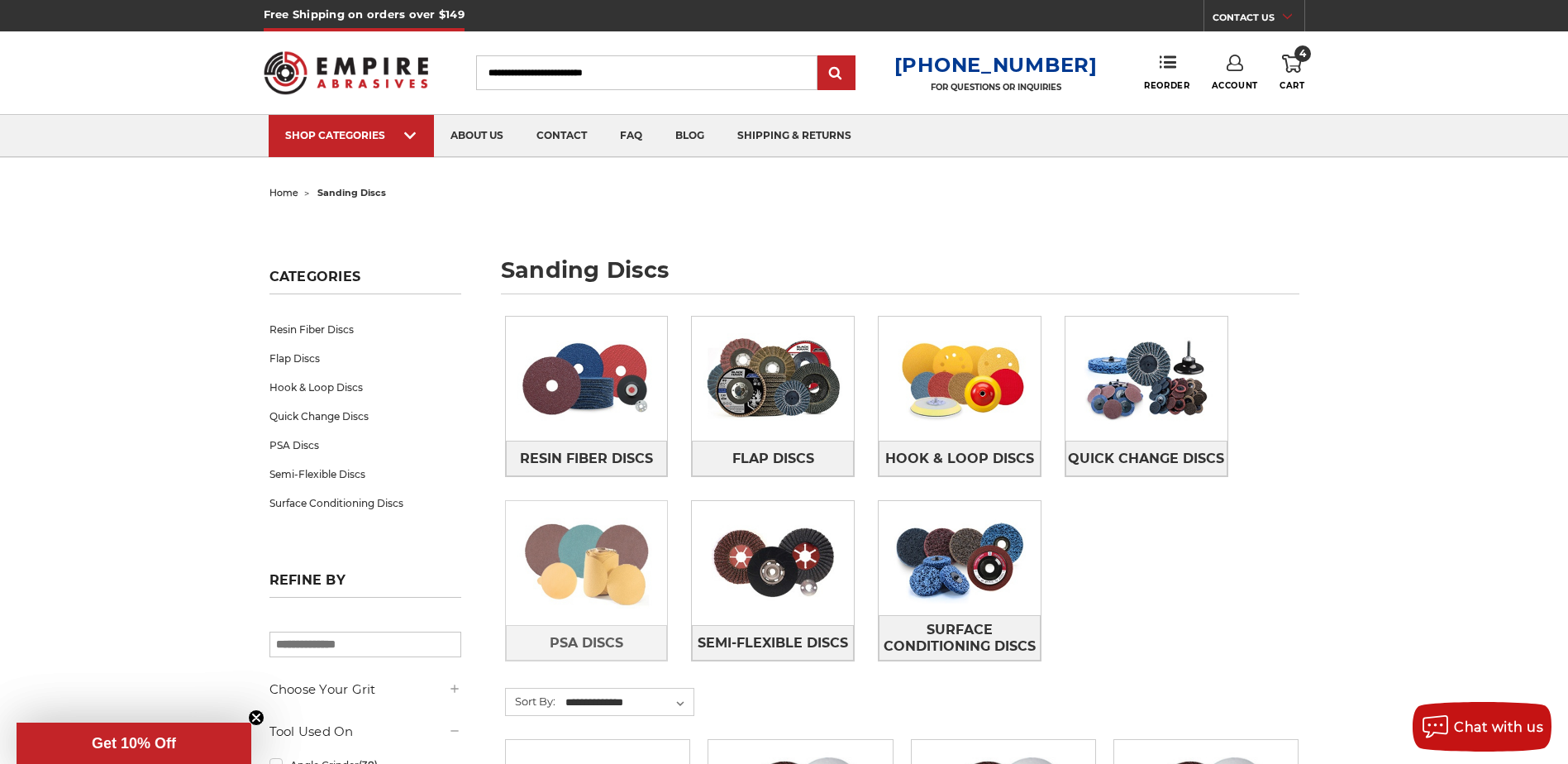
click at [595, 568] on img at bounding box center [587, 563] width 162 height 114
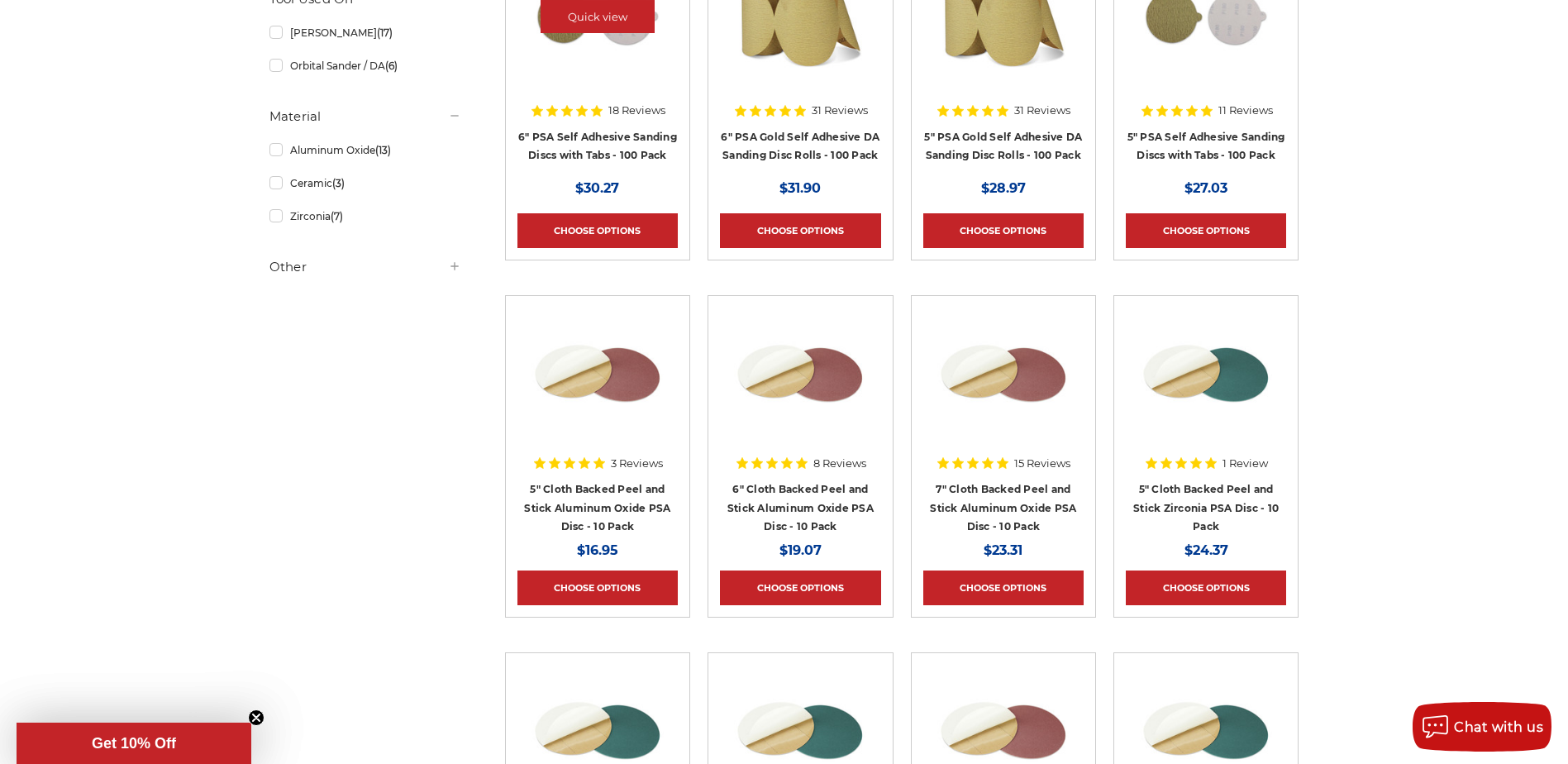
scroll to position [677, 0]
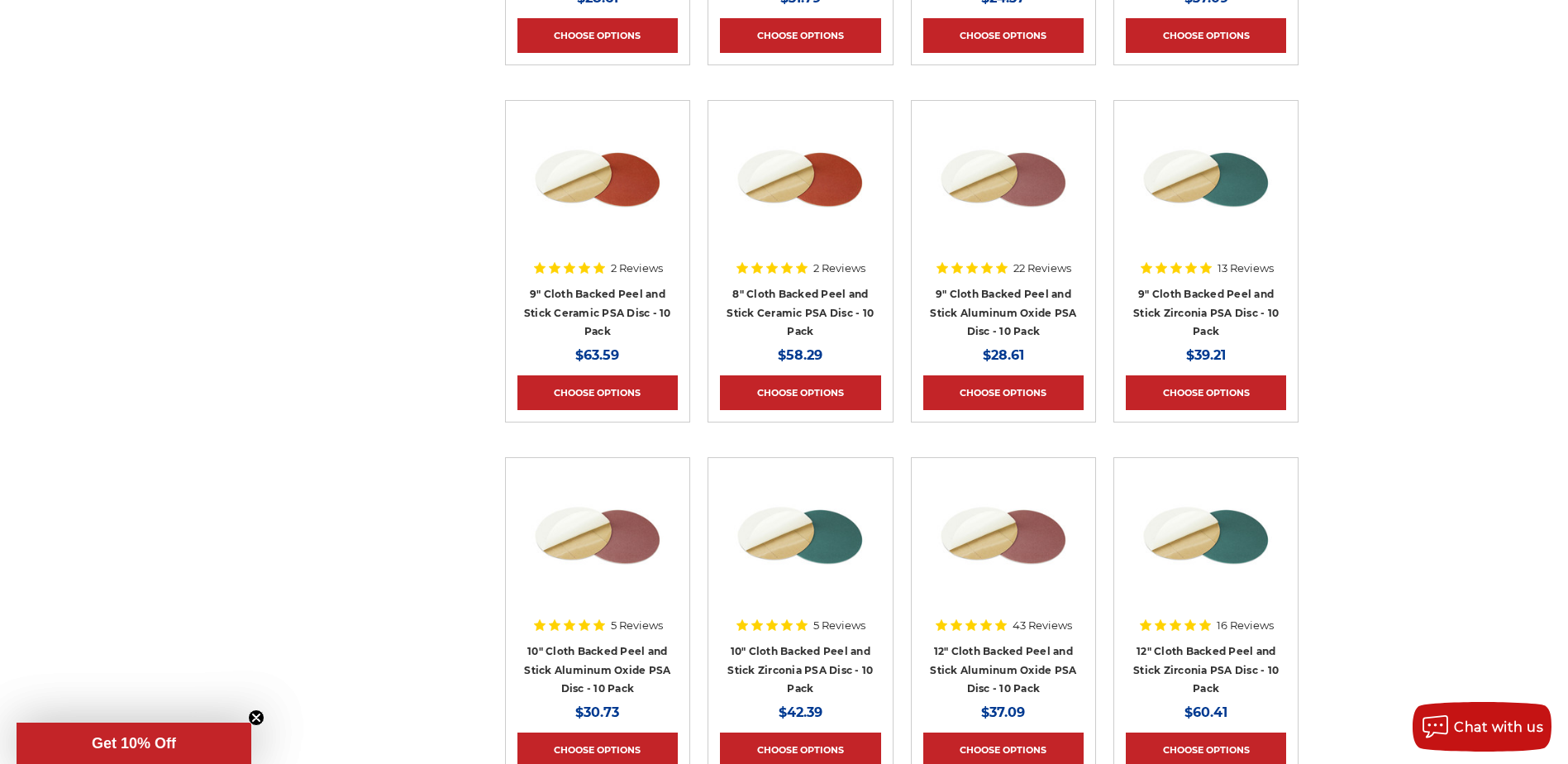
scroll to position [1504, 0]
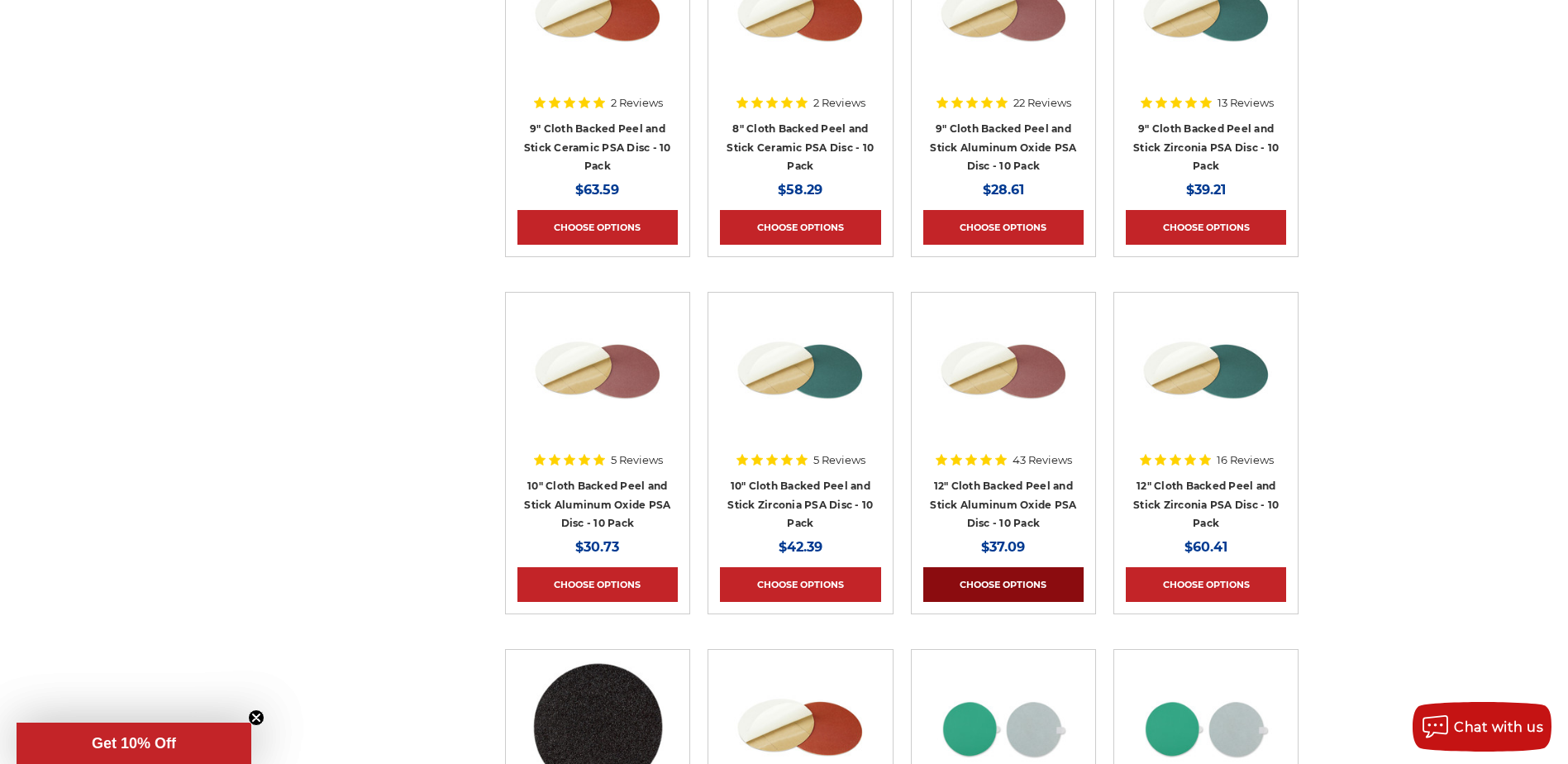
click at [1001, 587] on link "Choose Options" at bounding box center [1003, 584] width 161 height 35
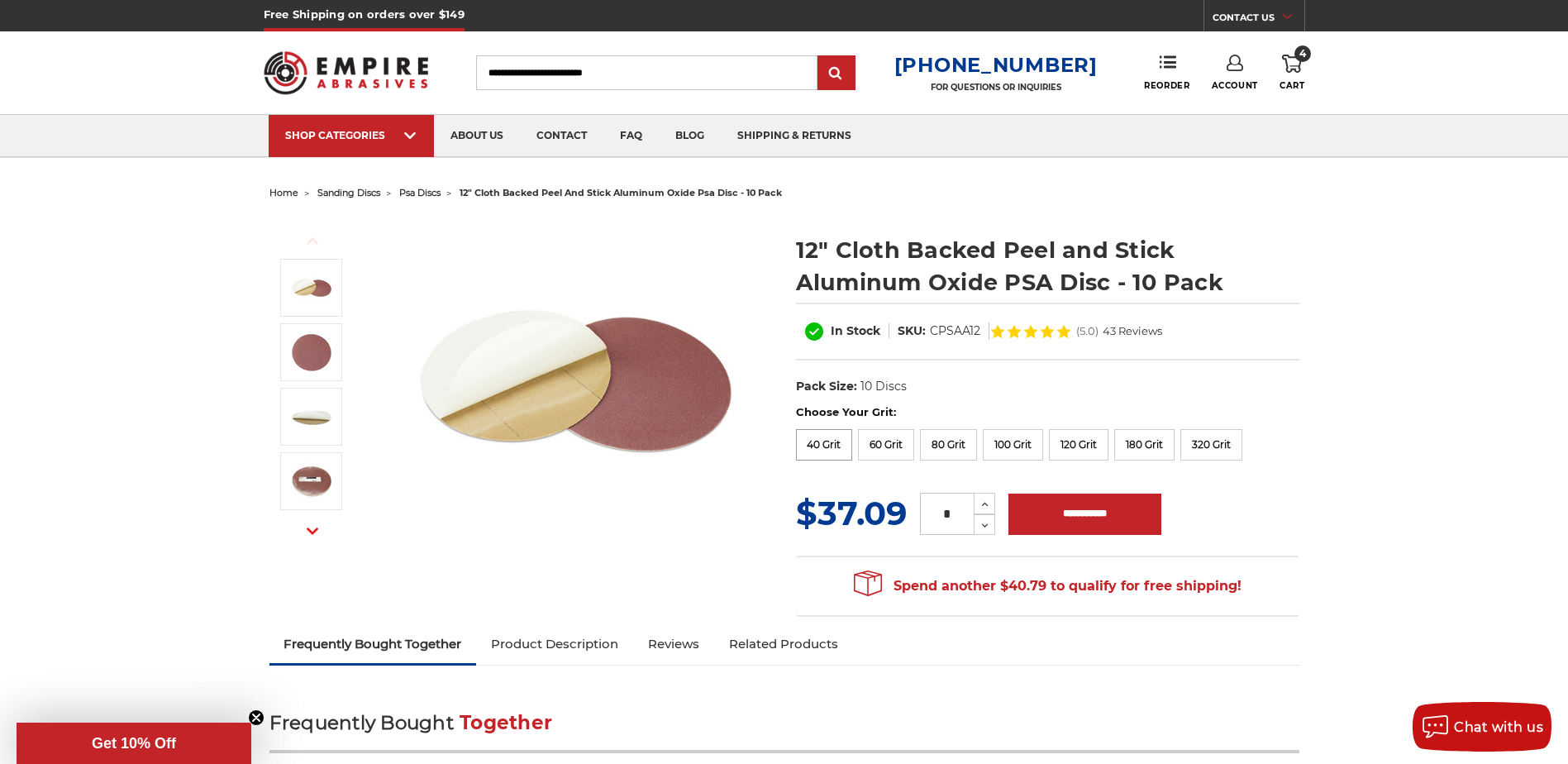
click at [825, 455] on label "40 Grit" at bounding box center [824, 444] width 57 height 32
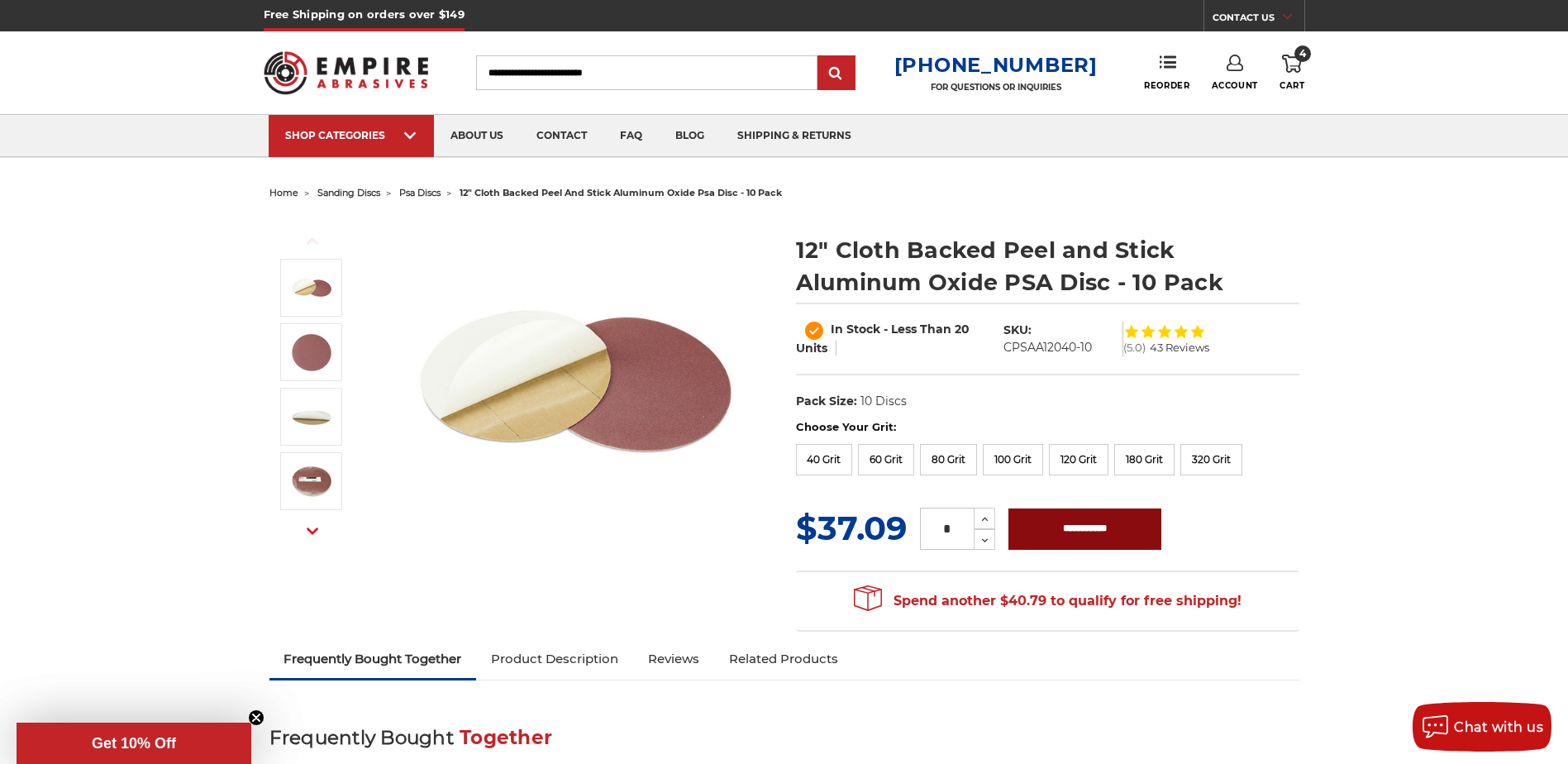
click at [1084, 537] on input "**********" at bounding box center [1084, 530] width 153 height 42
type input "**********"
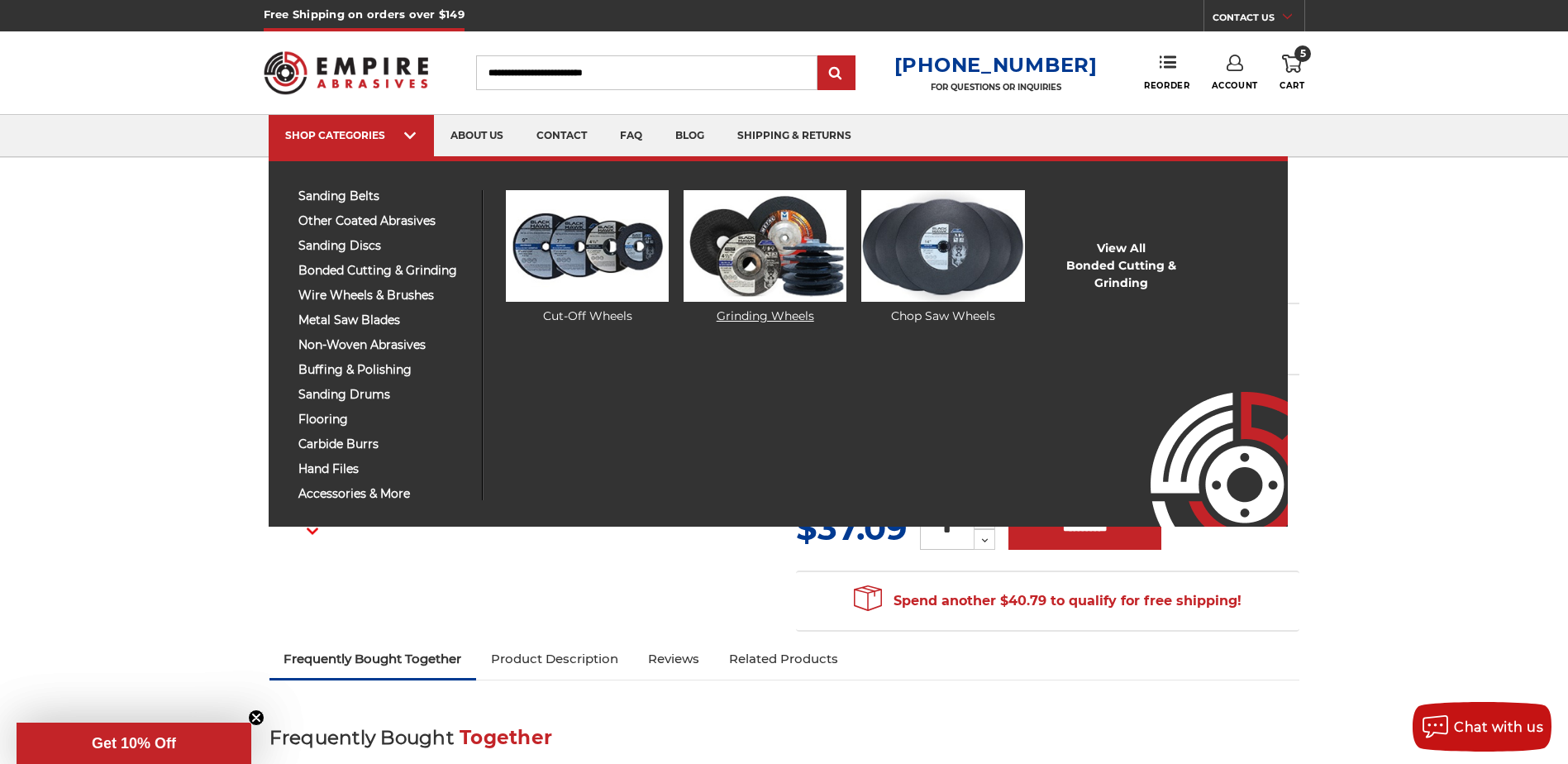
click at [753, 281] on img at bounding box center [764, 245] width 163 height 112
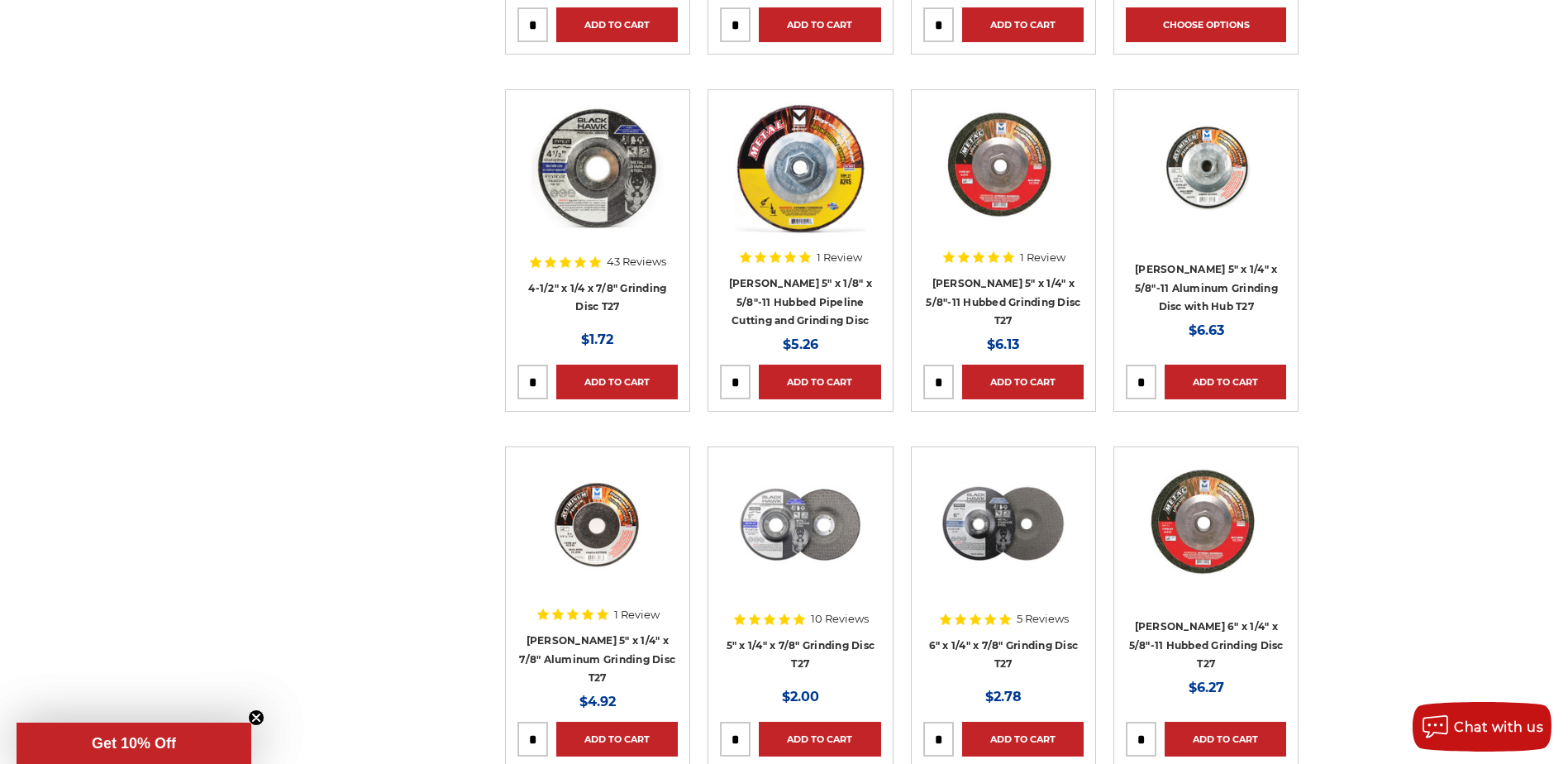
scroll to position [909, 0]
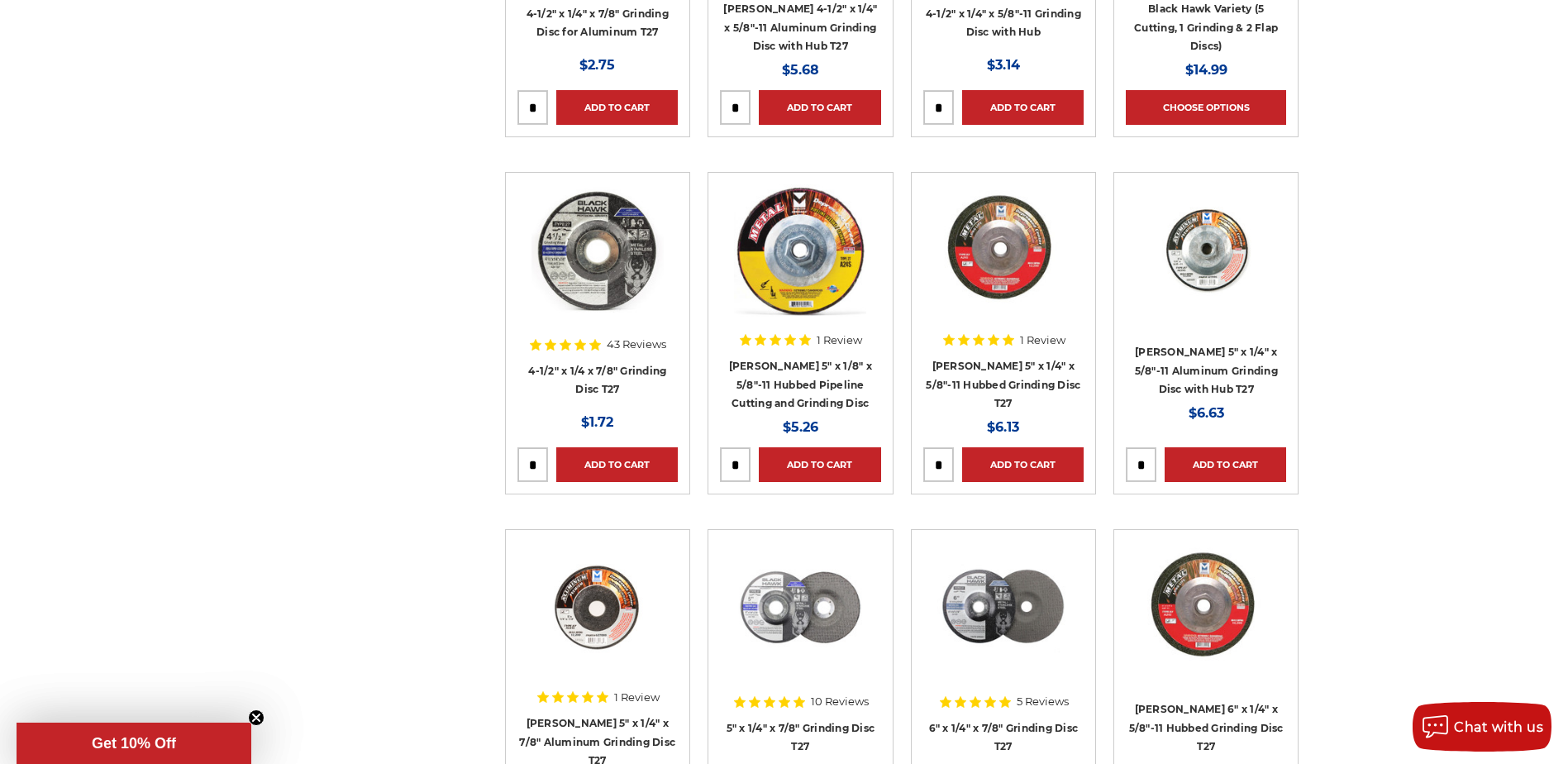
click at [537, 481] on input "tel" at bounding box center [533, 464] width 29 height 33
click at [541, 481] on input "tel" at bounding box center [533, 464] width 29 height 33
type input "*"
click at [625, 482] on link "Add to Cart" at bounding box center [617, 464] width 122 height 35
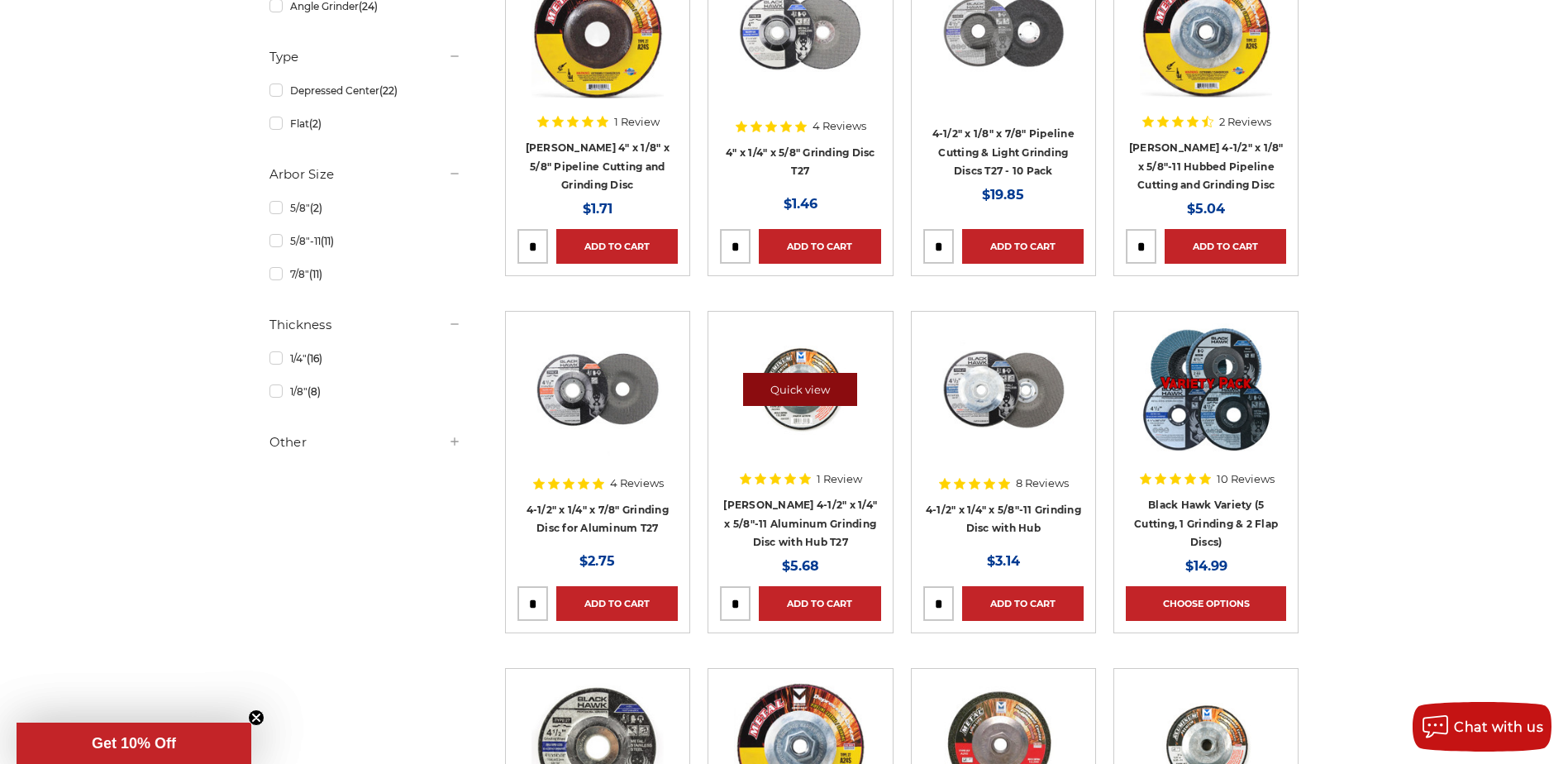
scroll to position [0, 0]
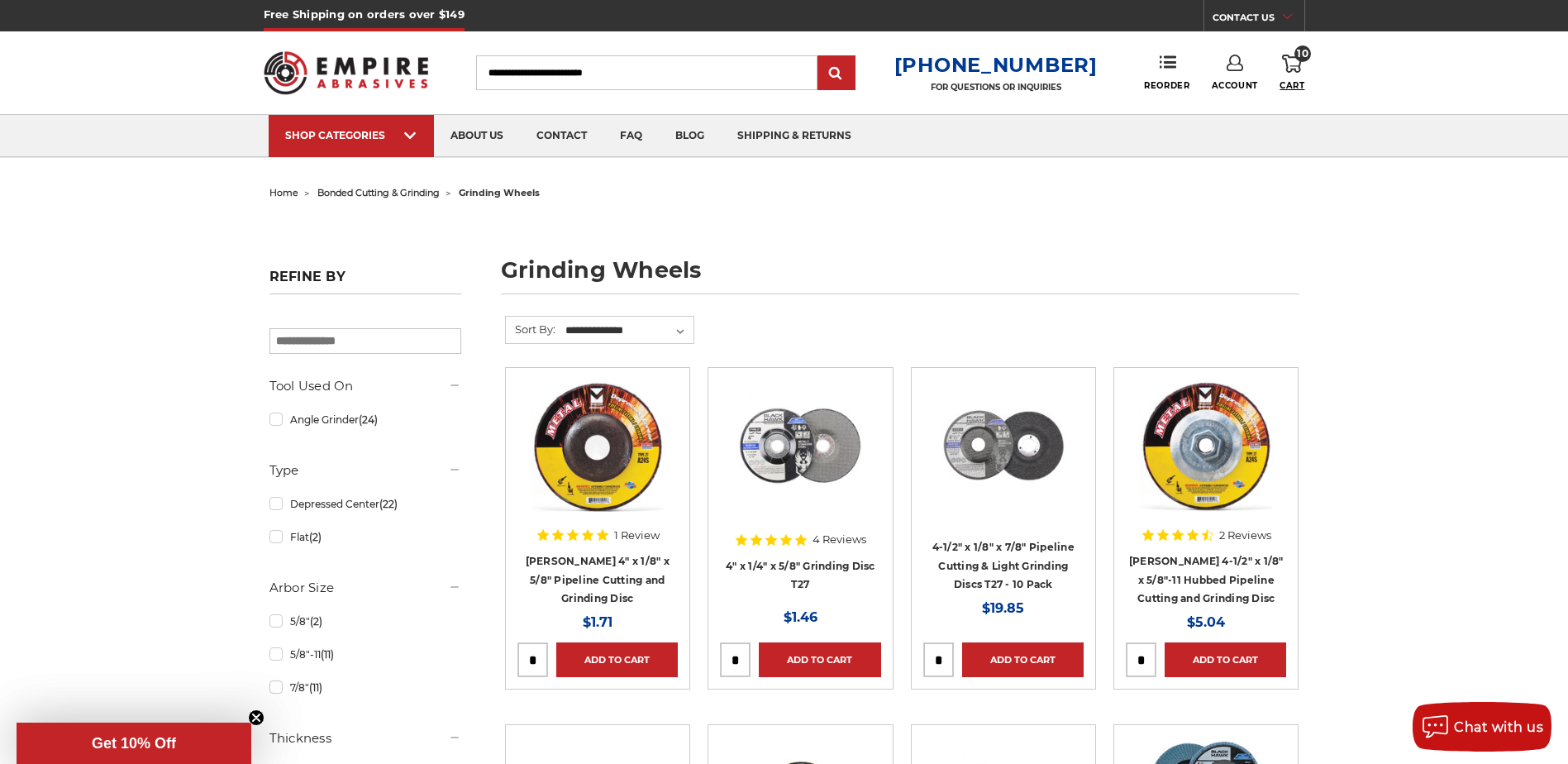
click at [1293, 84] on span "Cart" at bounding box center [1291, 85] width 25 height 11
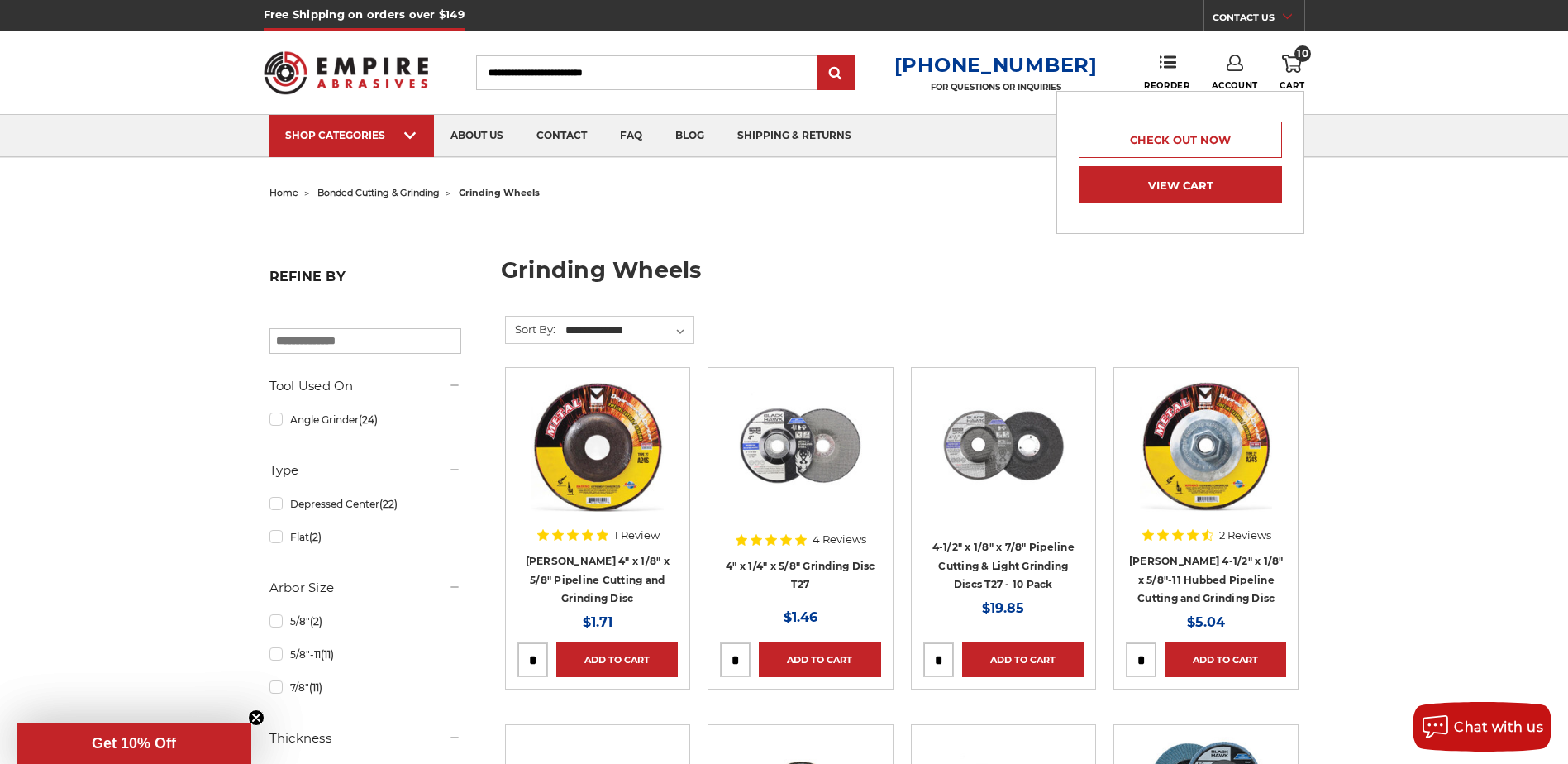
click at [1201, 181] on link "View Cart" at bounding box center [1180, 184] width 203 height 37
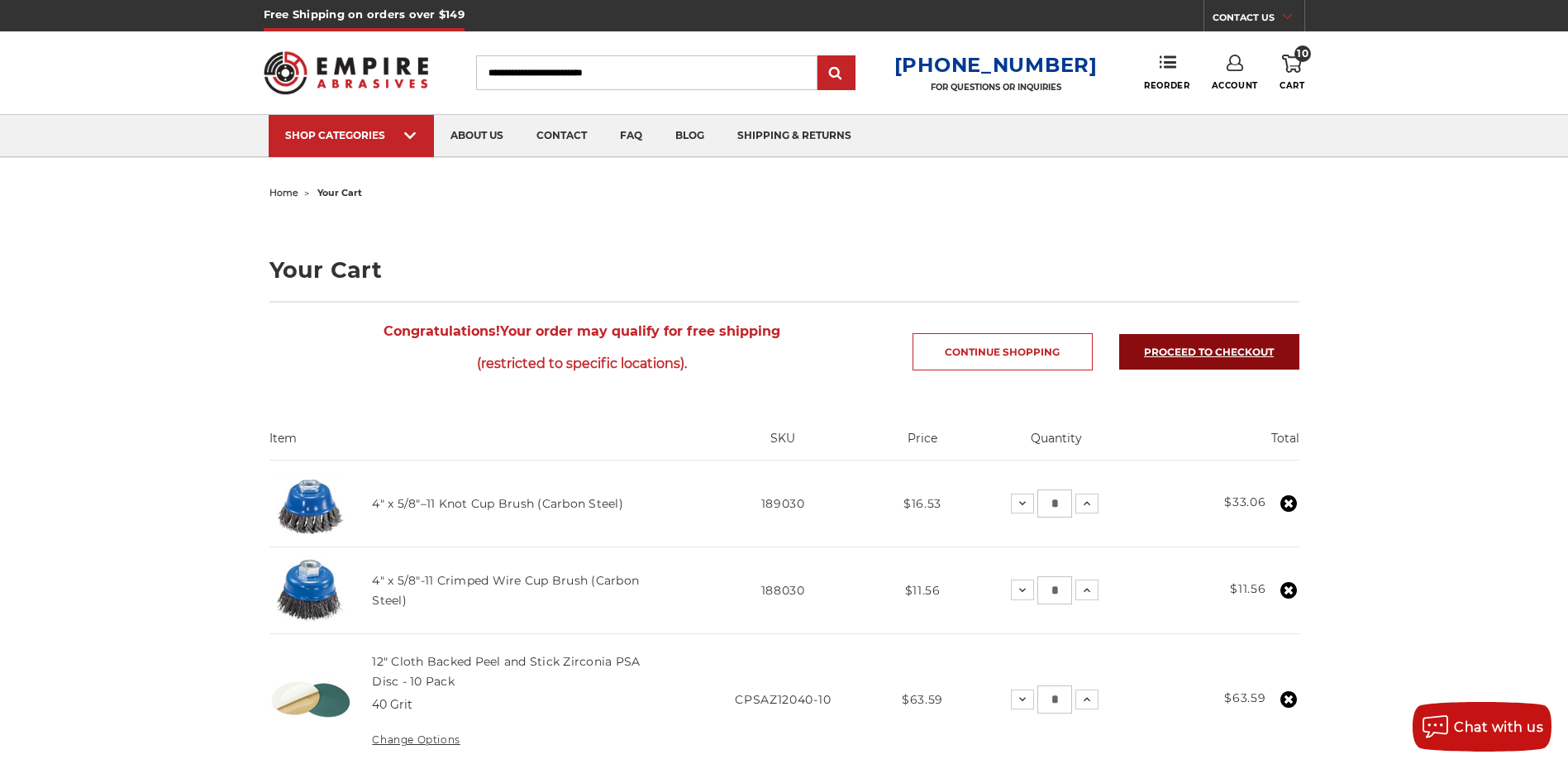
click at [1214, 357] on link "Proceed to checkout" at bounding box center [1208, 352] width 180 height 35
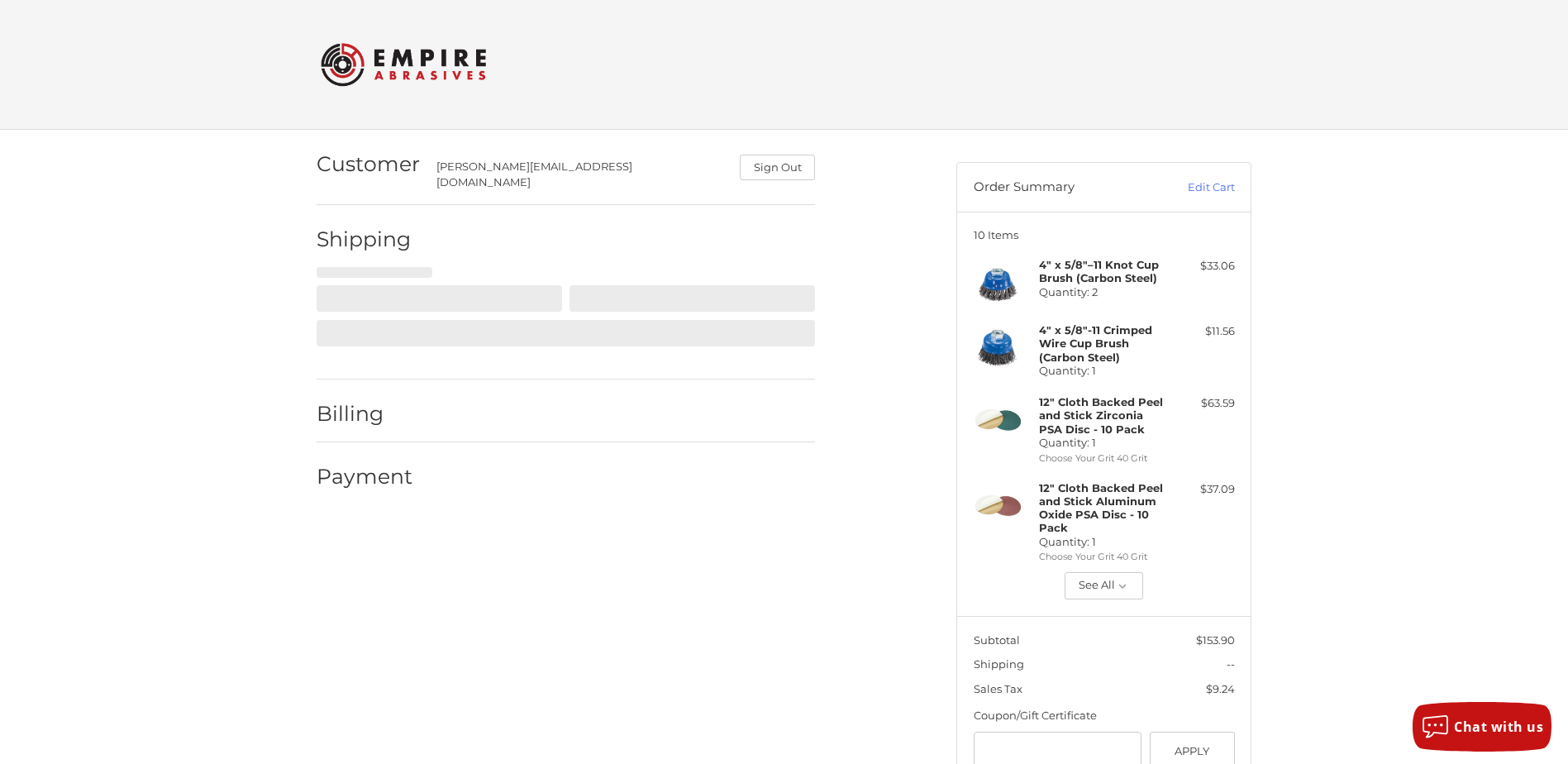
scroll to position [43, 0]
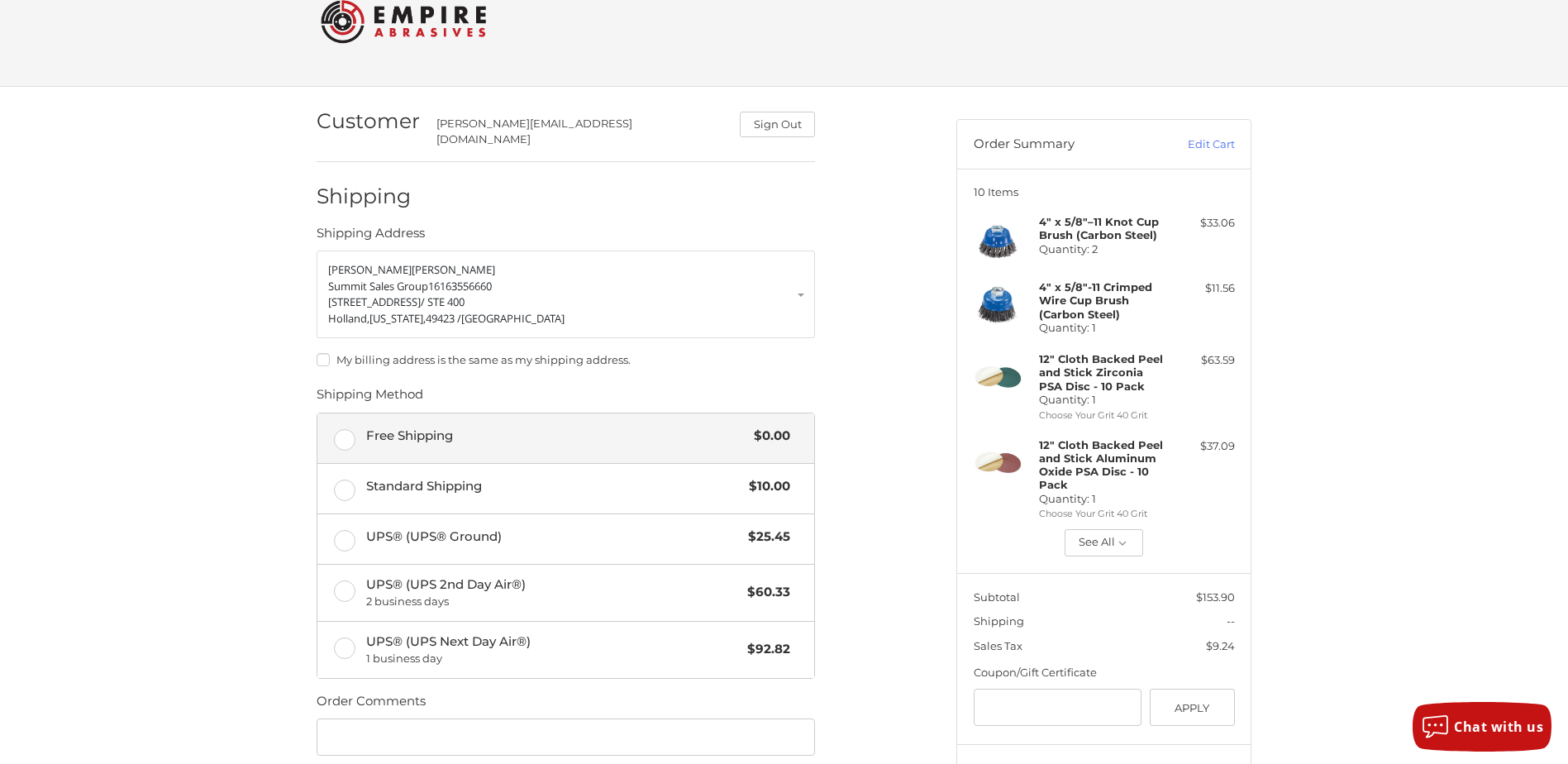
click at [340, 433] on label "Free Shipping $0.00" at bounding box center [566, 438] width 497 height 50
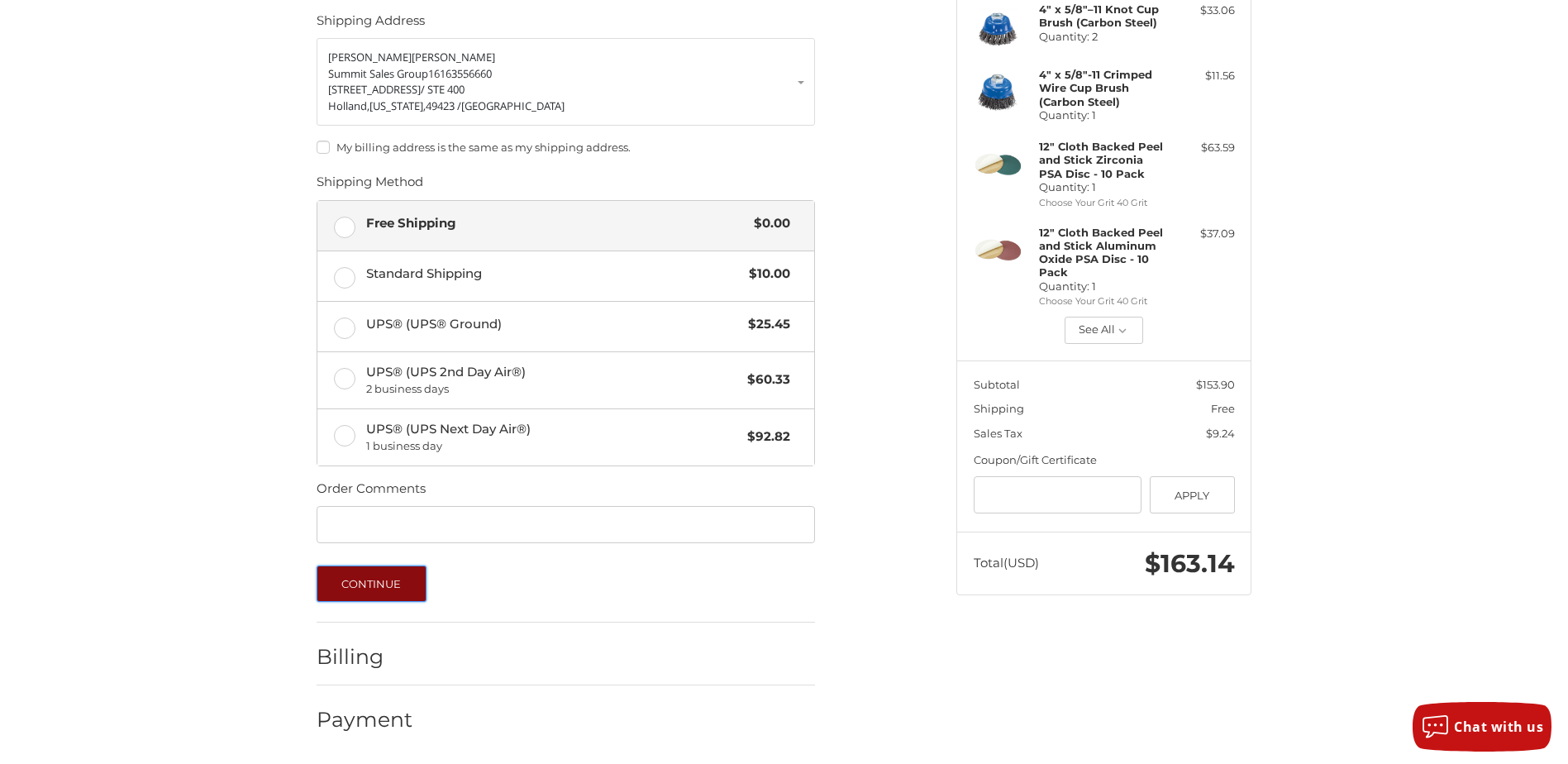
click at [379, 586] on button "Continue" at bounding box center [371, 584] width 110 height 36
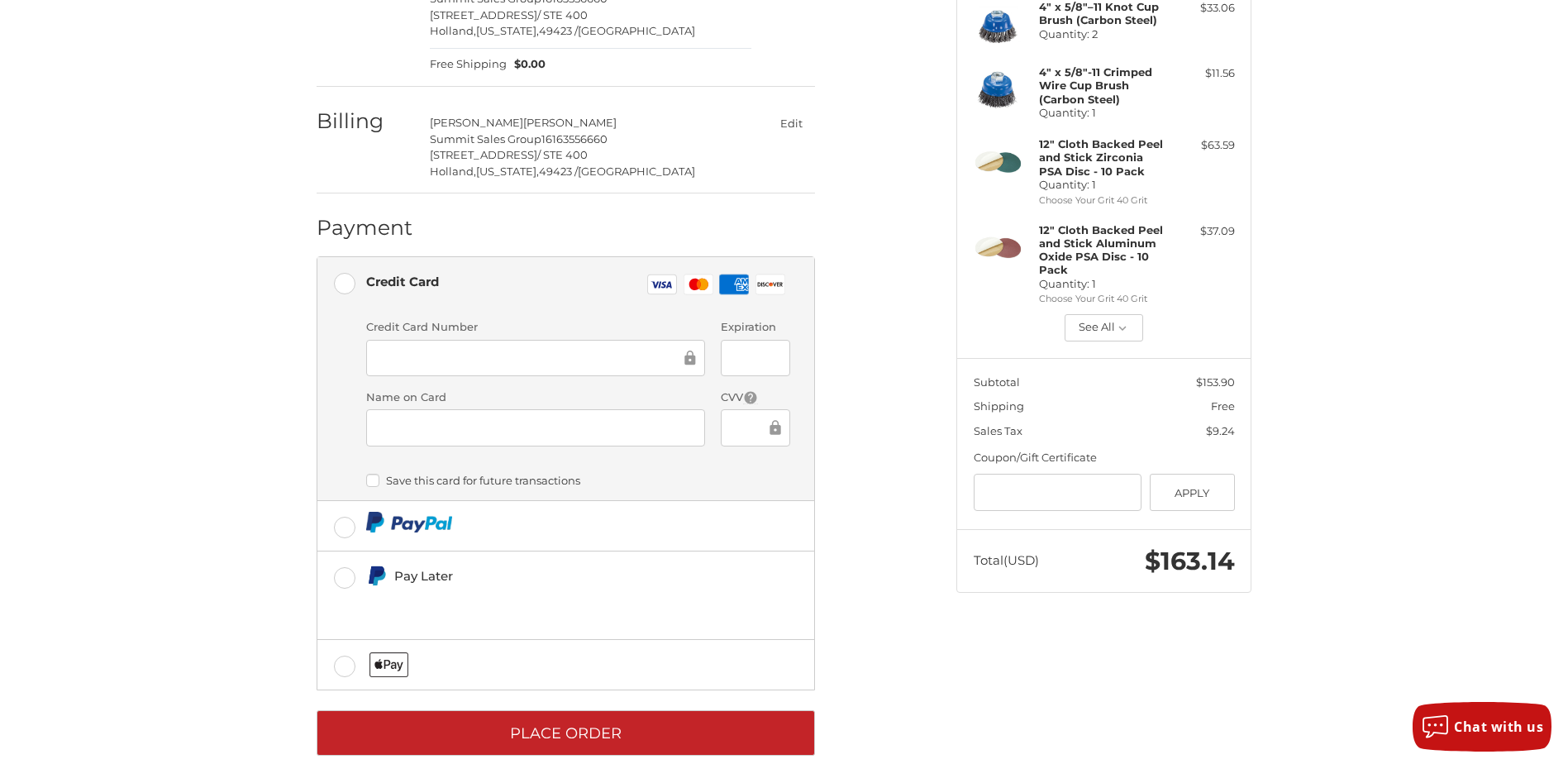
click at [527, 349] on div at bounding box center [535, 358] width 339 height 37
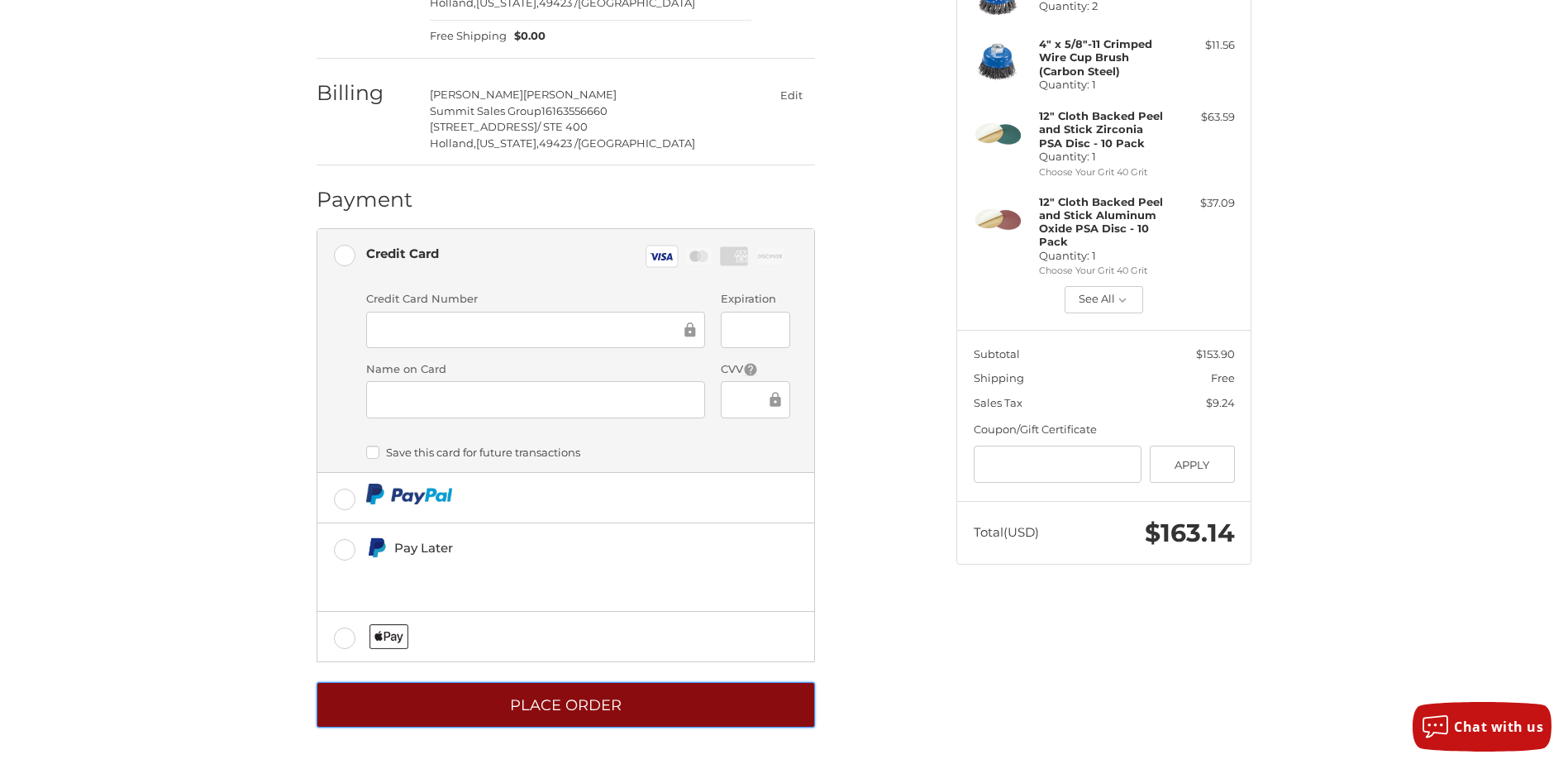
click at [545, 703] on button "Place Order" at bounding box center [566, 705] width 498 height 45
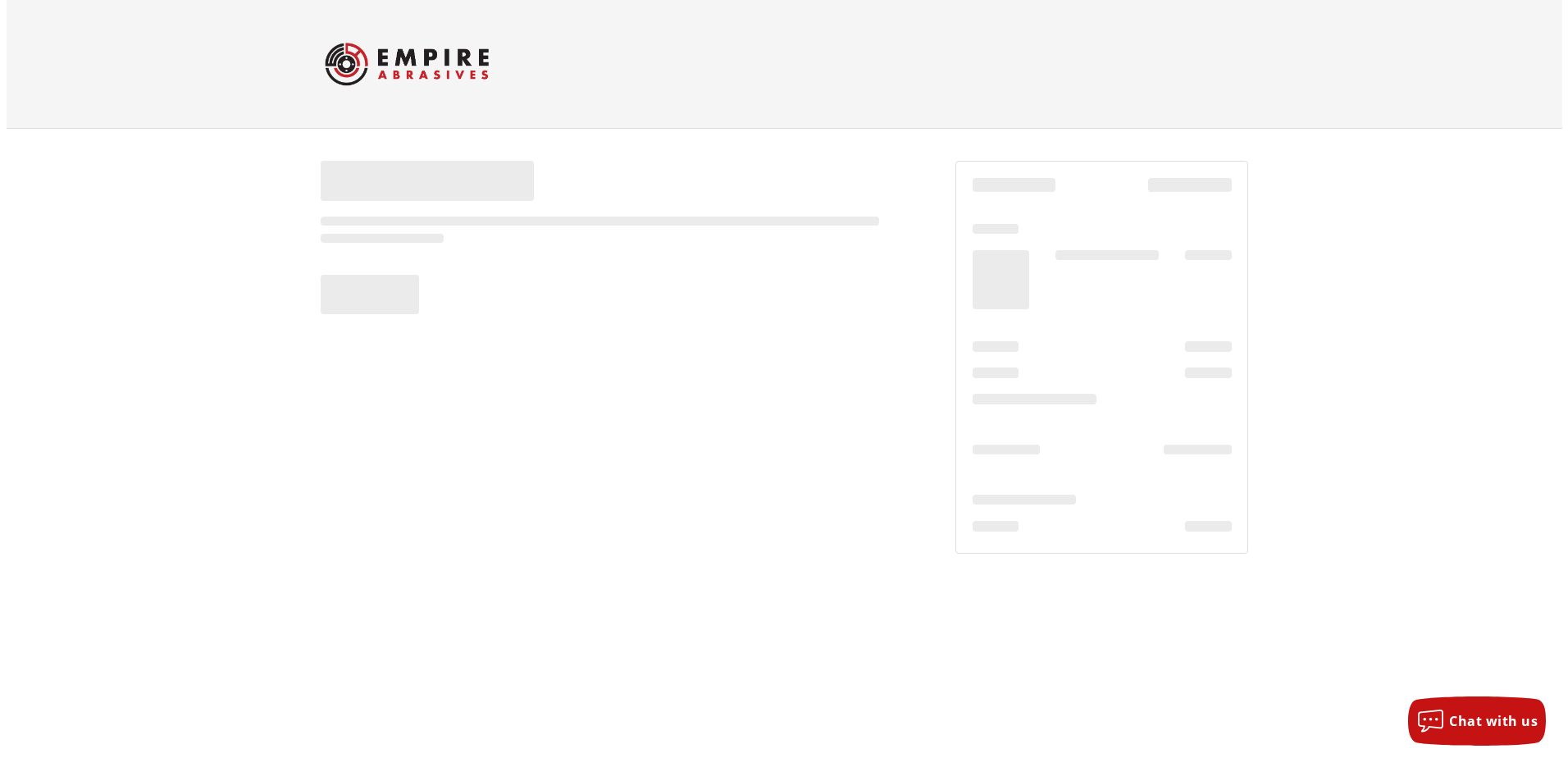
scroll to position [0, 0]
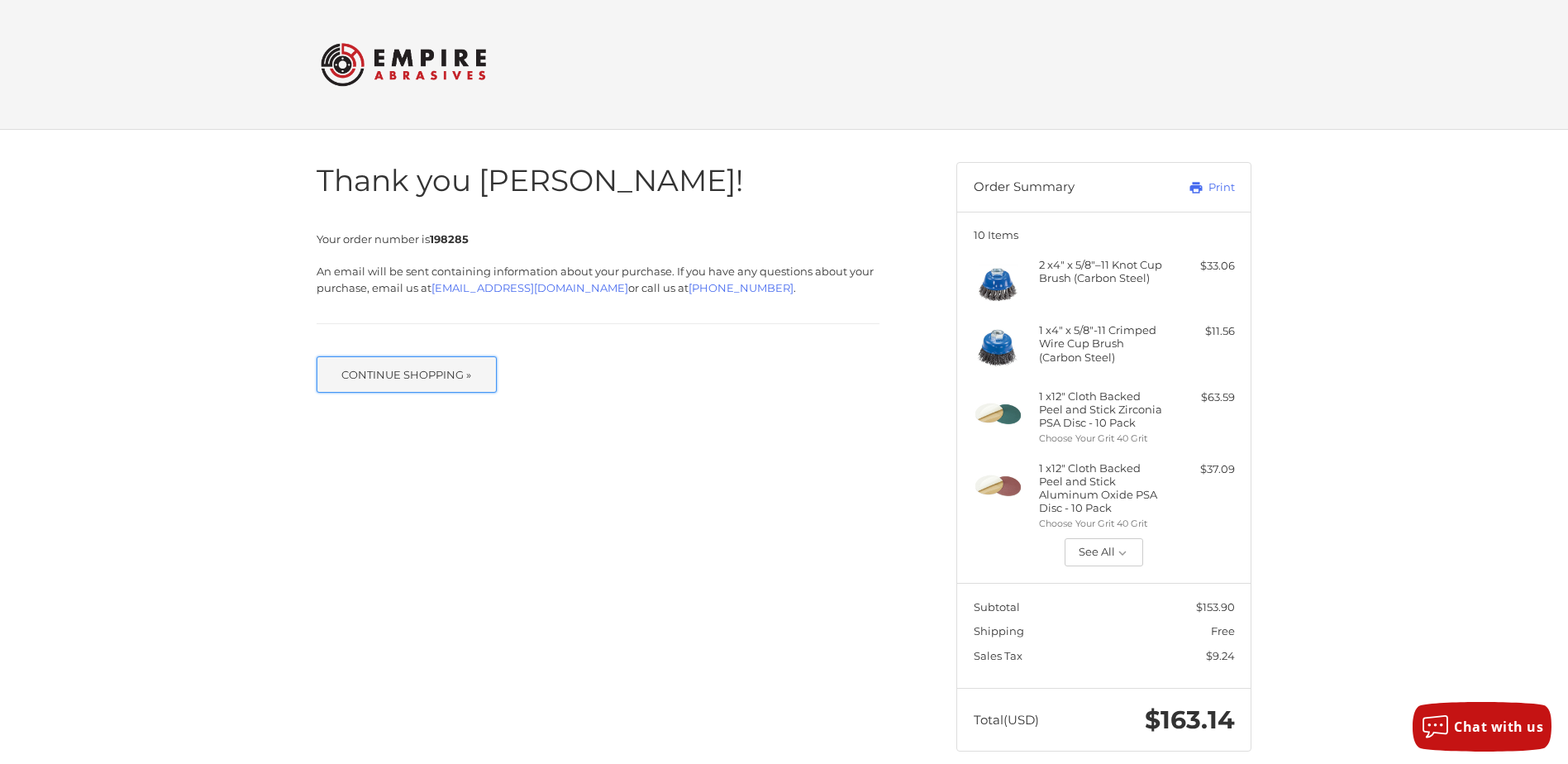
click at [425, 375] on button "Continue Shopping »" at bounding box center [407, 374] width 180 height 36
